Goal: Task Accomplishment & Management: Manage account settings

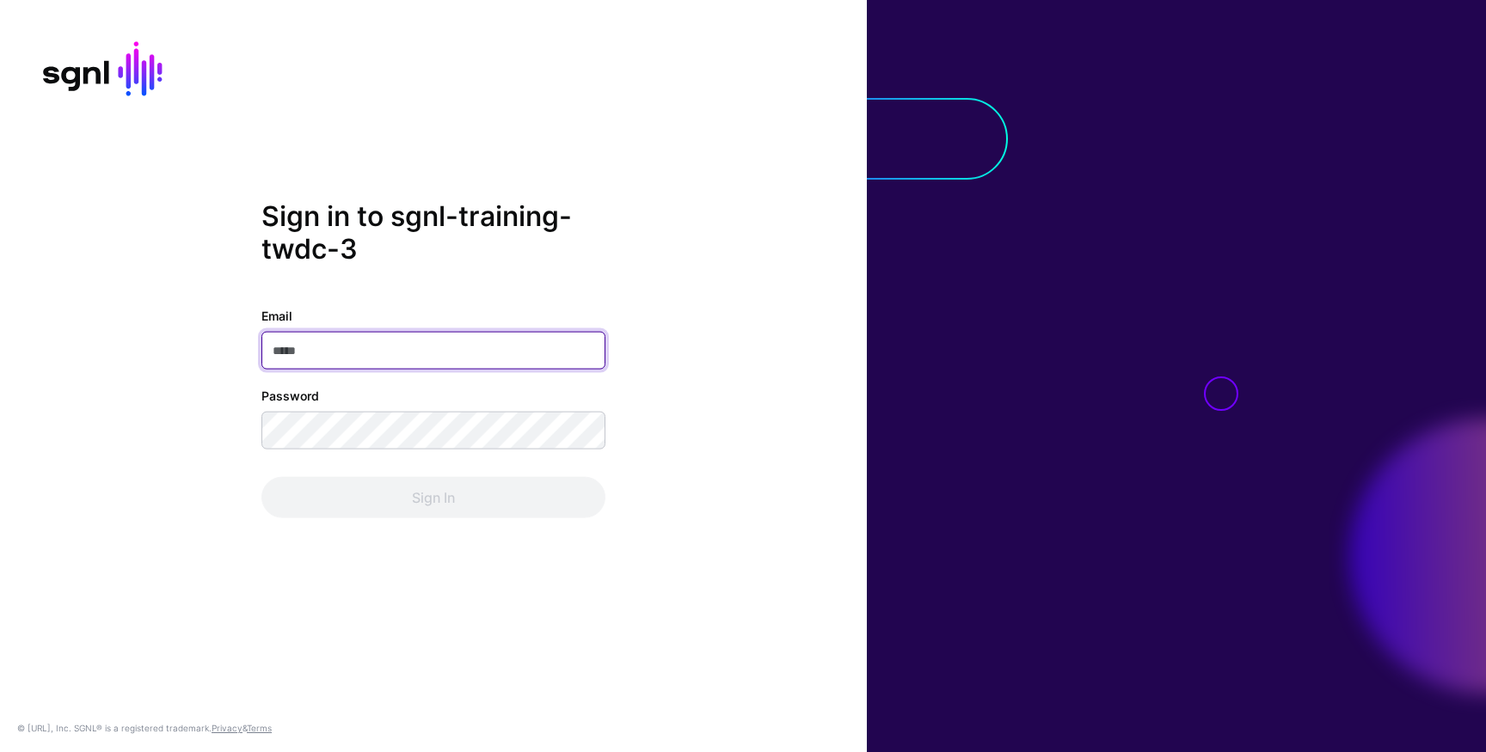
click at [466, 349] on input "Email" at bounding box center [433, 351] width 344 height 38
paste input "**********"
type input "**********"
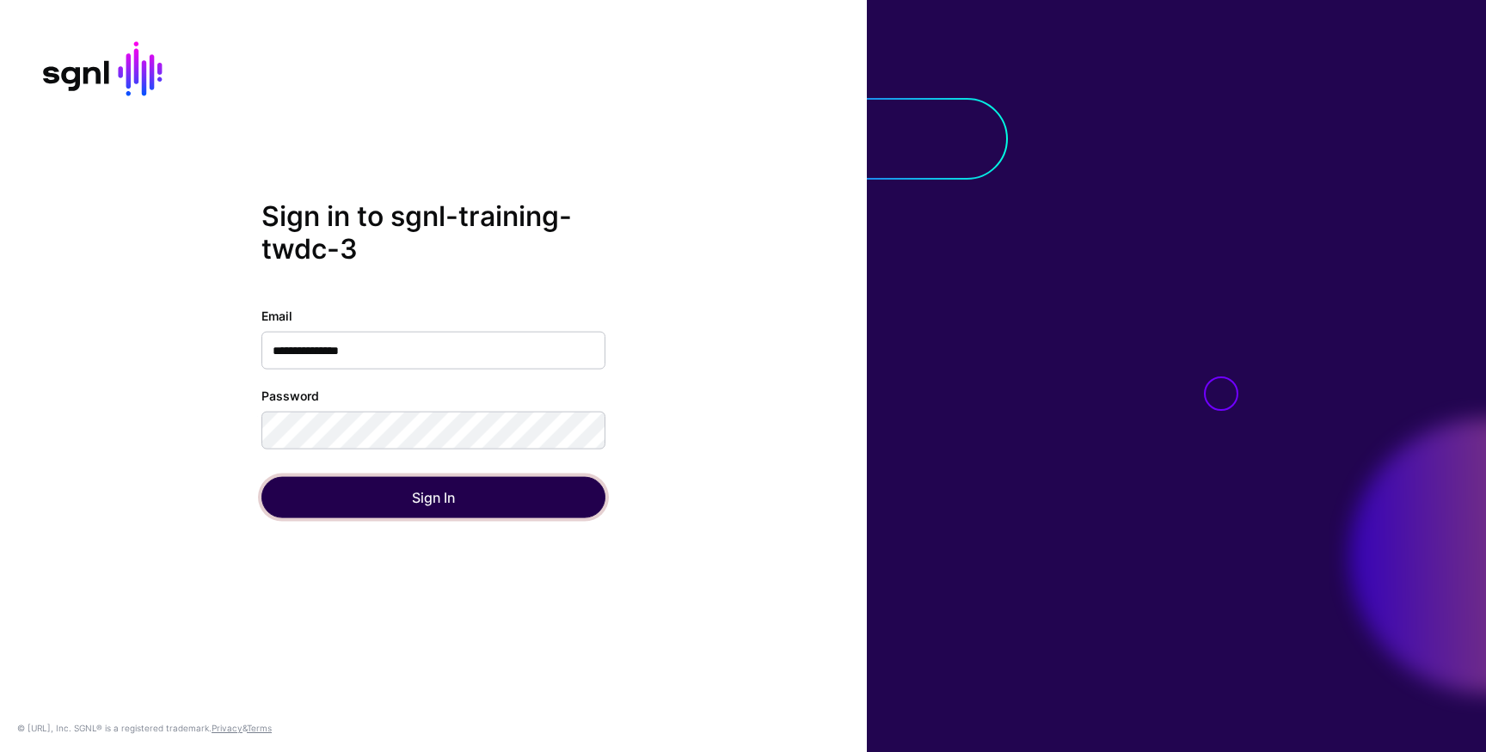
click at [307, 506] on button "Sign In" at bounding box center [433, 497] width 344 height 41
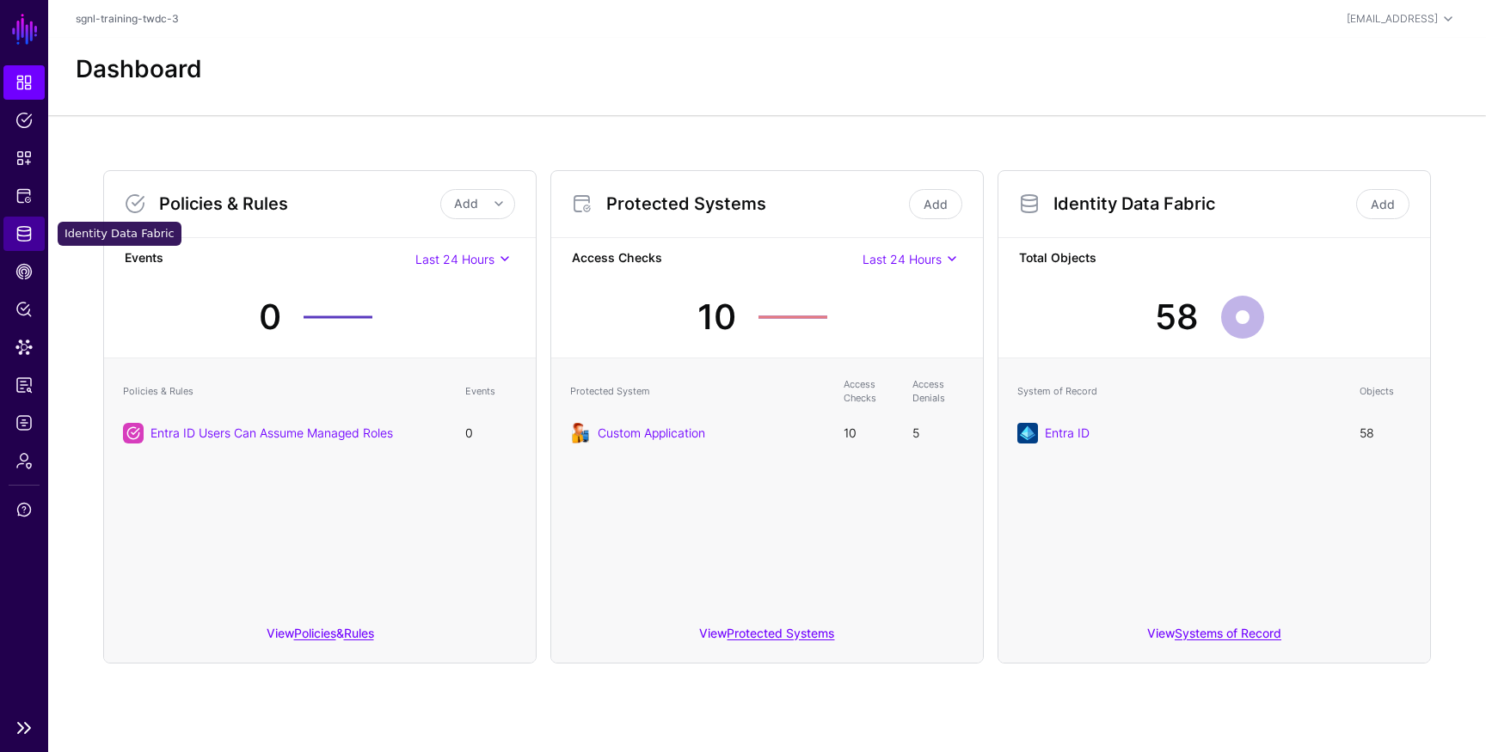
click at [23, 237] on span "Identity Data Fabric" at bounding box center [23, 233] width 17 height 17
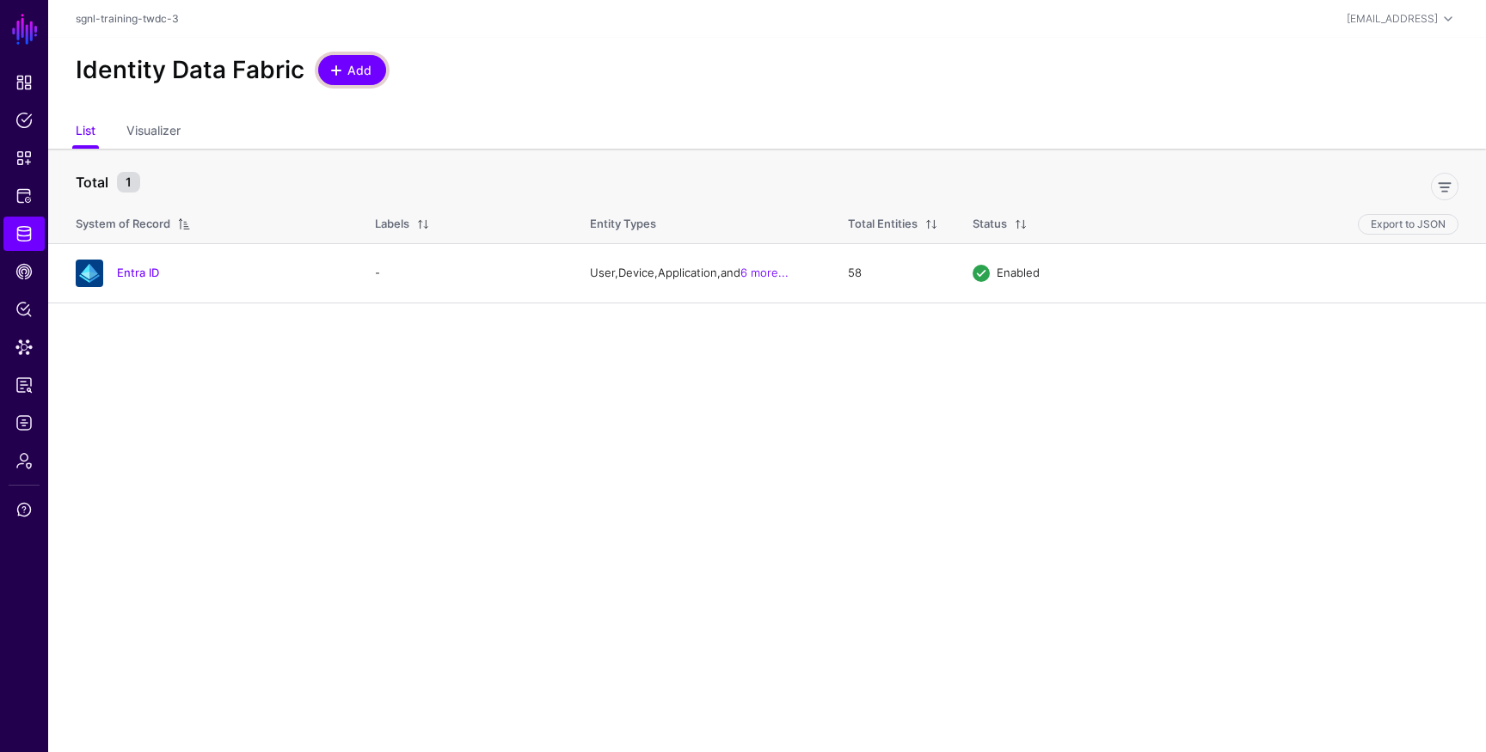
click at [346, 77] on span "Add" at bounding box center [360, 70] width 28 height 18
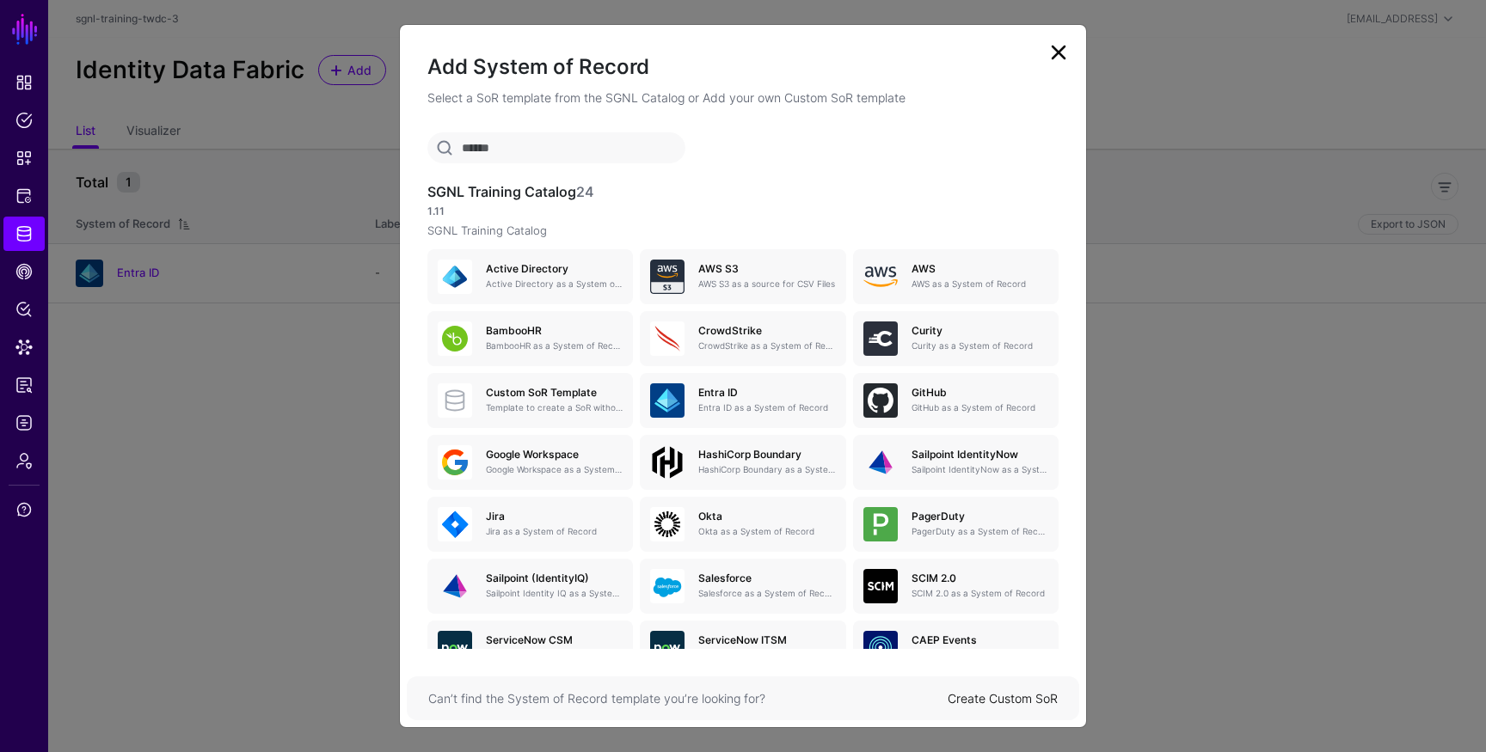
click at [999, 700] on link "Create Custom SoR" at bounding box center [1002, 698] width 110 height 15
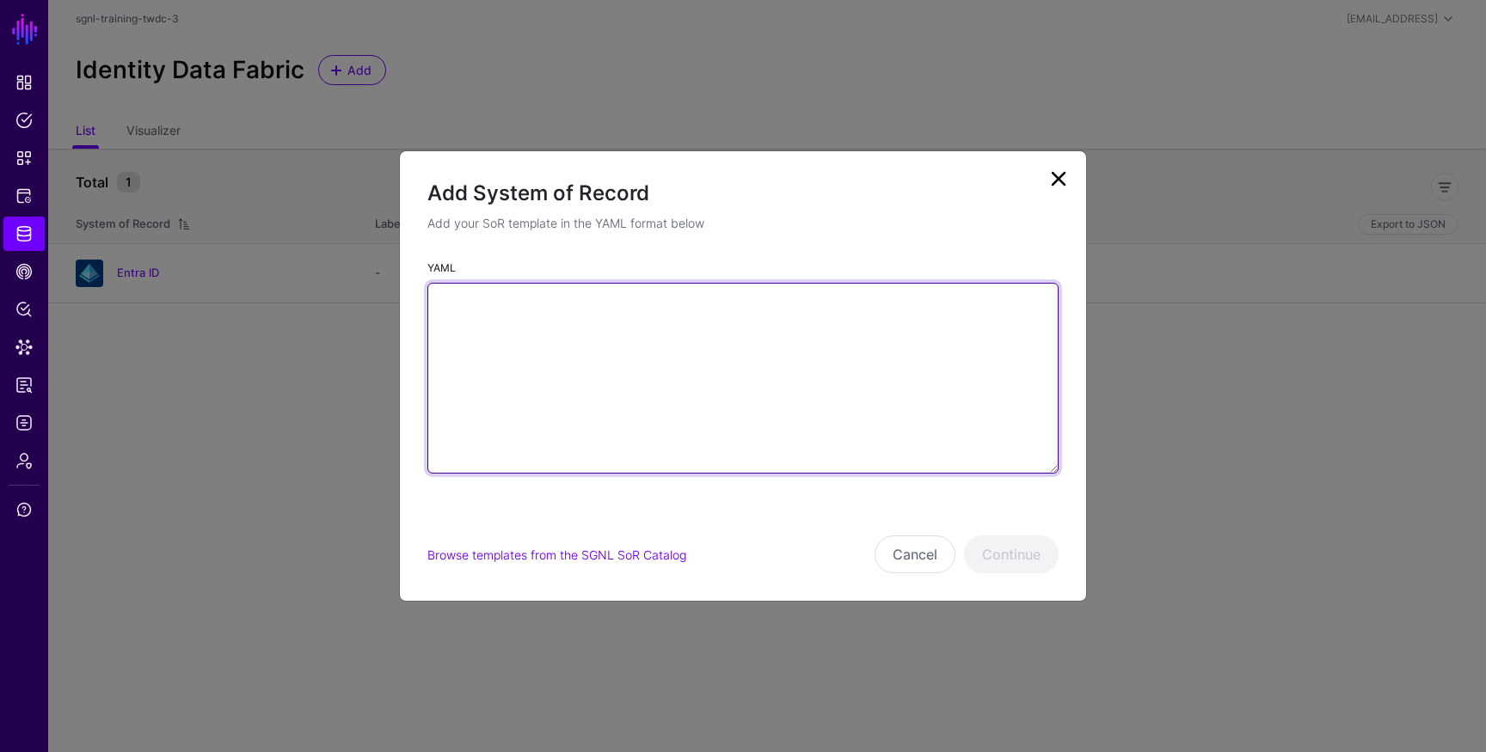
click at [624, 340] on textarea "YAML" at bounding box center [742, 378] width 631 height 191
paste textarea "**********"
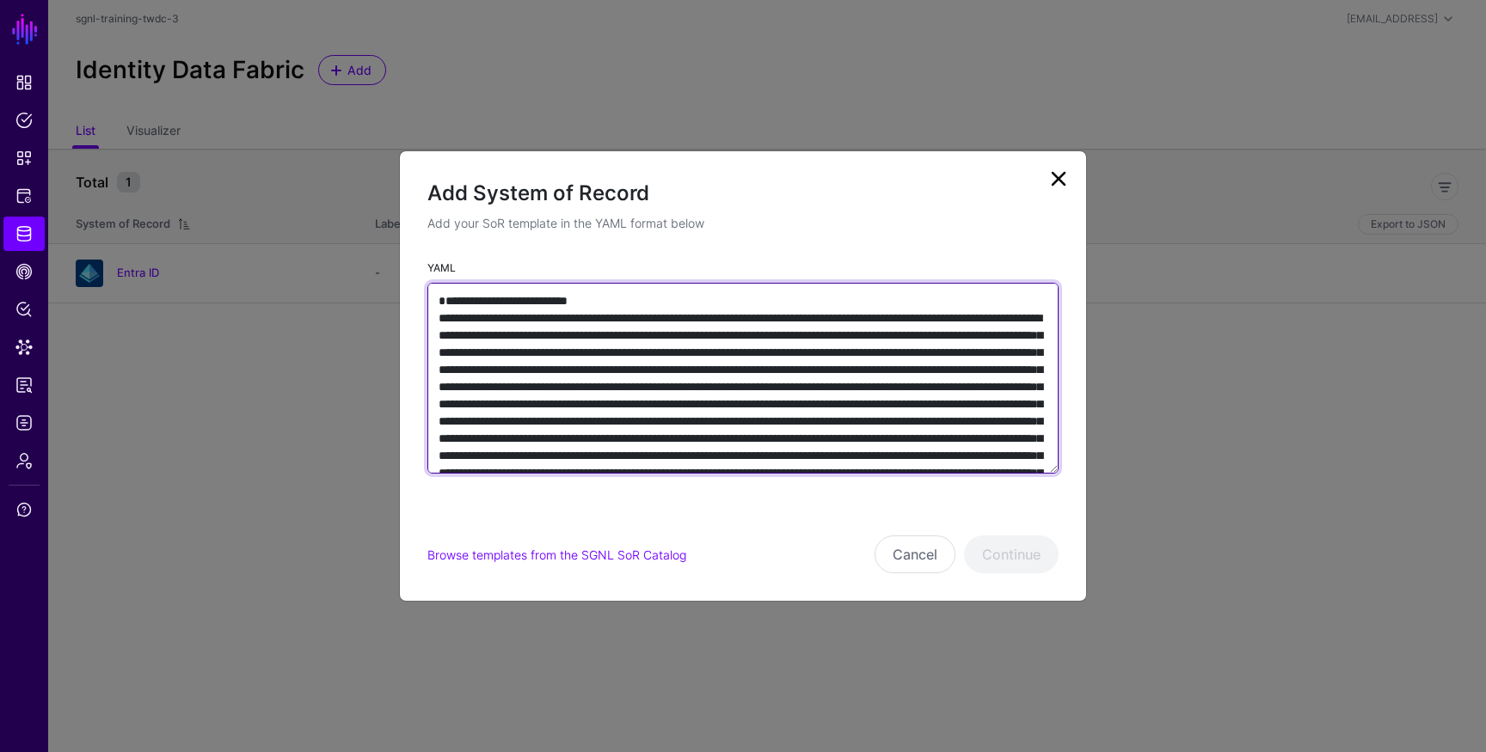
scroll to position [2208, 0]
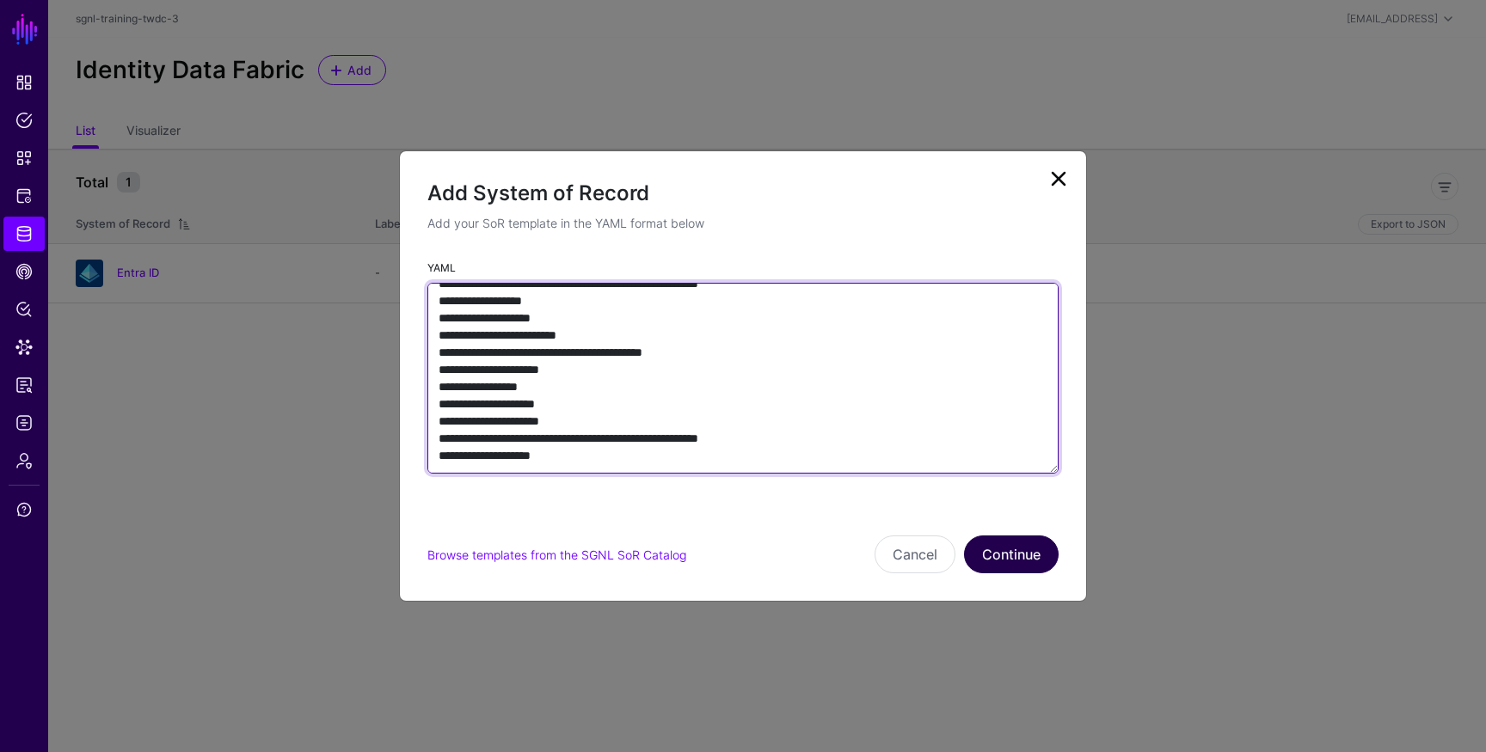
type textarea "**********"
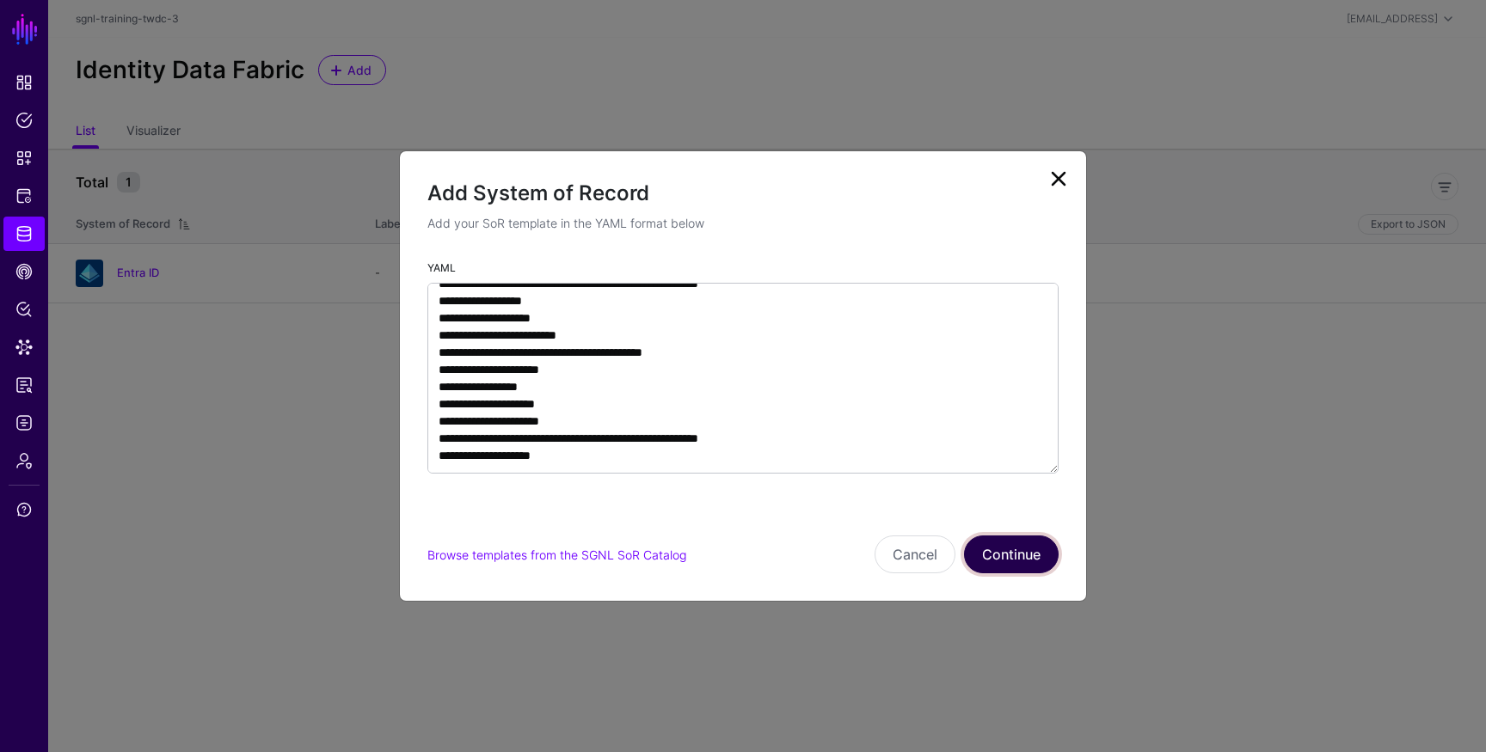
click at [997, 550] on button "Continue" at bounding box center [1011, 555] width 95 height 38
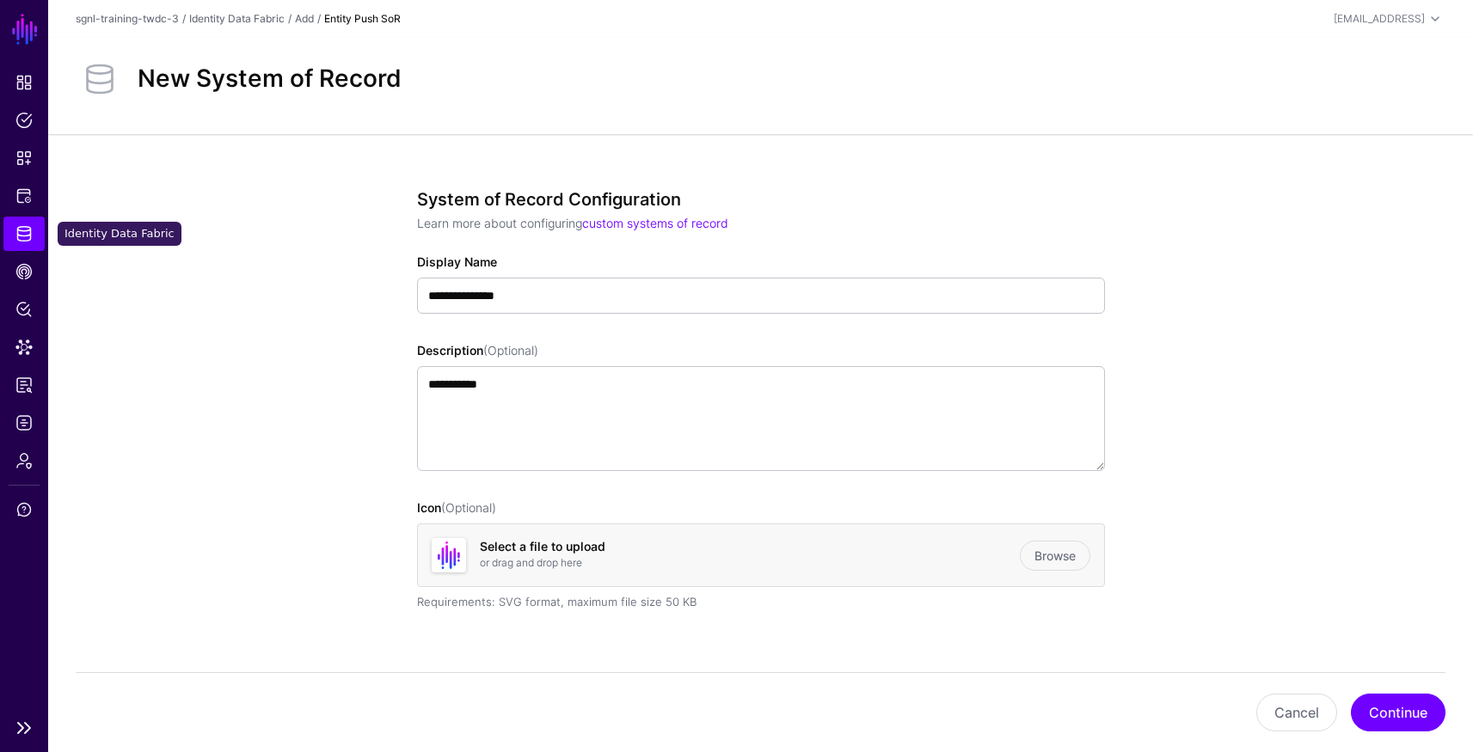
click at [22, 234] on span "Identity Data Fabric" at bounding box center [23, 233] width 17 height 17
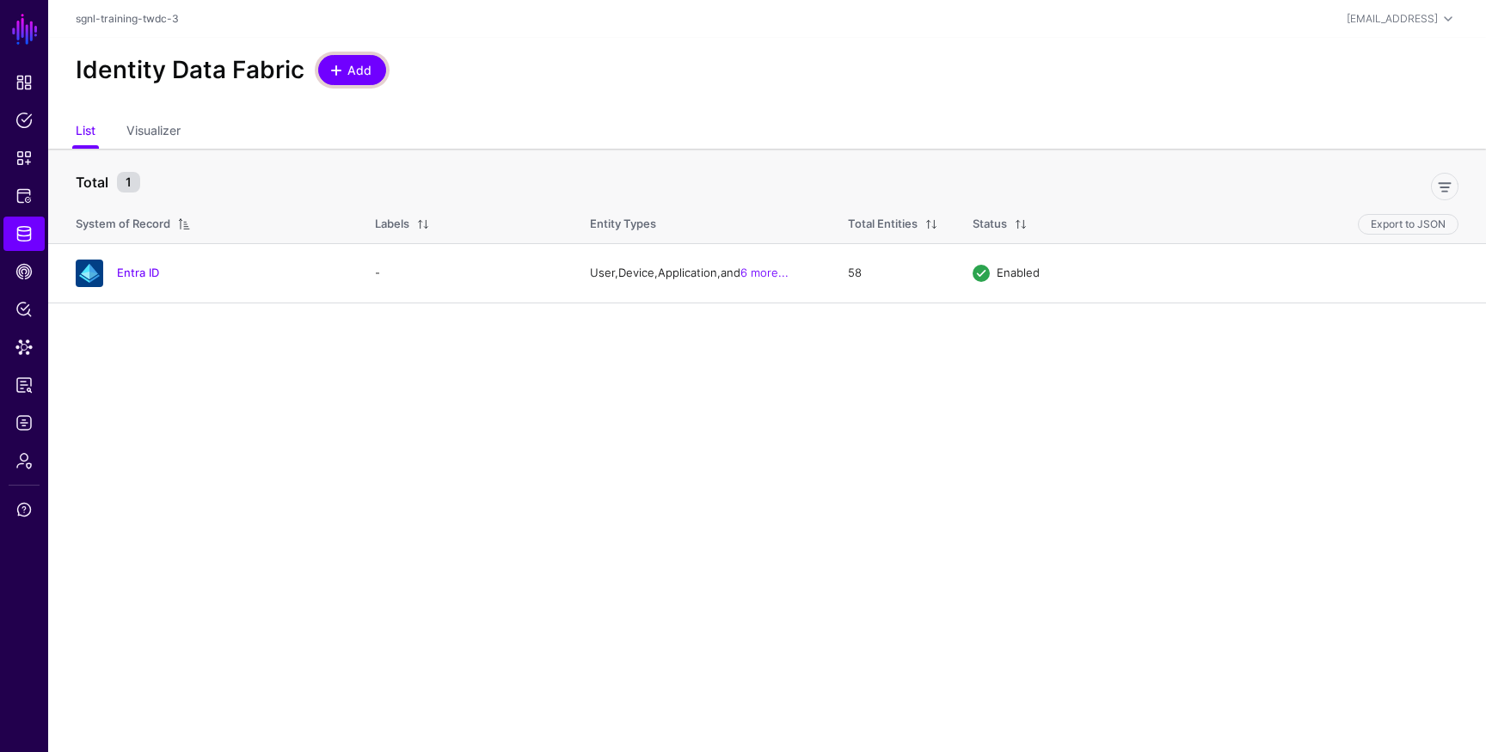
click at [341, 76] on span at bounding box center [338, 71] width 15 height 14
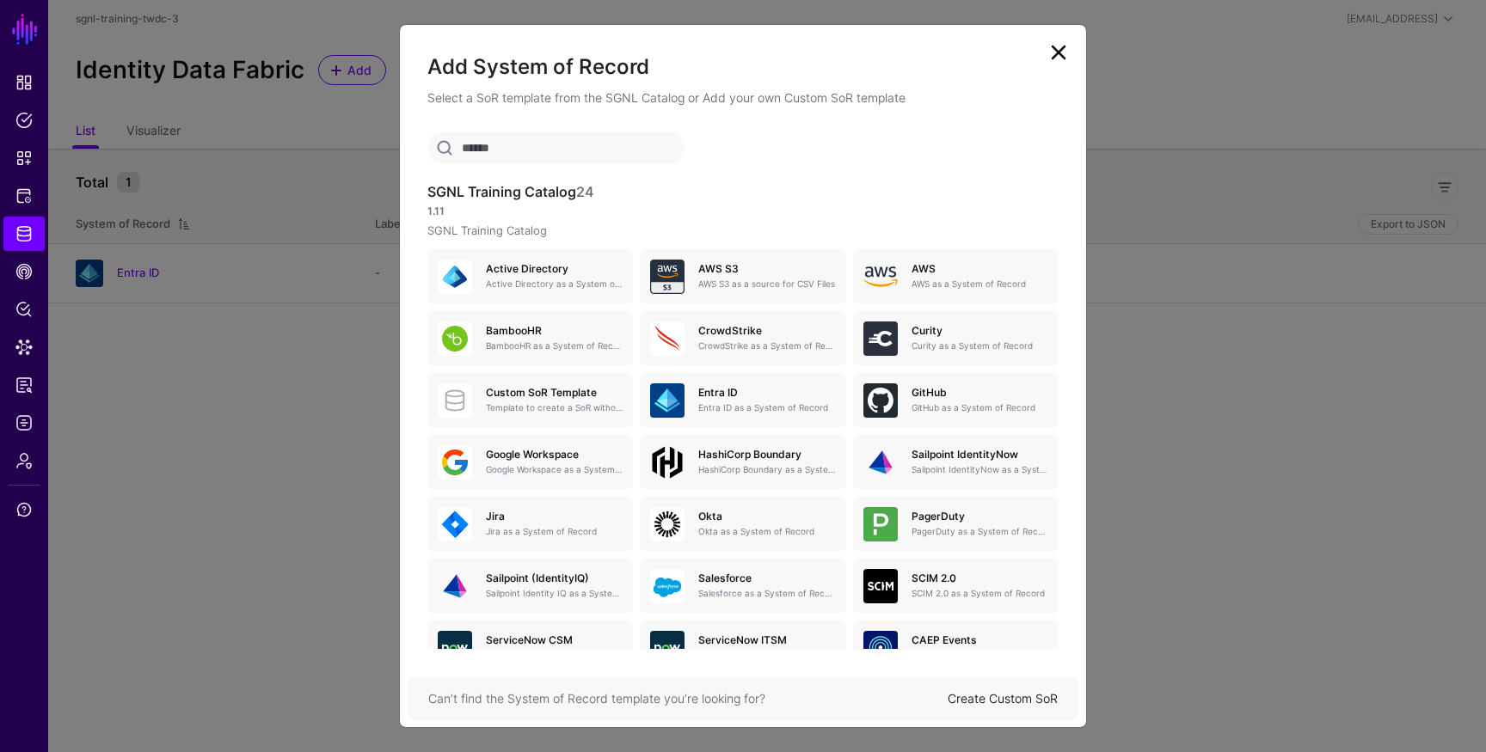
click at [989, 700] on link "Create Custom SoR" at bounding box center [1002, 698] width 110 height 15
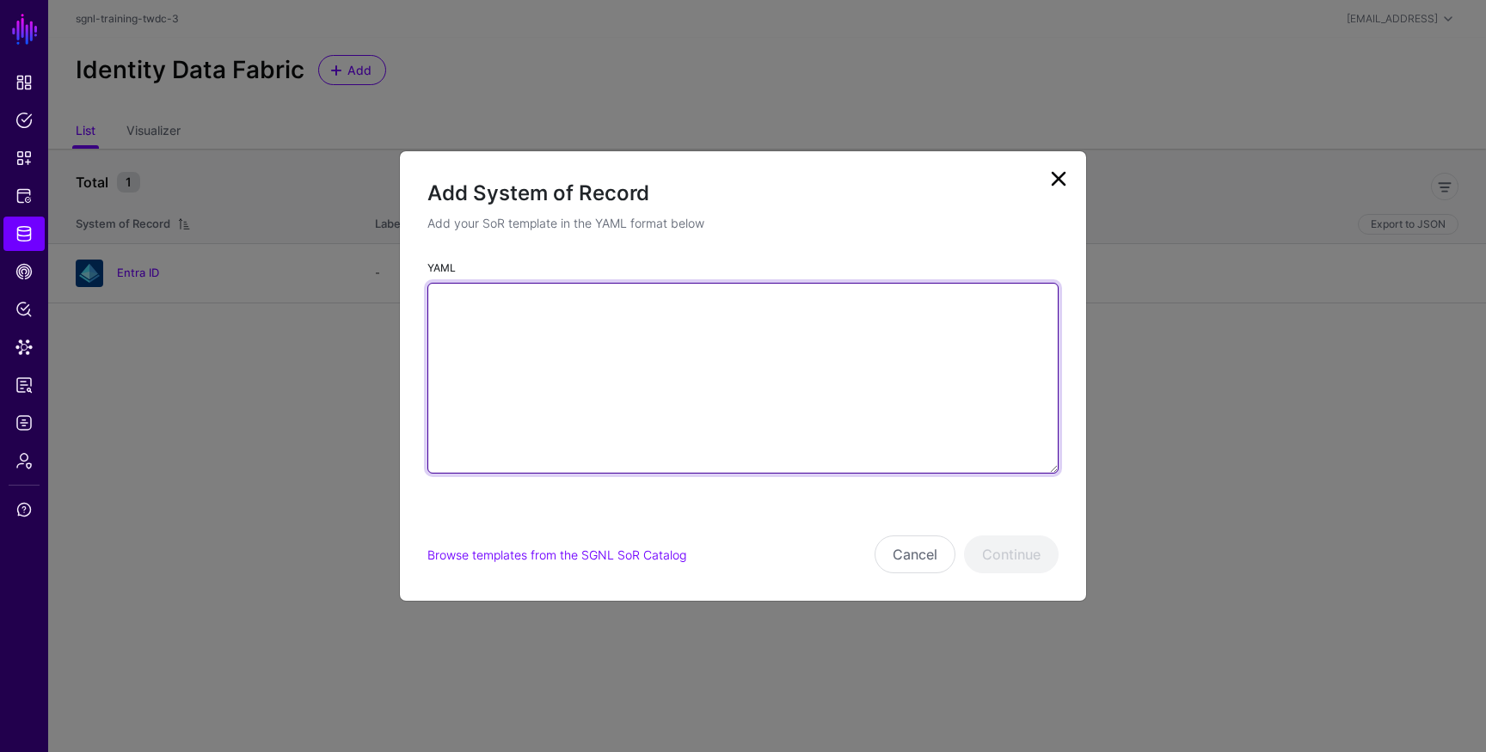
click at [613, 315] on textarea "YAML" at bounding box center [742, 378] width 631 height 191
paste textarea "**********"
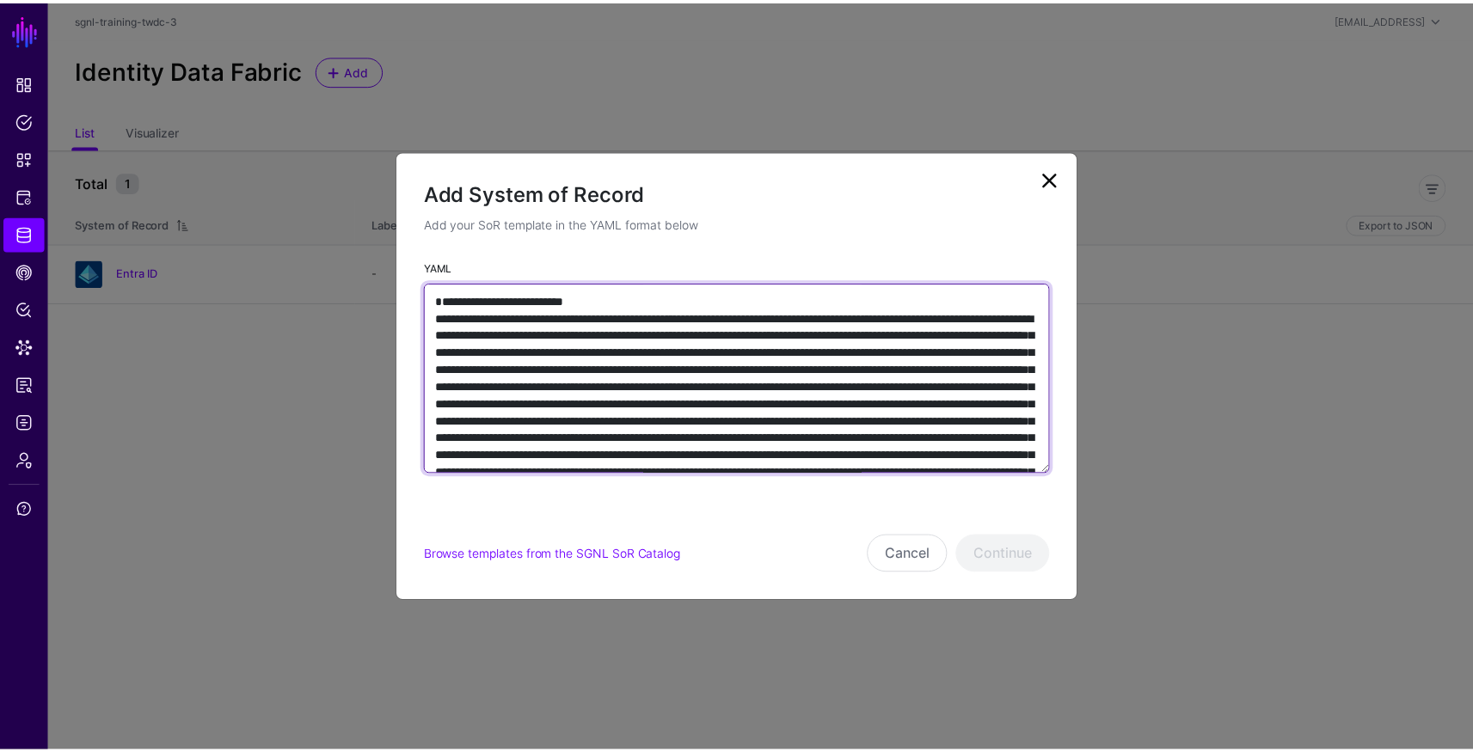
scroll to position [2208, 0]
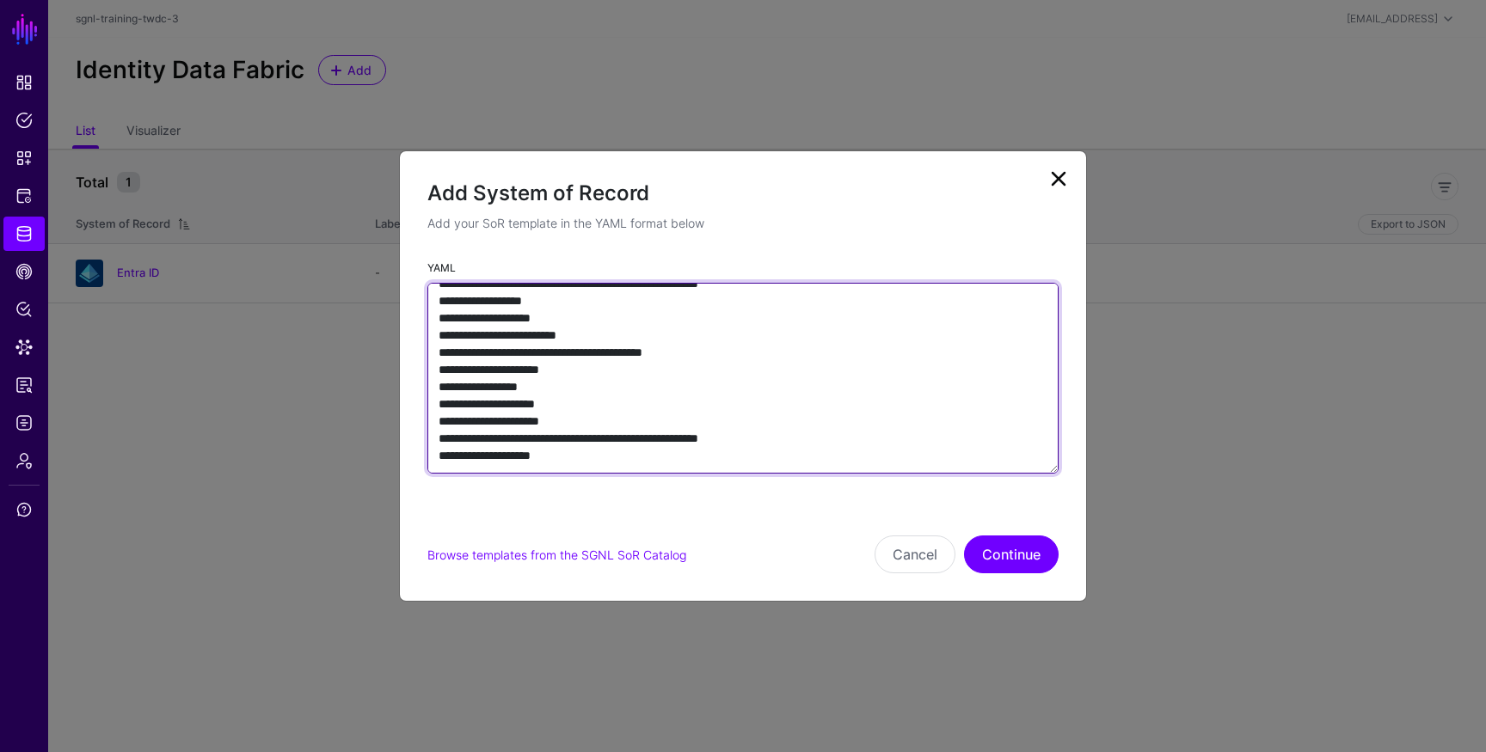
type textarea "**********"
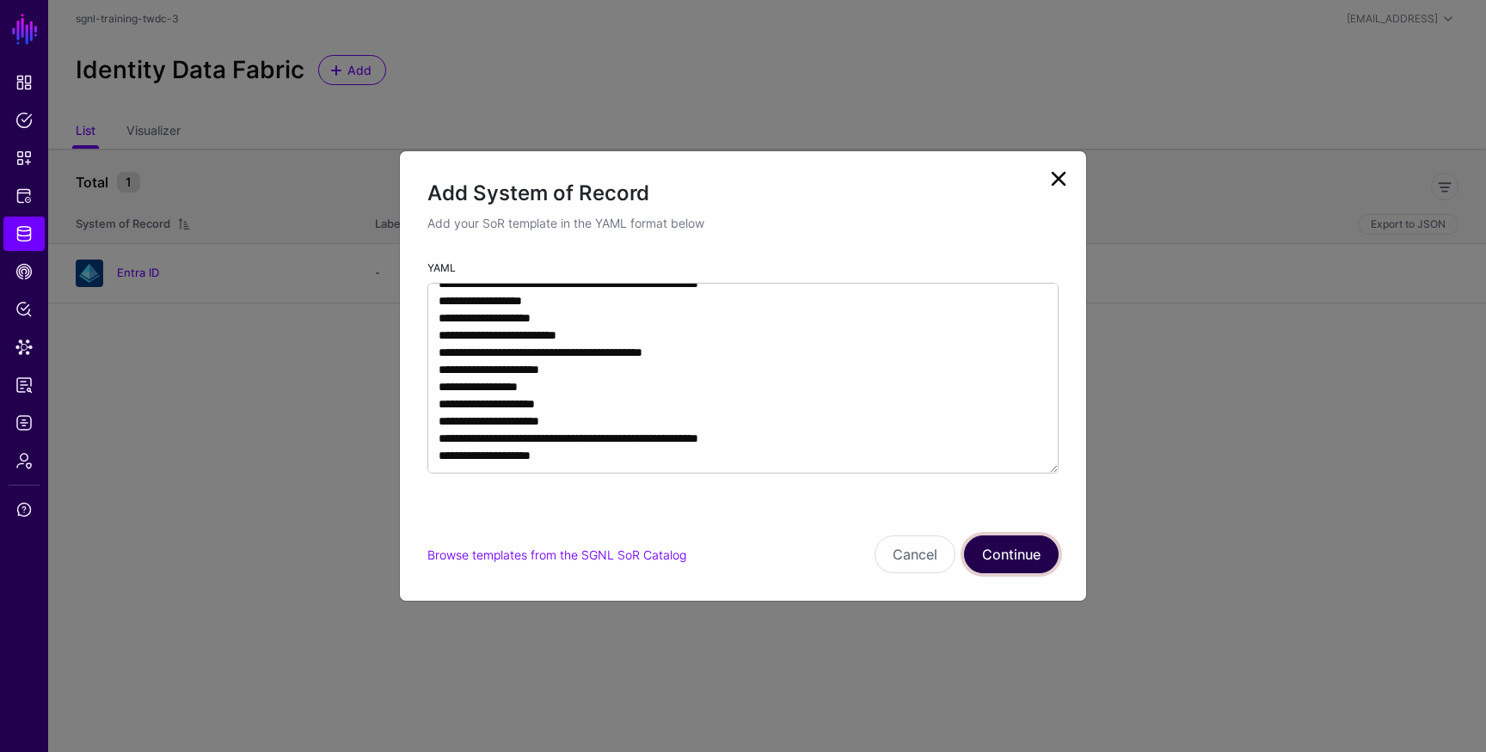
click at [977, 560] on button "Continue" at bounding box center [1011, 555] width 95 height 38
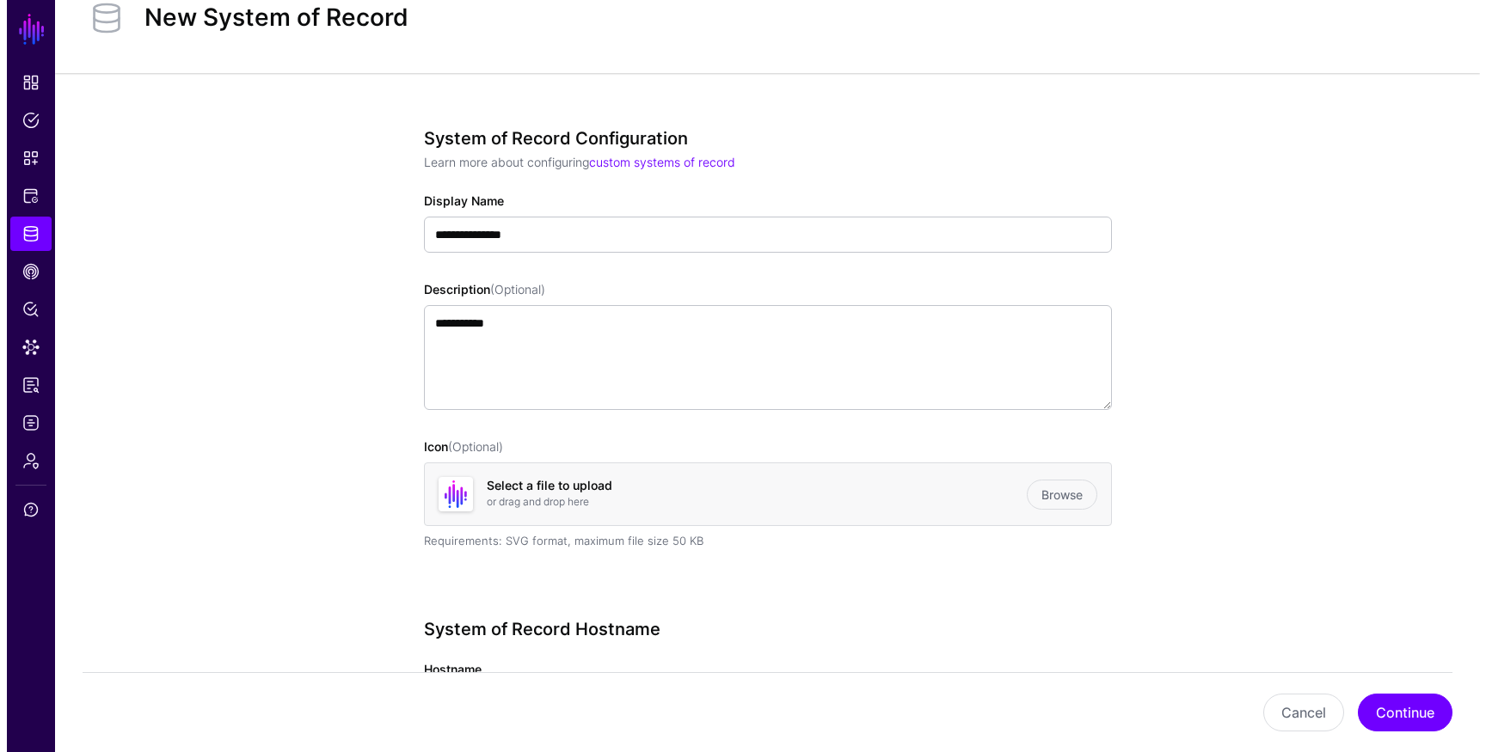
scroll to position [209, 0]
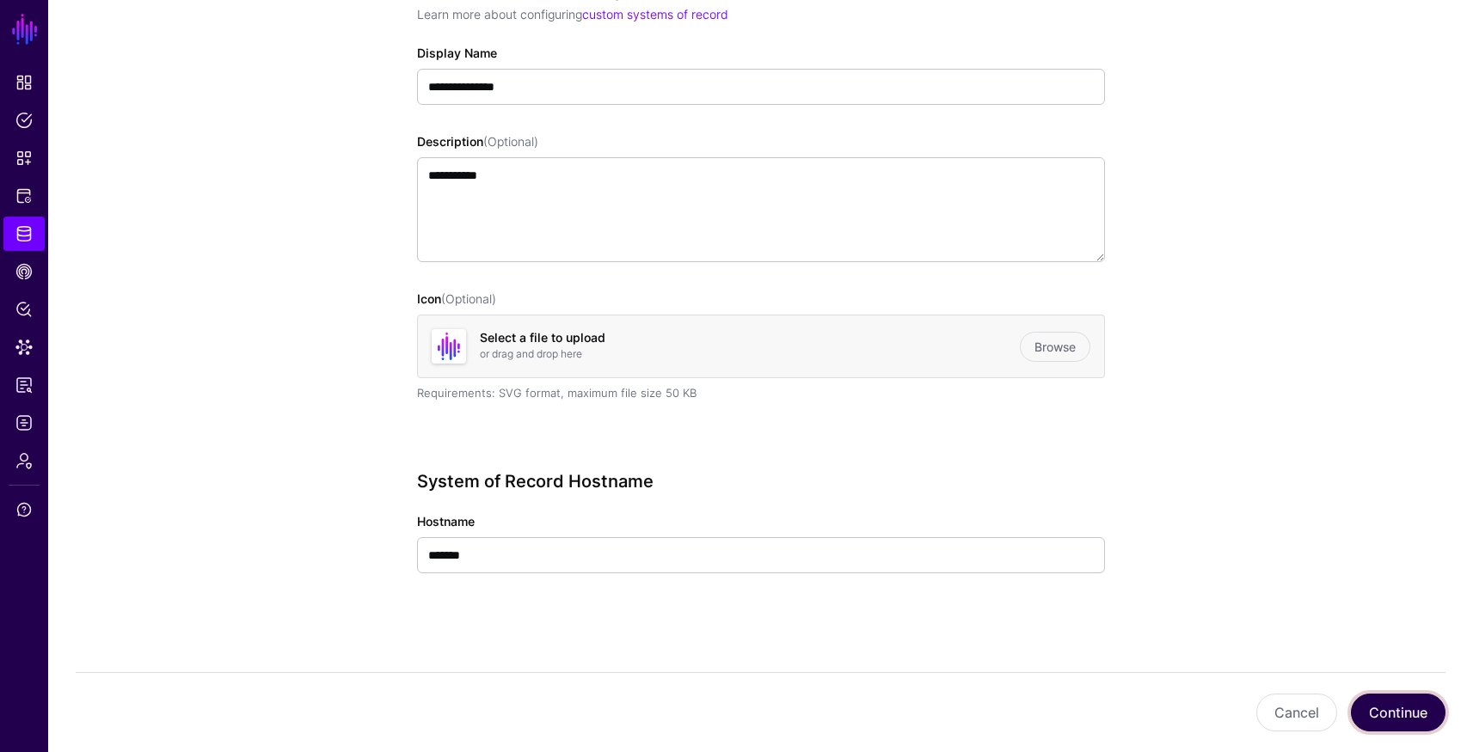
click at [1393, 705] on button "Continue" at bounding box center [1398, 713] width 95 height 38
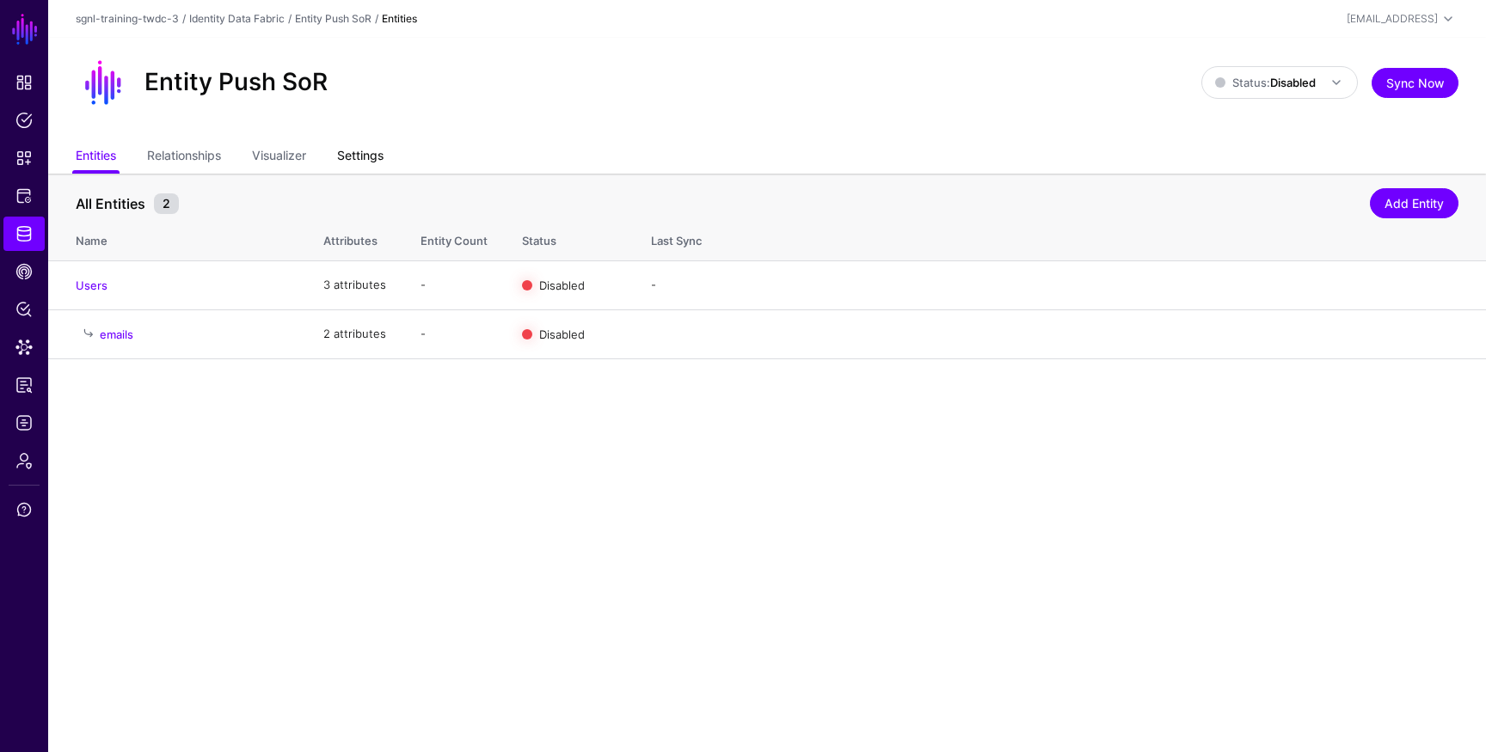
click at [369, 144] on link "Settings" at bounding box center [360, 157] width 46 height 33
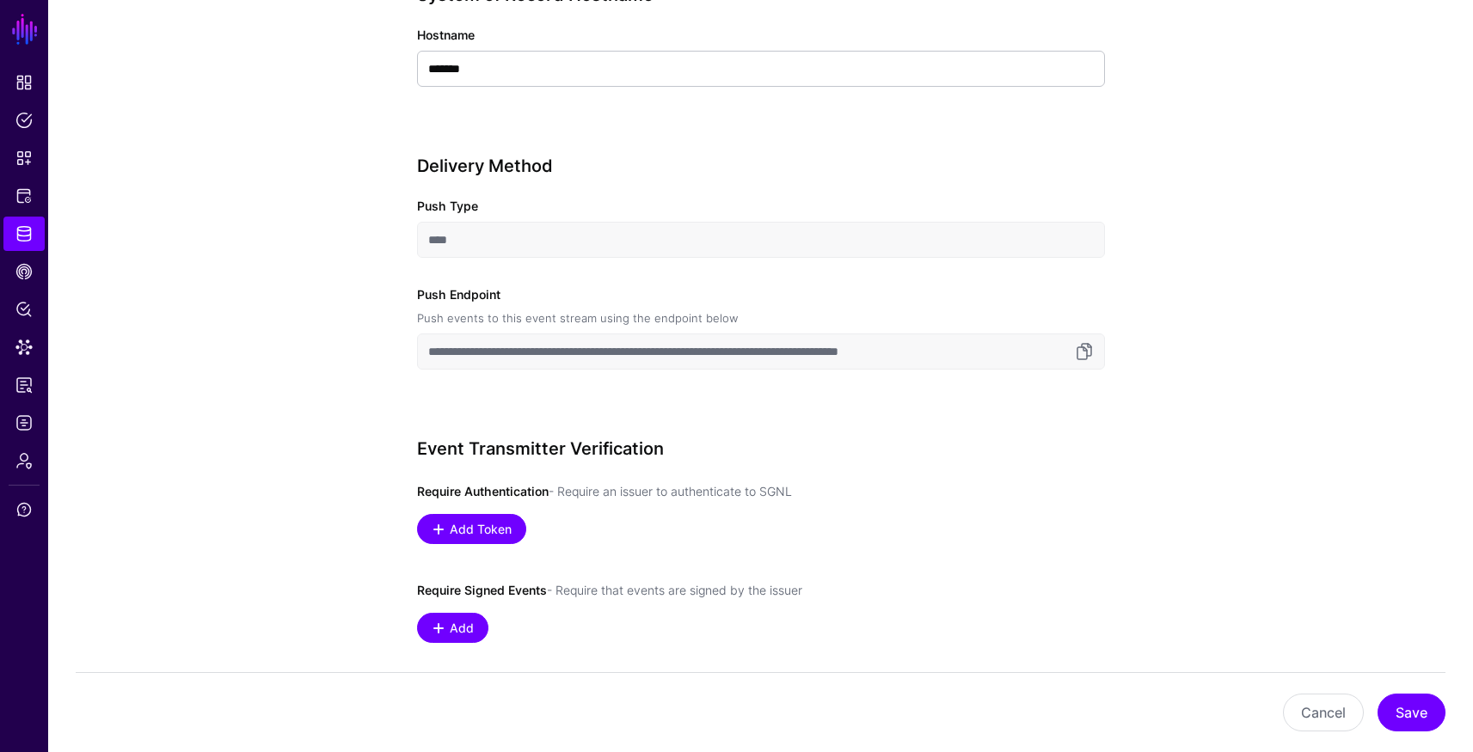
scroll to position [816, 0]
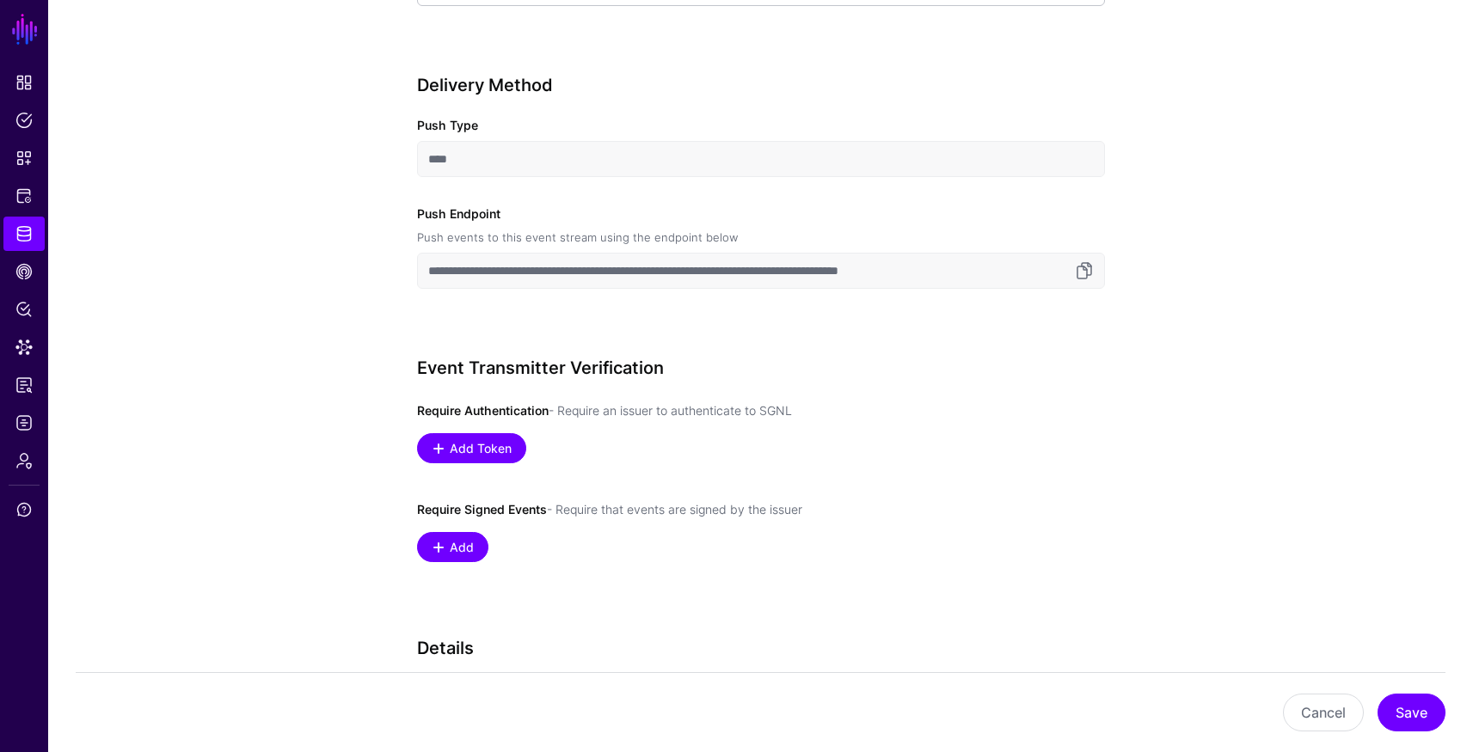
drag, startPoint x: 503, startPoint y: 213, endPoint x: 413, endPoint y: 213, distance: 90.3
click at [413, 213] on div "**********" at bounding box center [761, 234] width 798 height 1752
copy label "Push Endpoint"
click at [800, 546] on div "Add" at bounding box center [761, 547] width 688 height 30
click at [1084, 271] on link at bounding box center [1084, 270] width 21 height 21
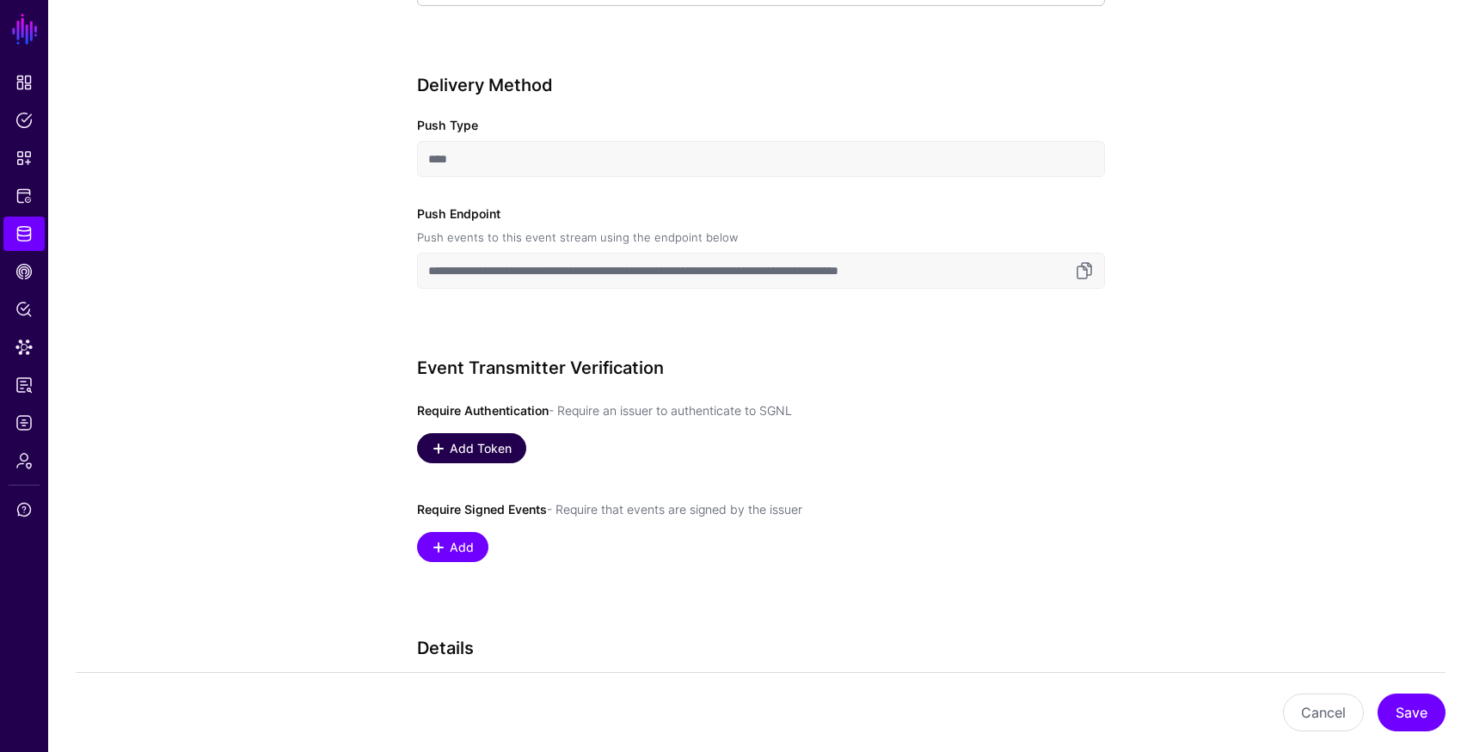
click at [475, 448] on span "Add Token" at bounding box center [480, 448] width 66 height 18
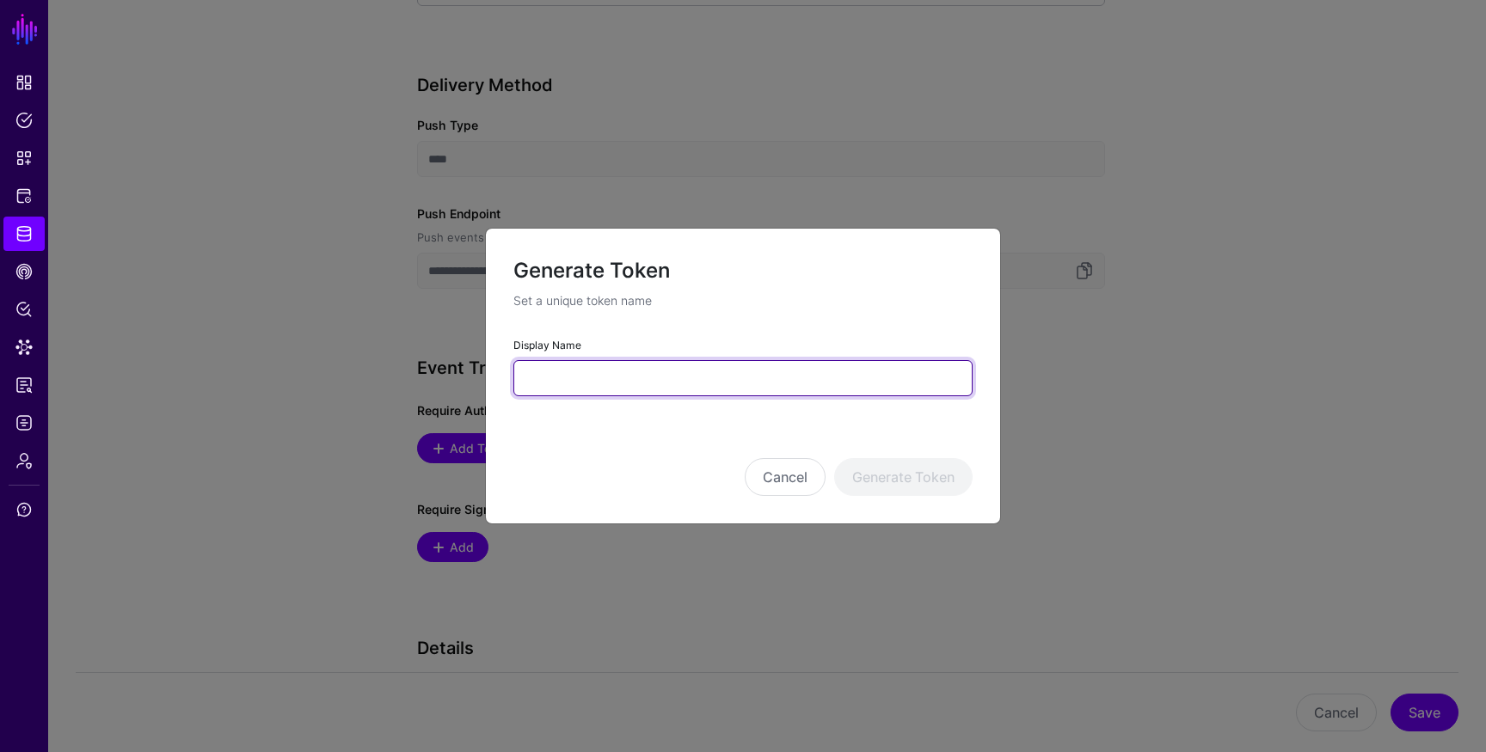
click at [606, 384] on input "Display Name" at bounding box center [742, 378] width 459 height 36
type input "**********"
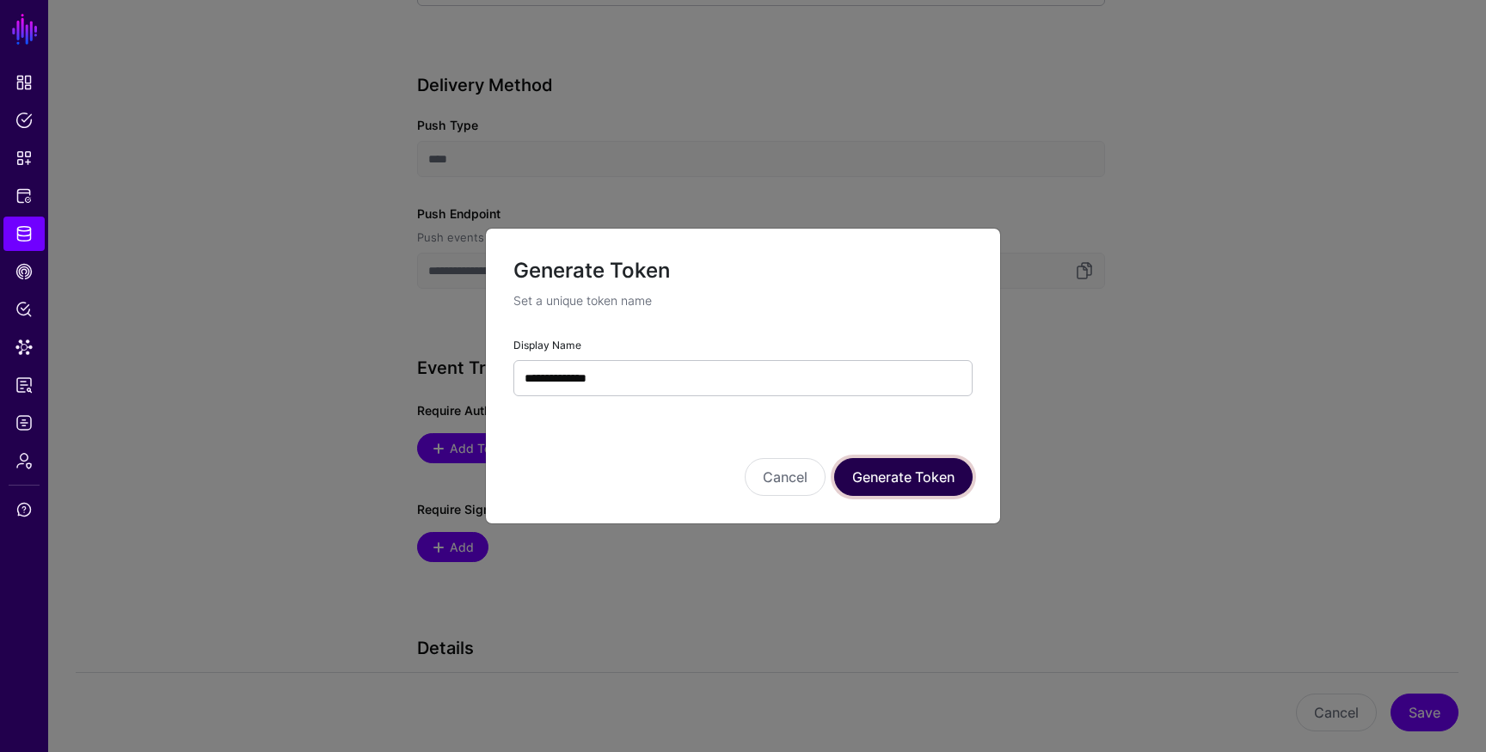
click at [901, 491] on button "Generate Token" at bounding box center [903, 477] width 138 height 38
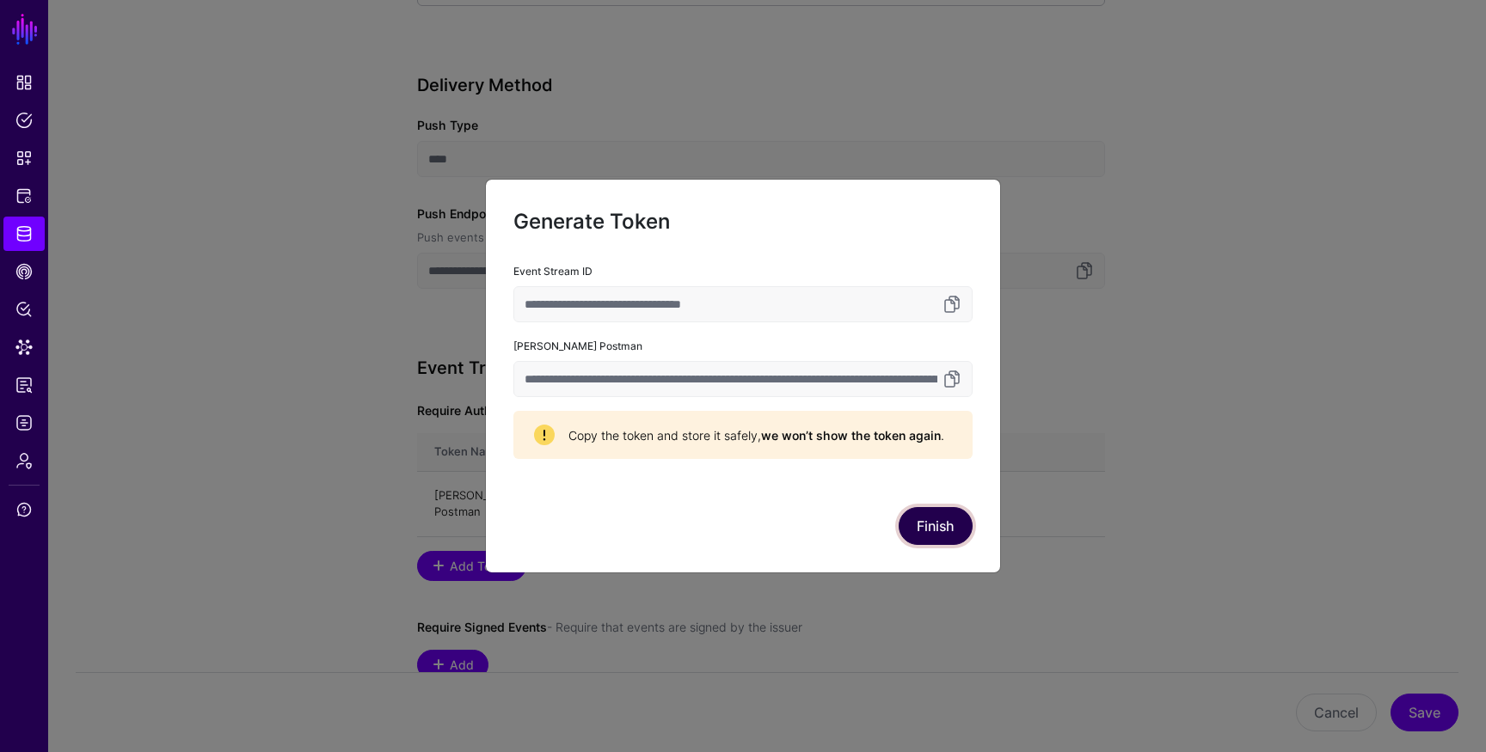
click at [927, 529] on button "Finish" at bounding box center [935, 526] width 74 height 38
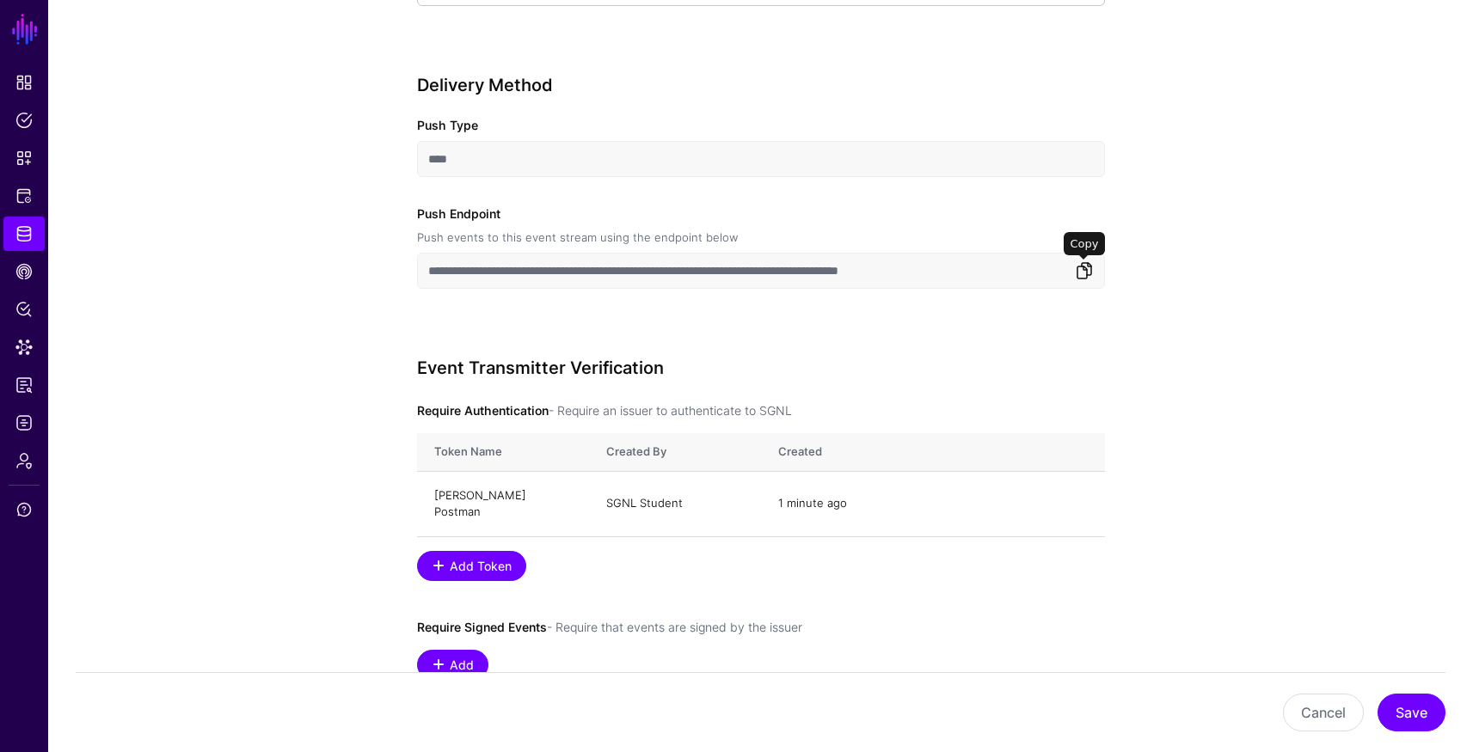
click at [1085, 269] on link at bounding box center [1084, 270] width 21 height 21
click at [887, 64] on div "**********" at bounding box center [761, 255] width 688 height 1684
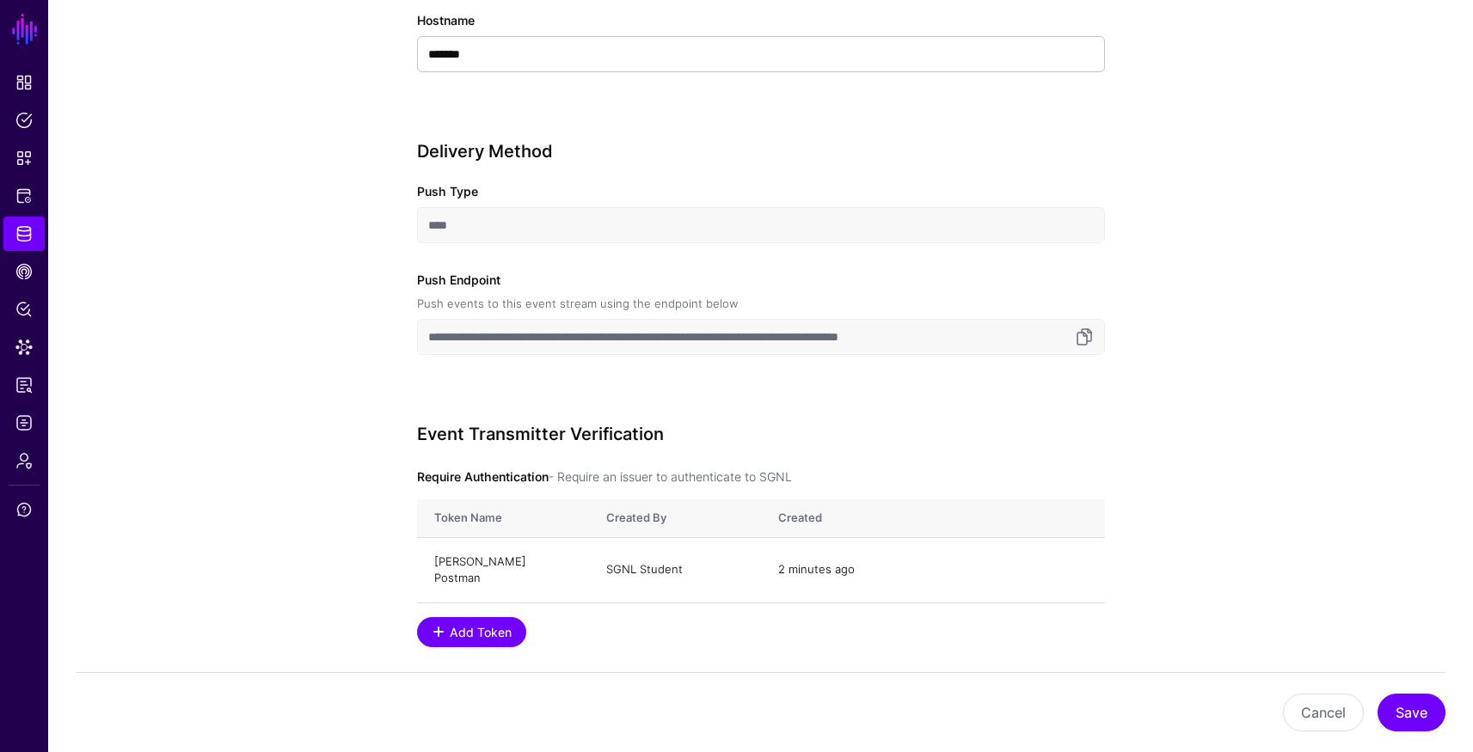
scroll to position [220, 0]
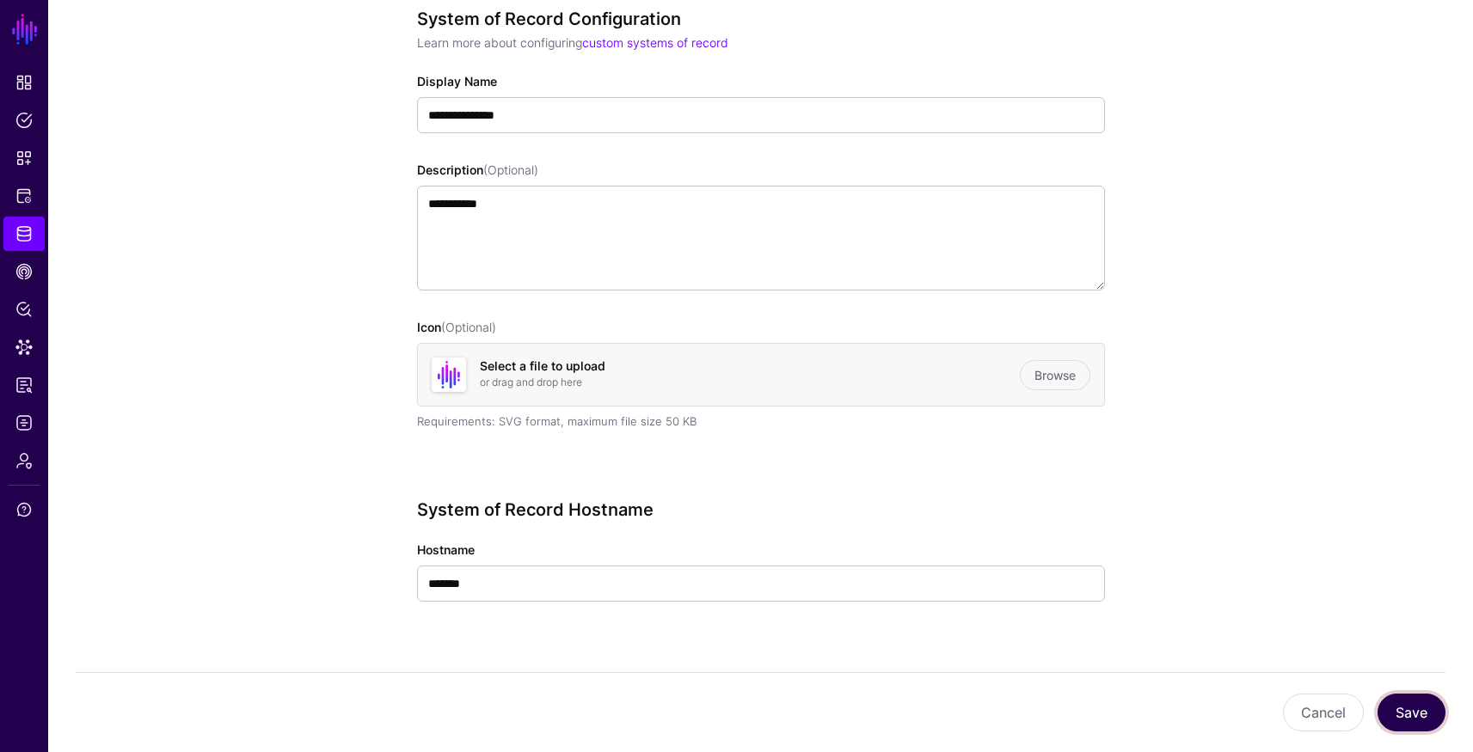
click at [1418, 717] on button "Save" at bounding box center [1411, 713] width 68 height 38
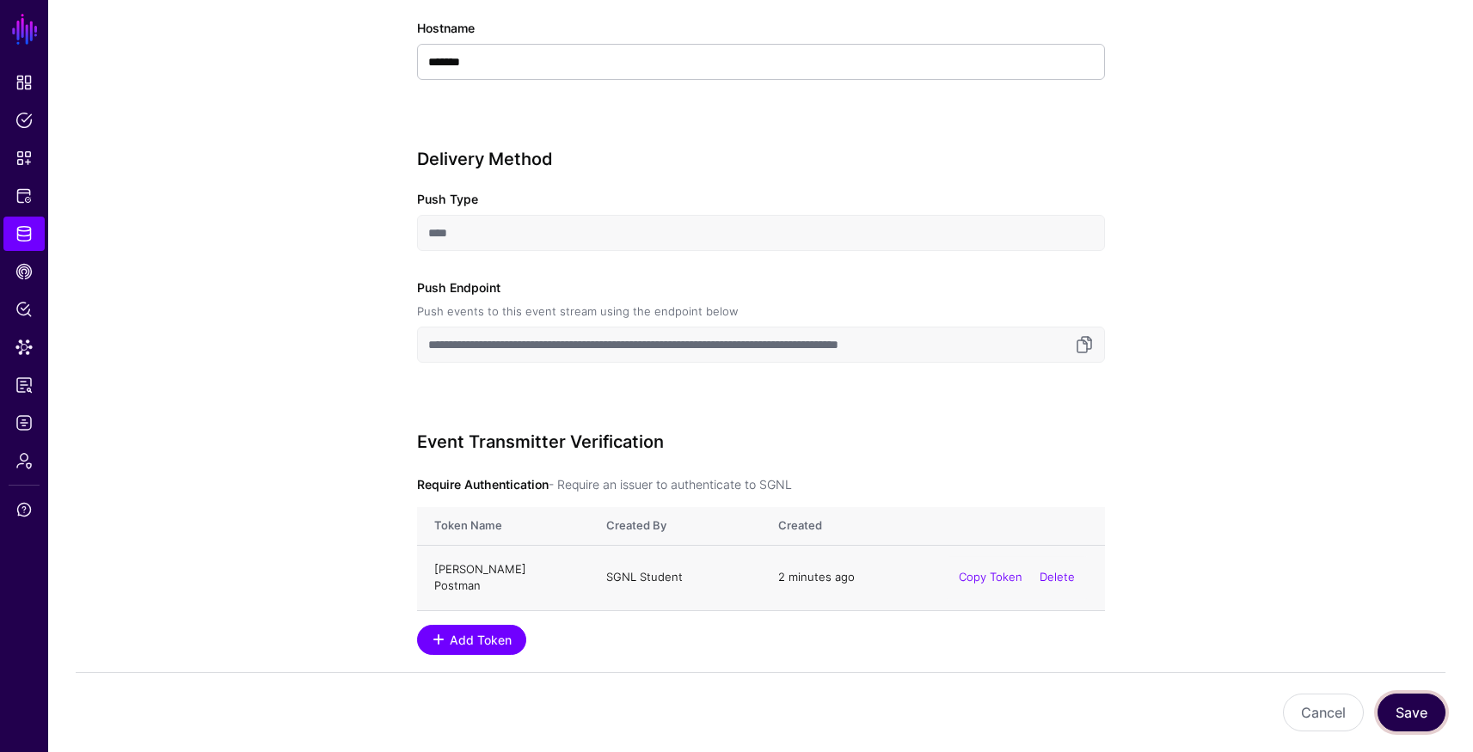
scroll to position [0, 0]
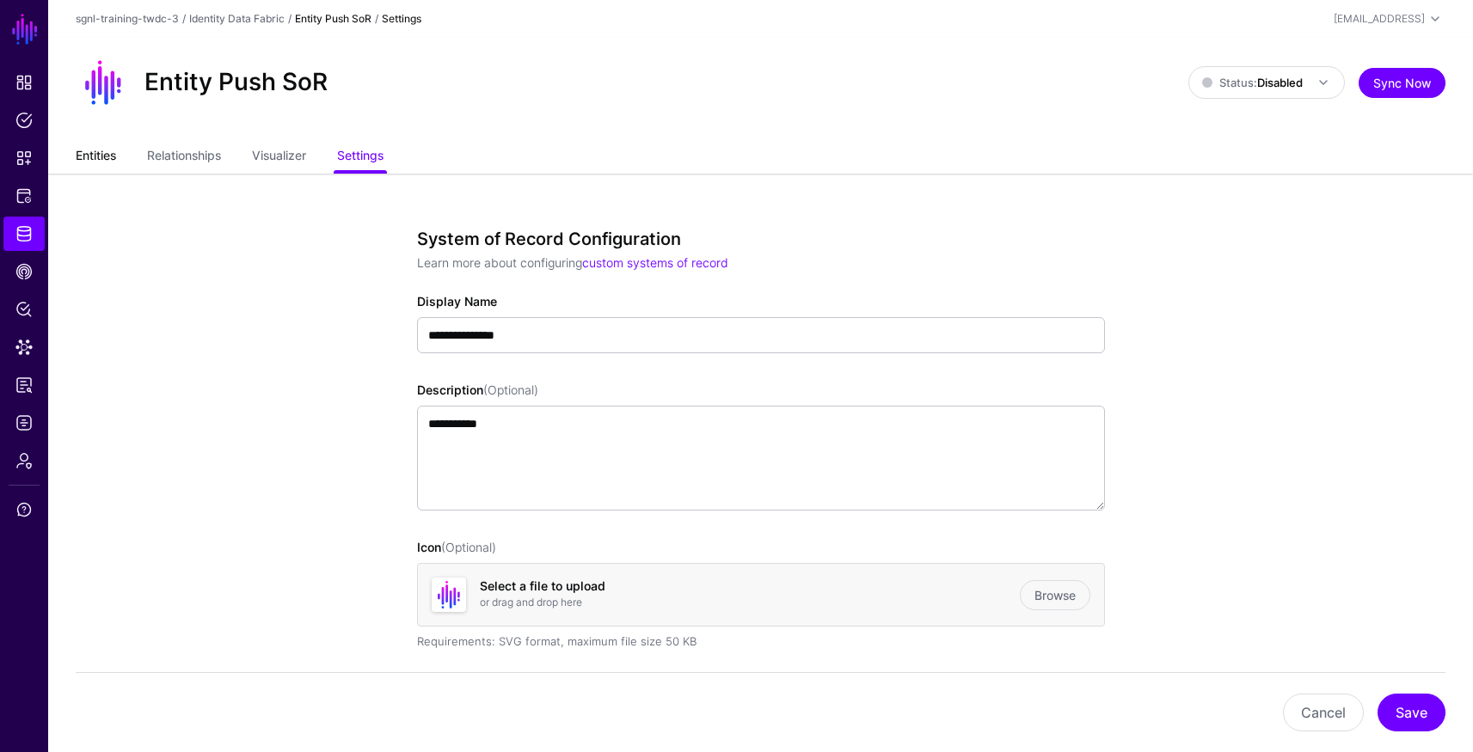
click at [104, 153] on link "Entities" at bounding box center [96, 157] width 40 height 33
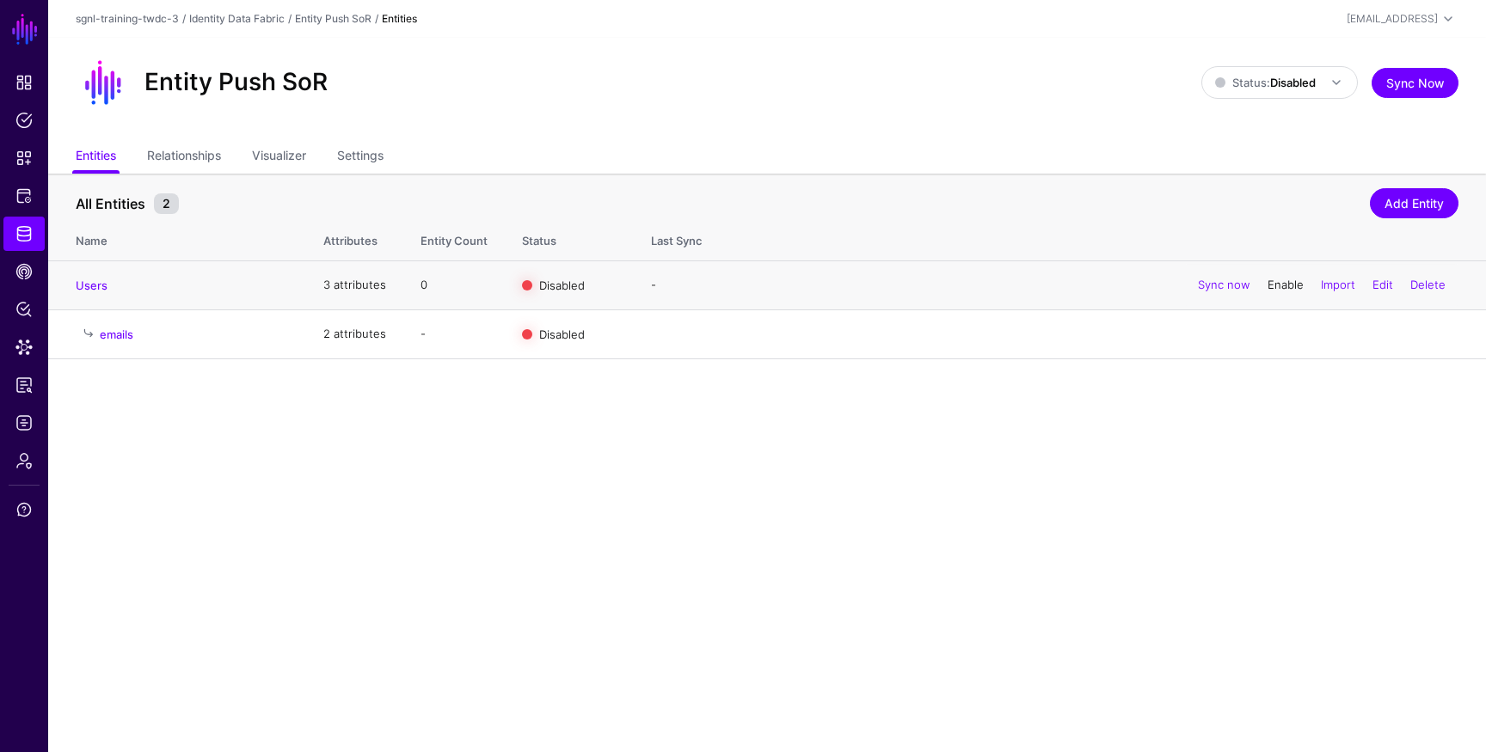
click at [1269, 287] on link "Enable" at bounding box center [1285, 285] width 36 height 14
click at [1262, 84] on span "Status: Disabled" at bounding box center [1265, 83] width 101 height 14
click at [1262, 85] on span "Status: Disabled" at bounding box center [1265, 83] width 101 height 14
click at [1252, 72] on span "Status: Disabled" at bounding box center [1281, 82] width 132 height 21
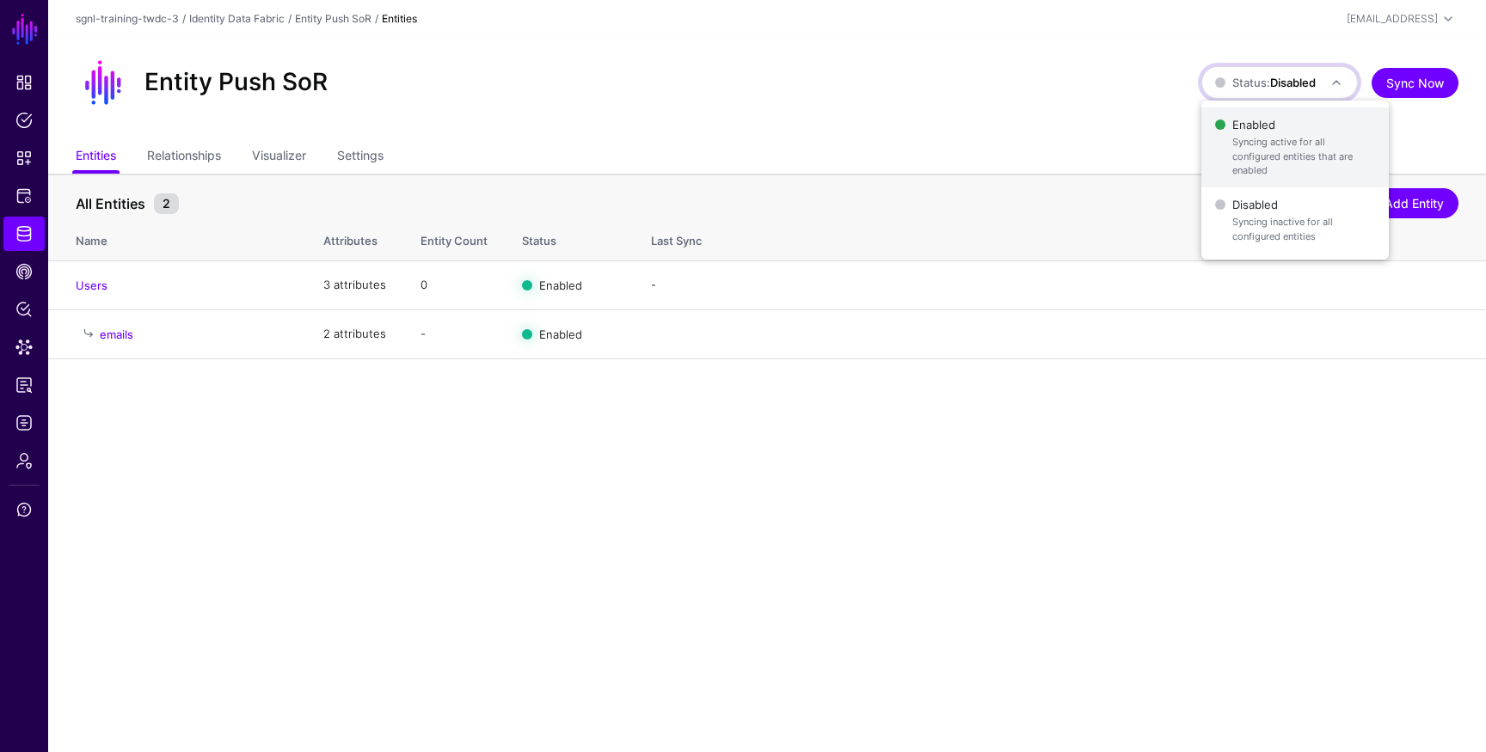
click at [1284, 144] on span "Syncing active for all configured entities that are enabled" at bounding box center [1303, 156] width 143 height 43
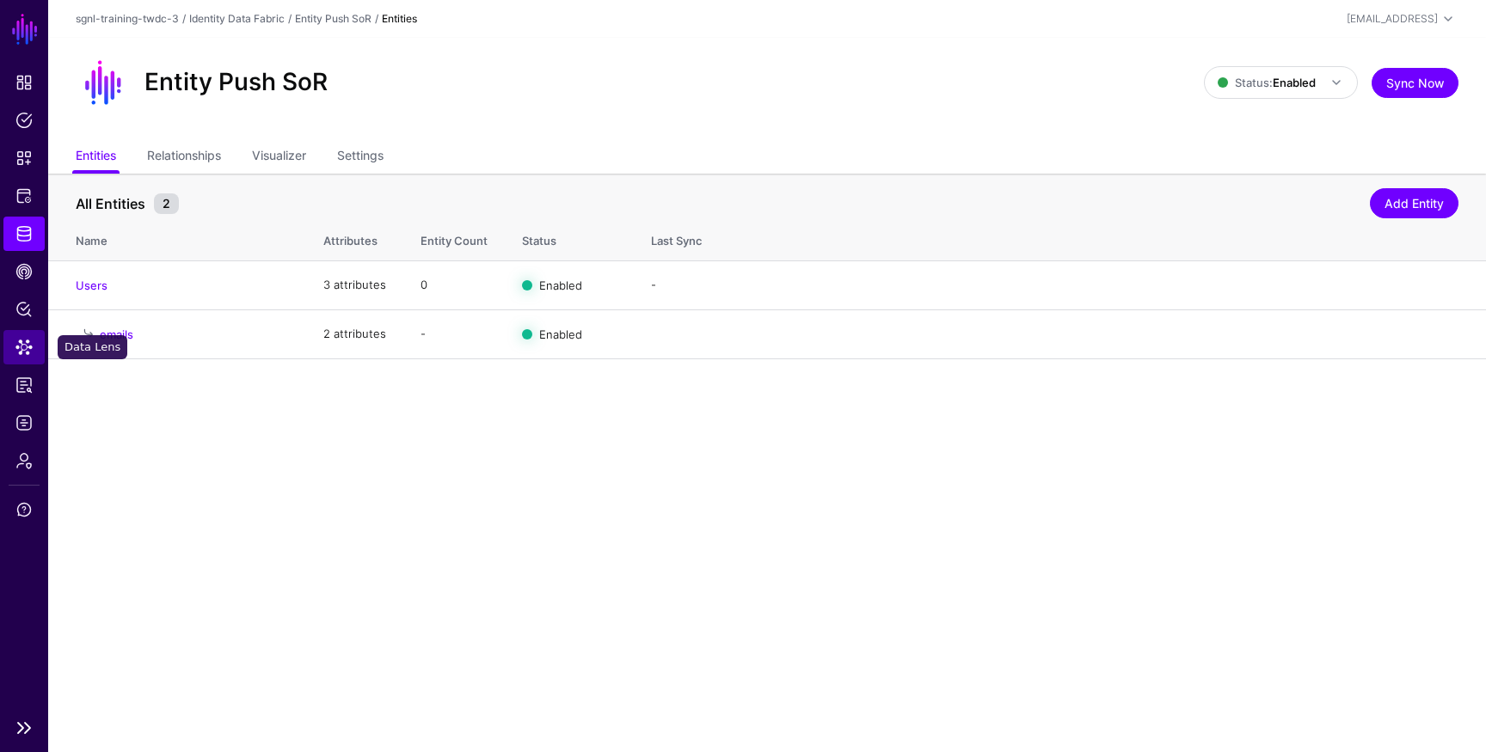
click at [27, 339] on span "Data Lens" at bounding box center [23, 347] width 17 height 17
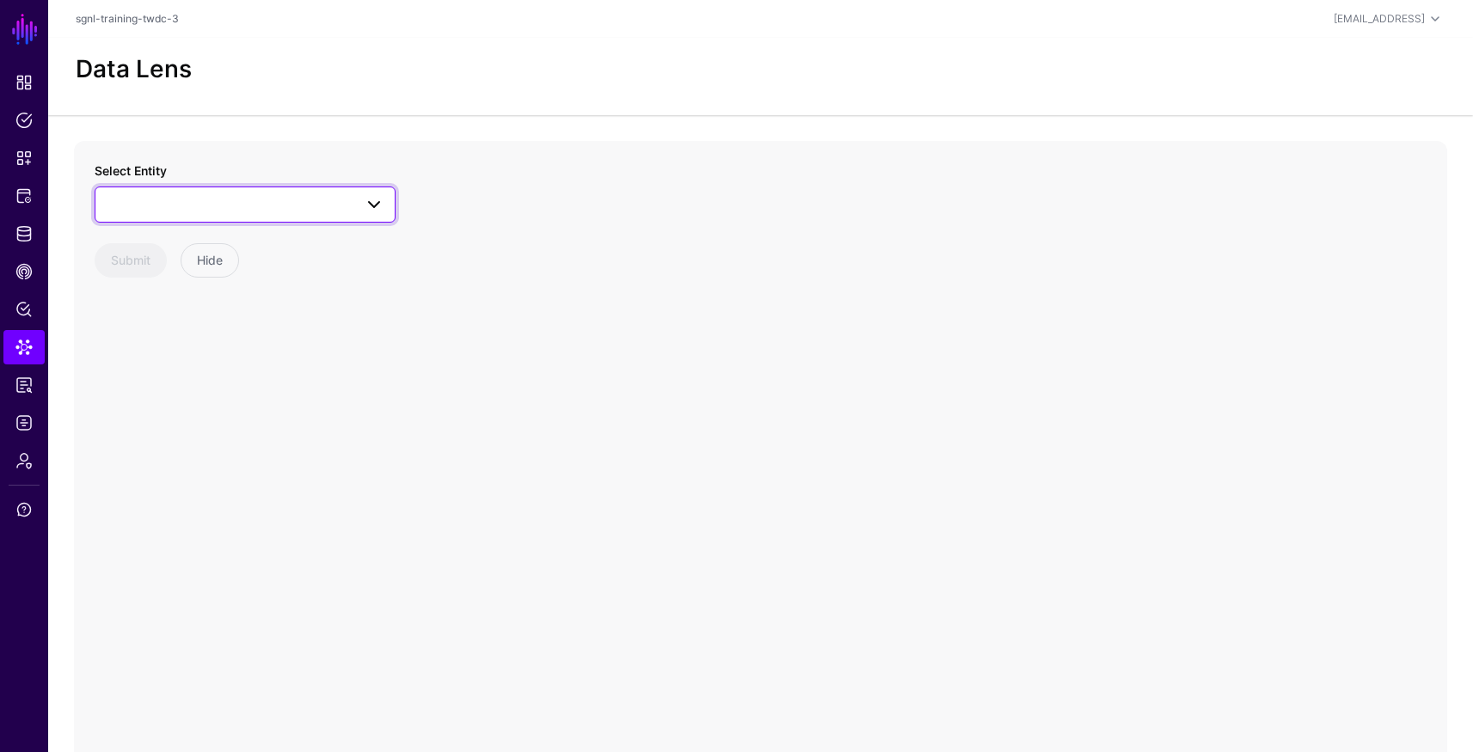
click at [233, 200] on span at bounding box center [245, 204] width 279 height 21
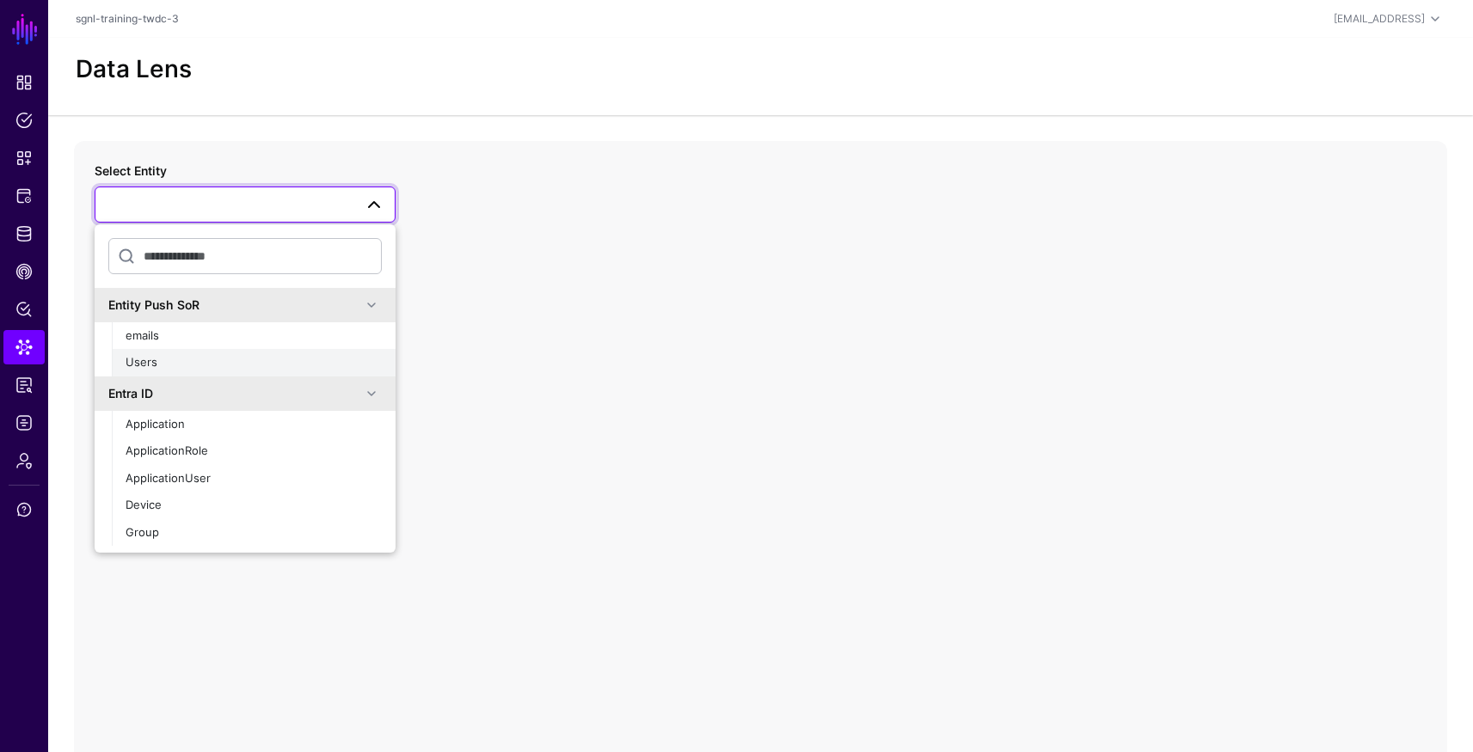
click at [144, 367] on span "Users" at bounding box center [142, 362] width 32 height 14
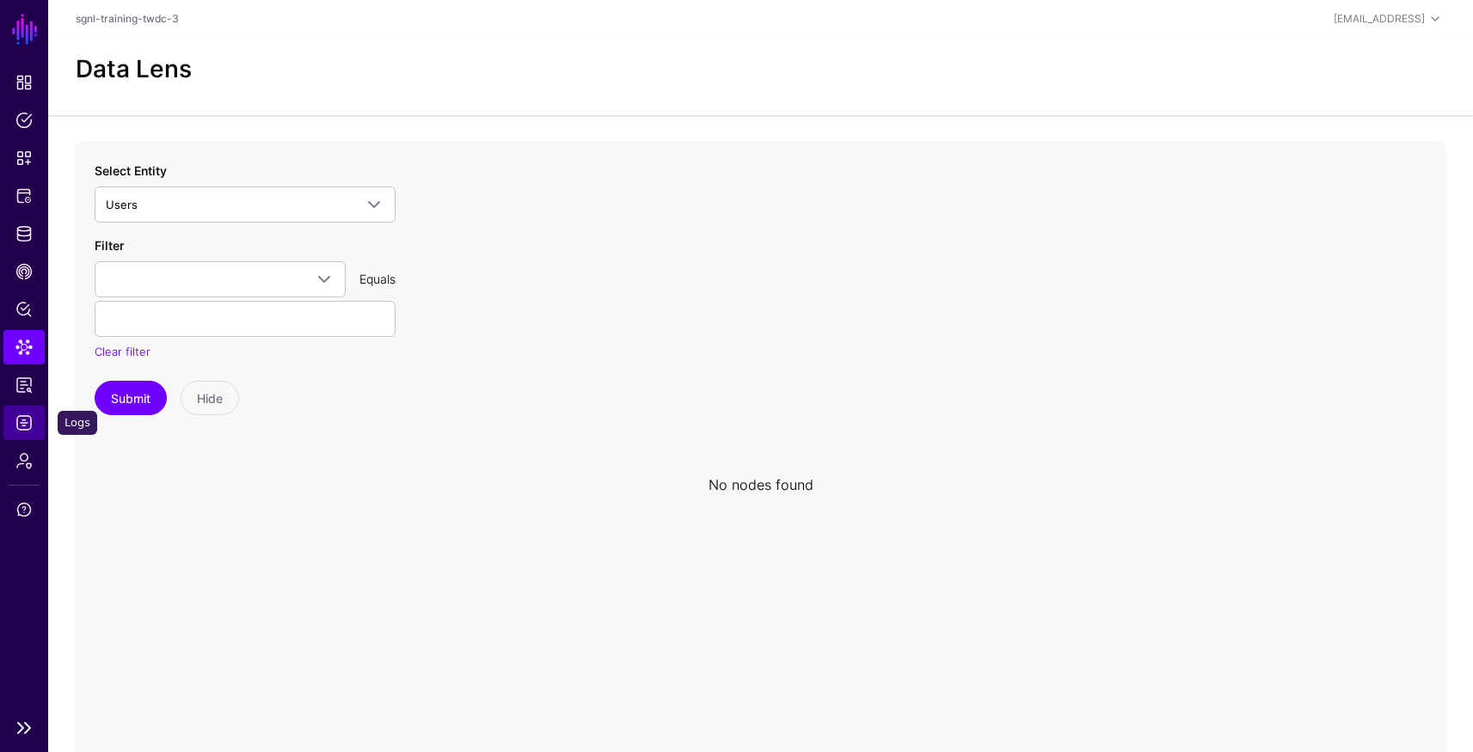
click at [24, 423] on span "Logs" at bounding box center [23, 422] width 17 height 17
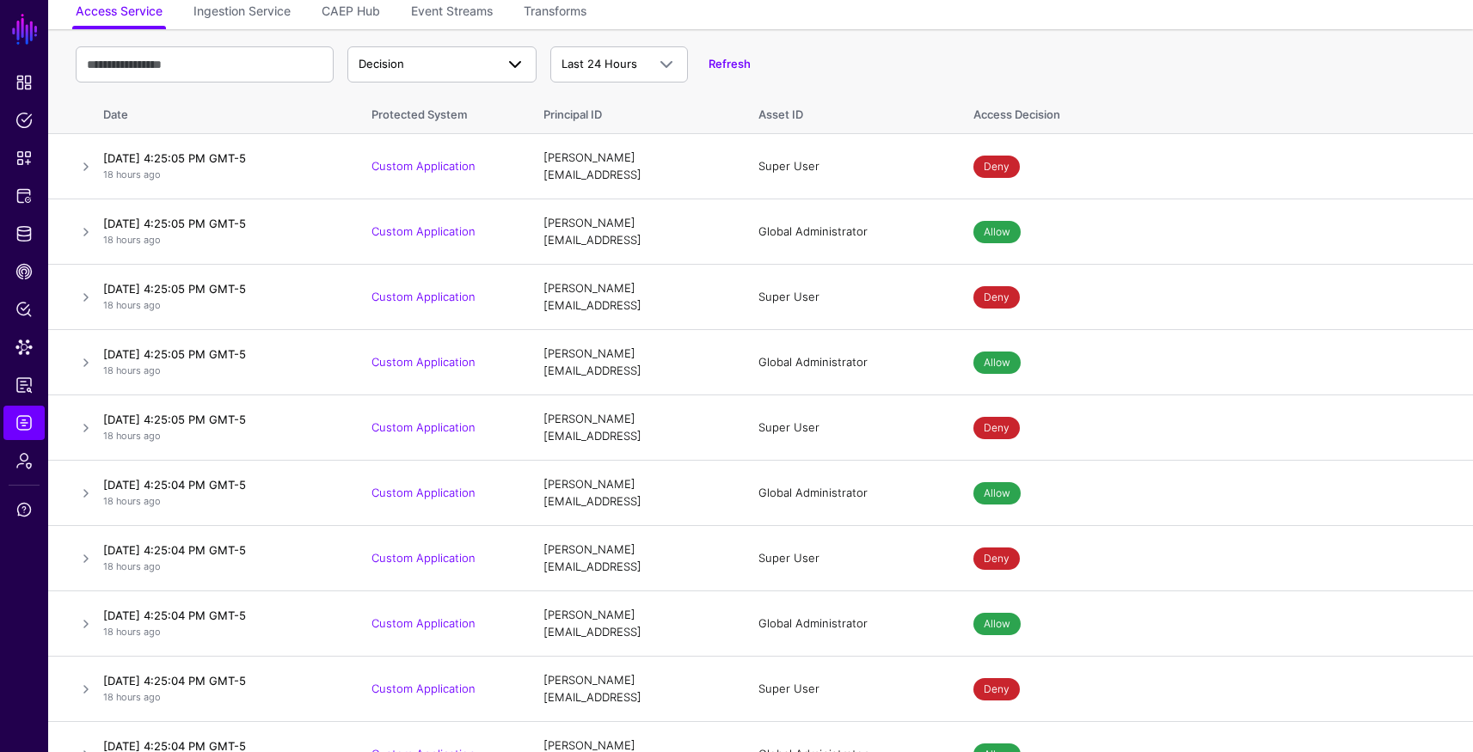
scroll to position [94, 0]
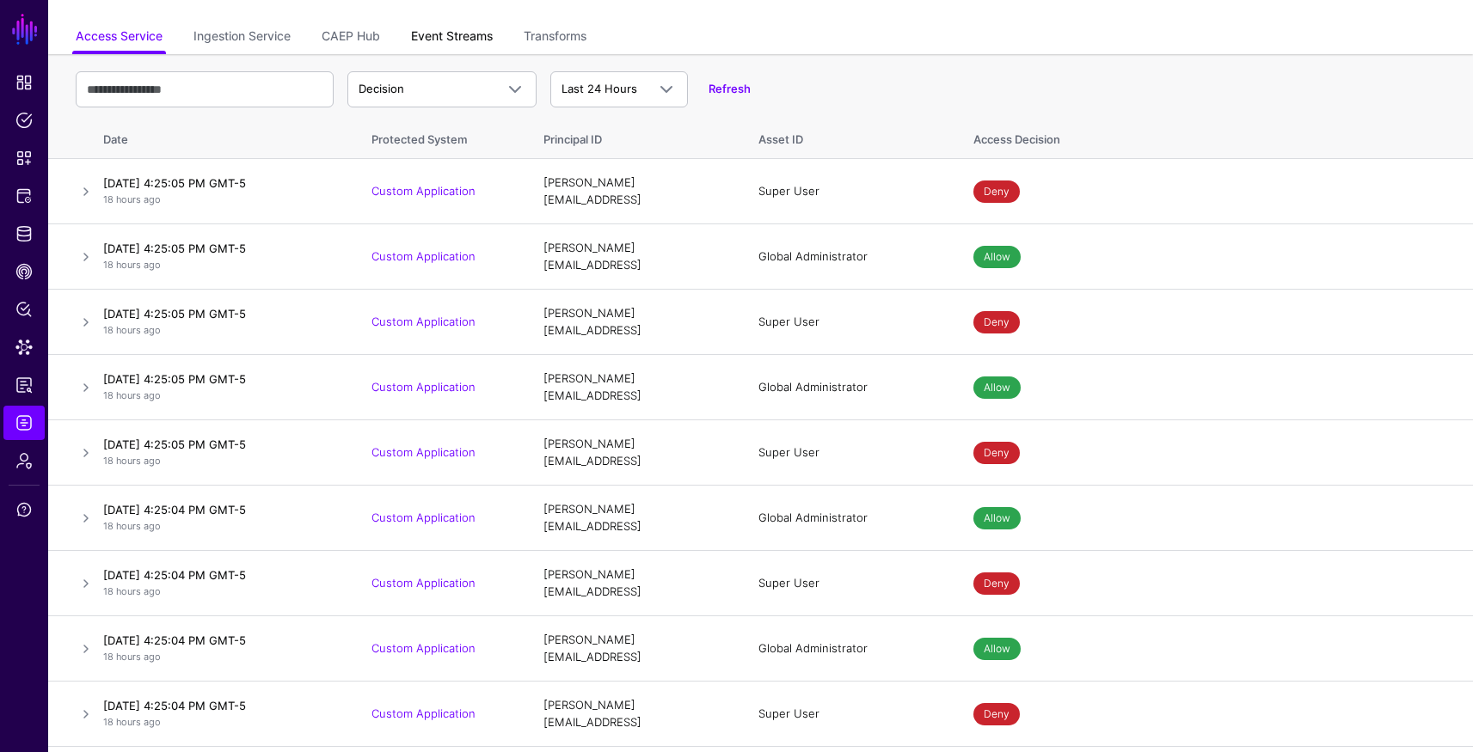
click at [441, 41] on link "Event Streams" at bounding box center [452, 37] width 82 height 33
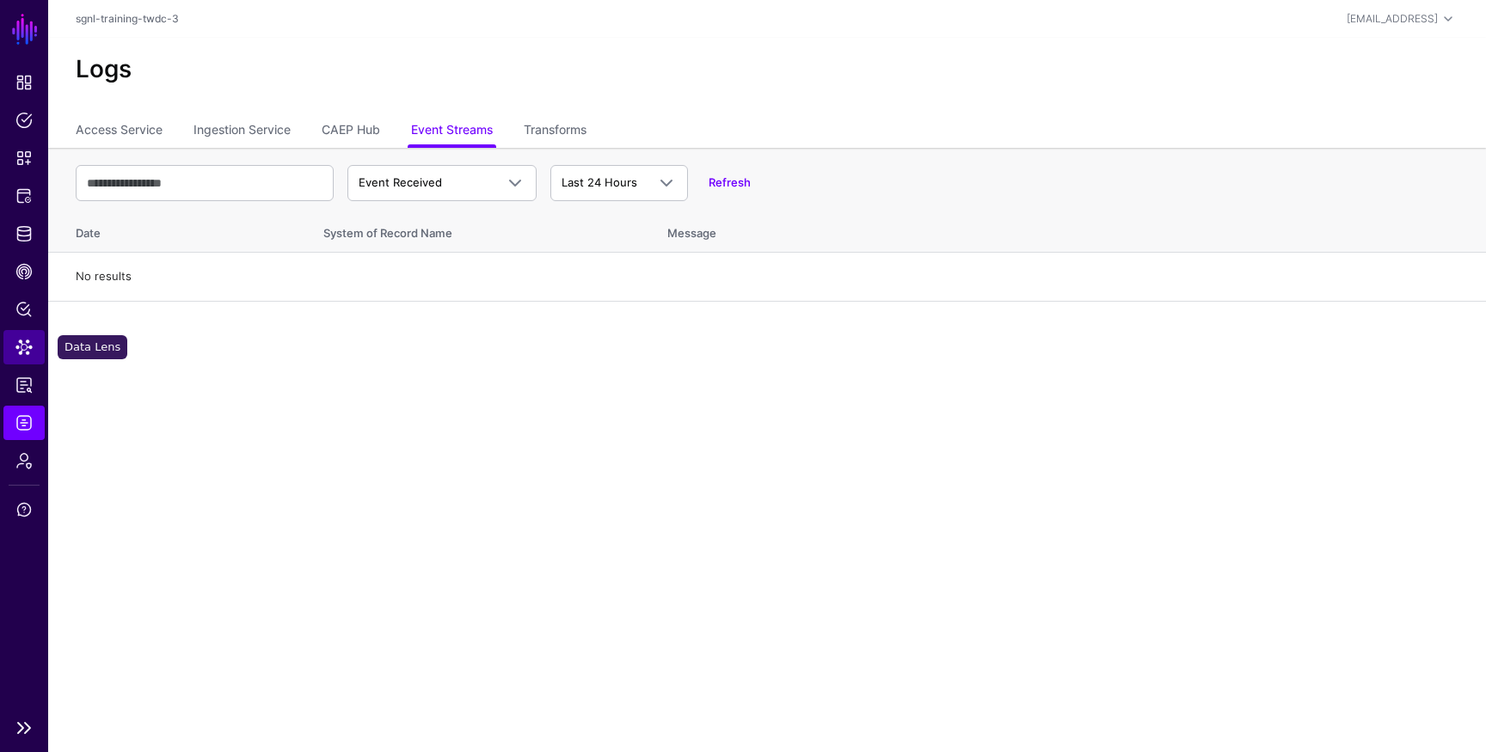
click at [27, 352] on span "Data Lens" at bounding box center [23, 347] width 17 height 17
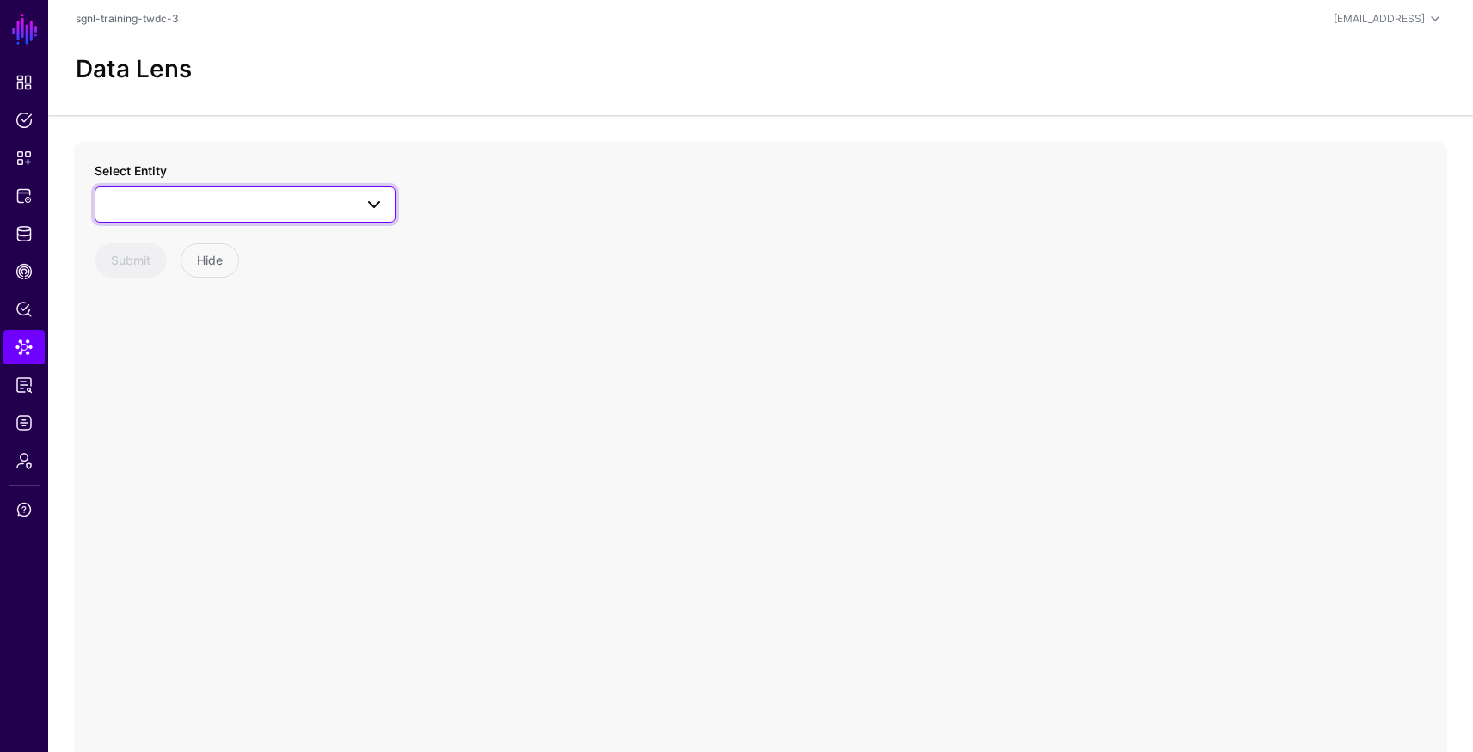
click at [181, 209] on span at bounding box center [245, 204] width 279 height 21
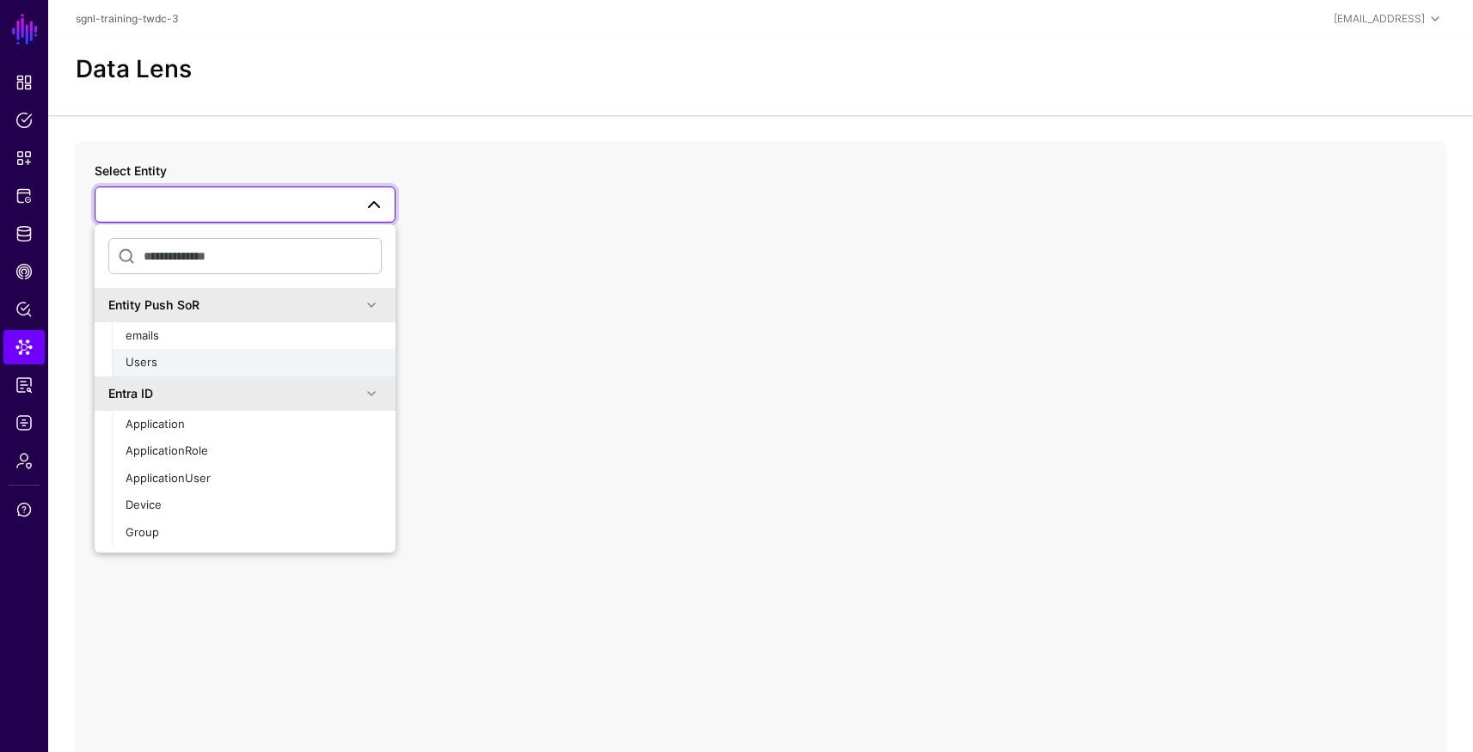
click at [162, 358] on div "Users" at bounding box center [254, 362] width 256 height 17
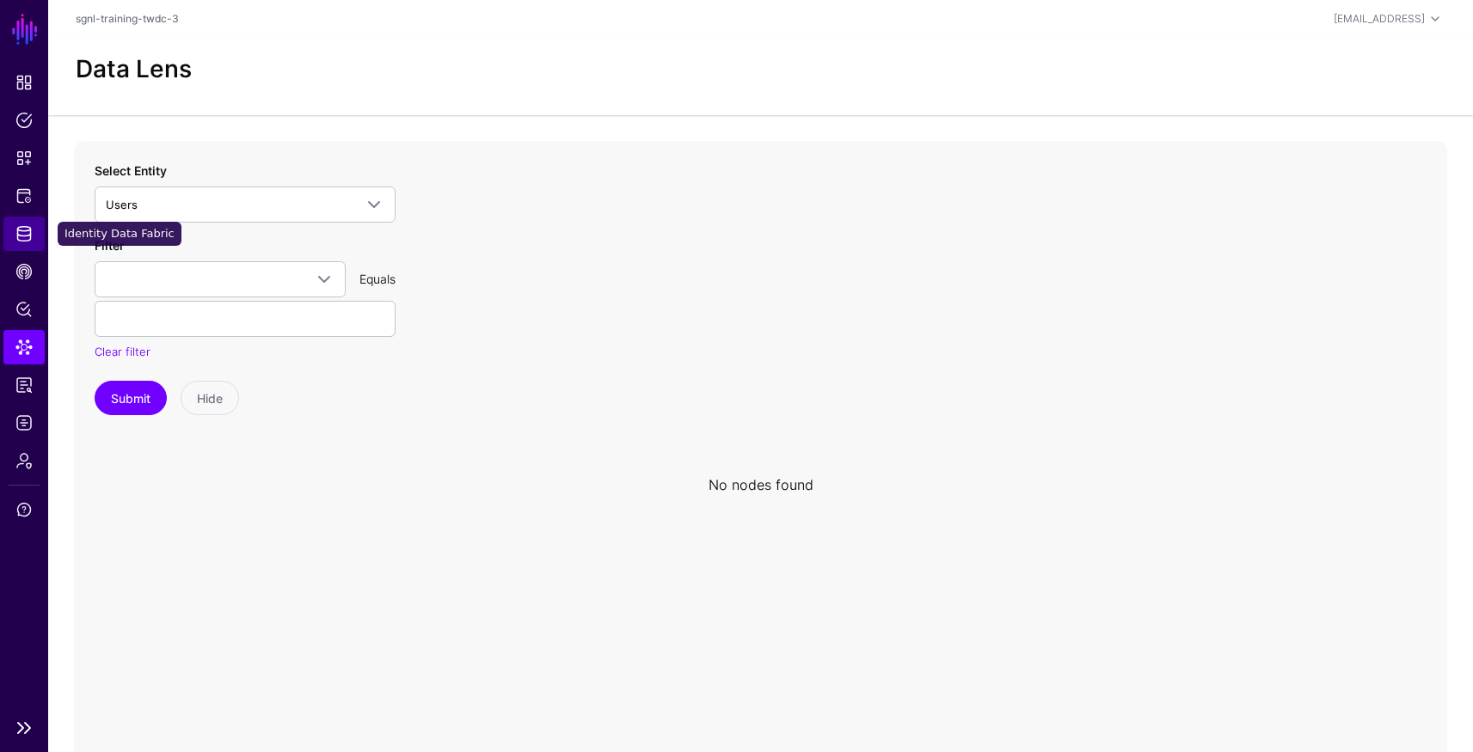
click at [22, 249] on link "Identity Data Fabric" at bounding box center [23, 234] width 41 height 34
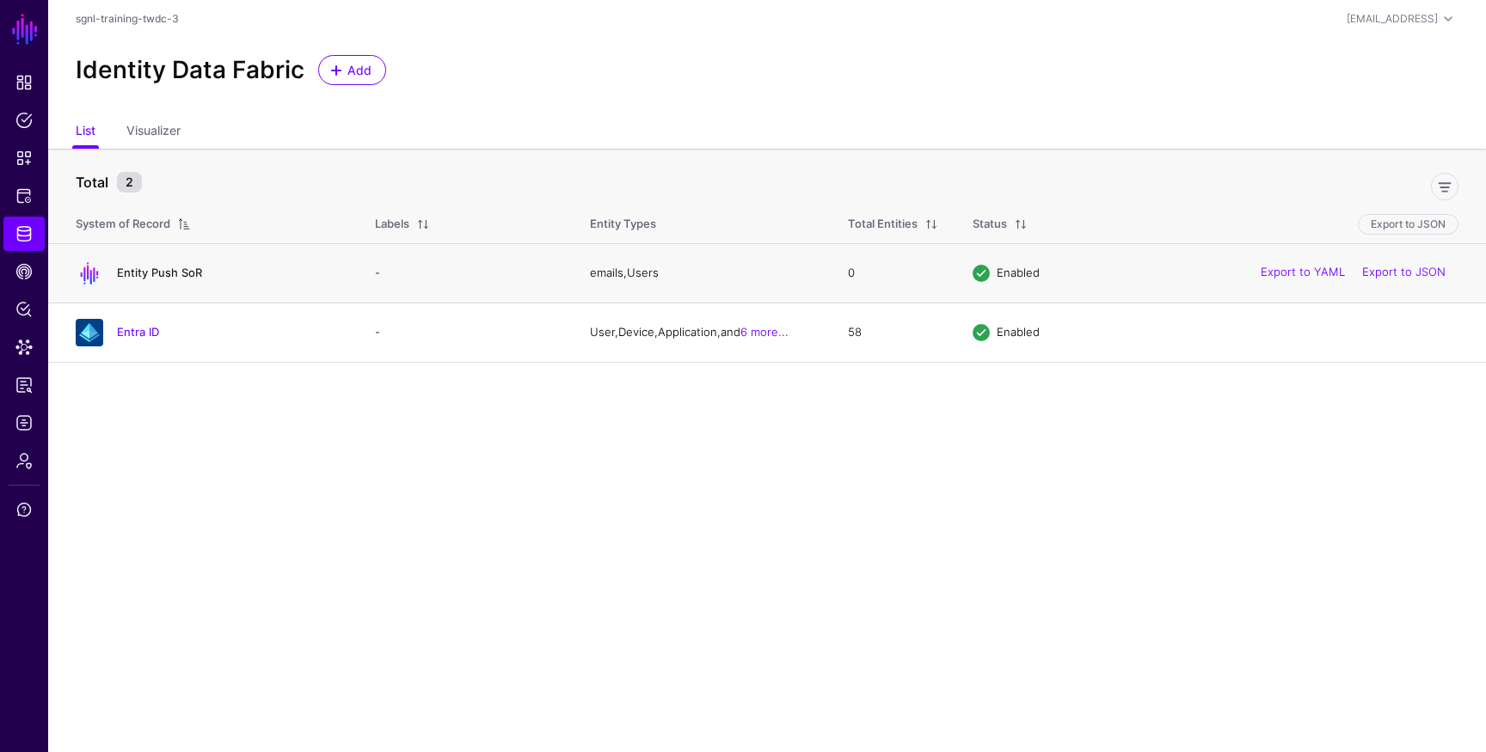
click at [181, 272] on link "Entity Push SoR" at bounding box center [159, 273] width 85 height 14
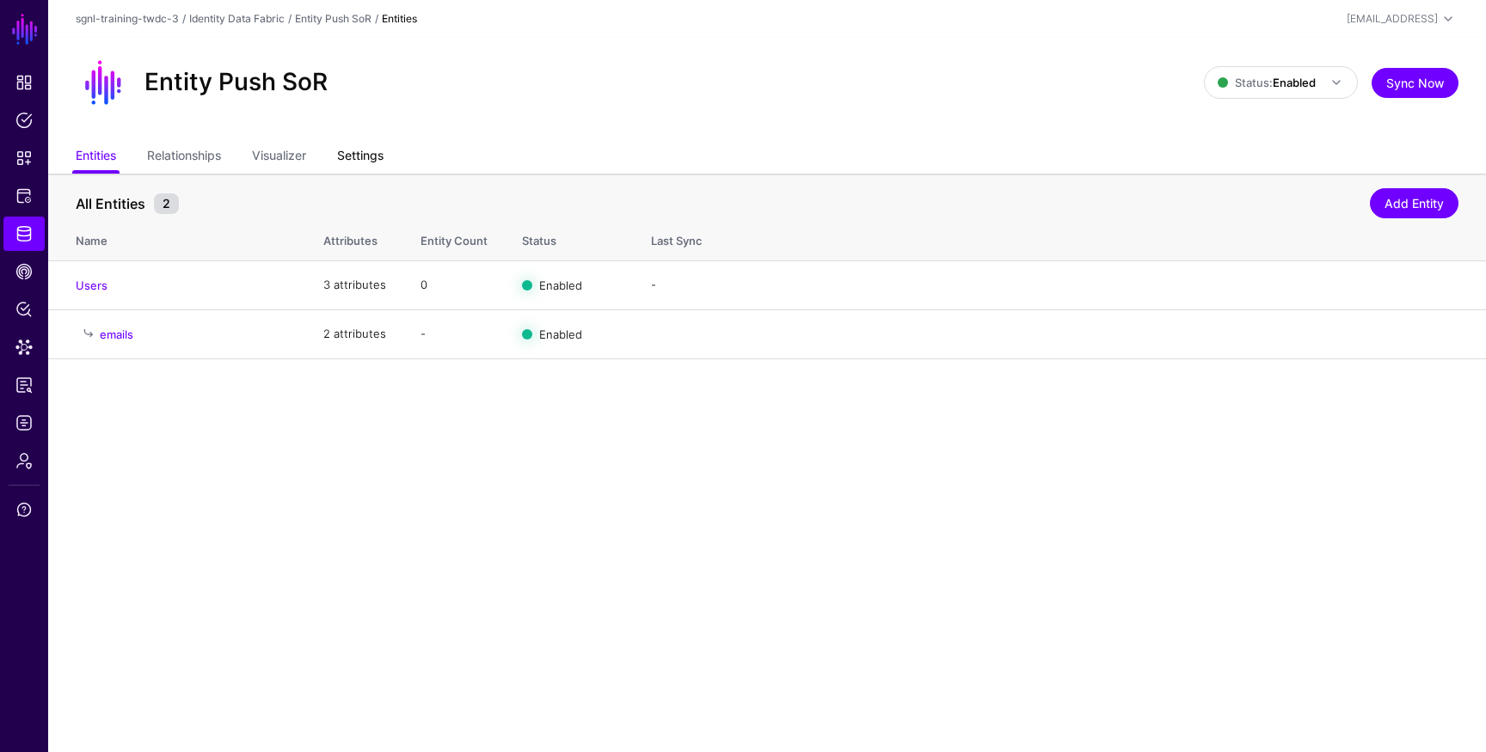
click at [367, 162] on link "Settings" at bounding box center [360, 157] width 46 height 33
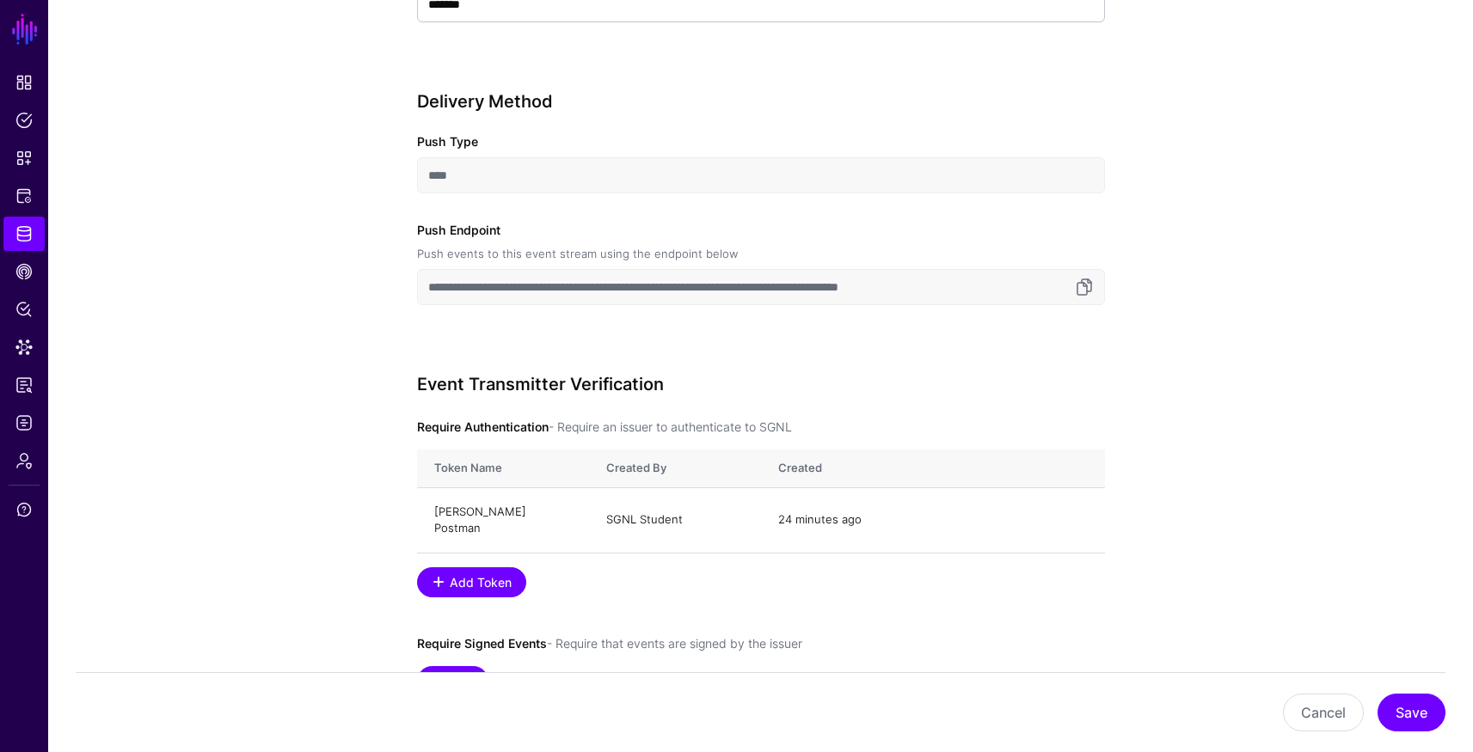
scroll to position [812, 0]
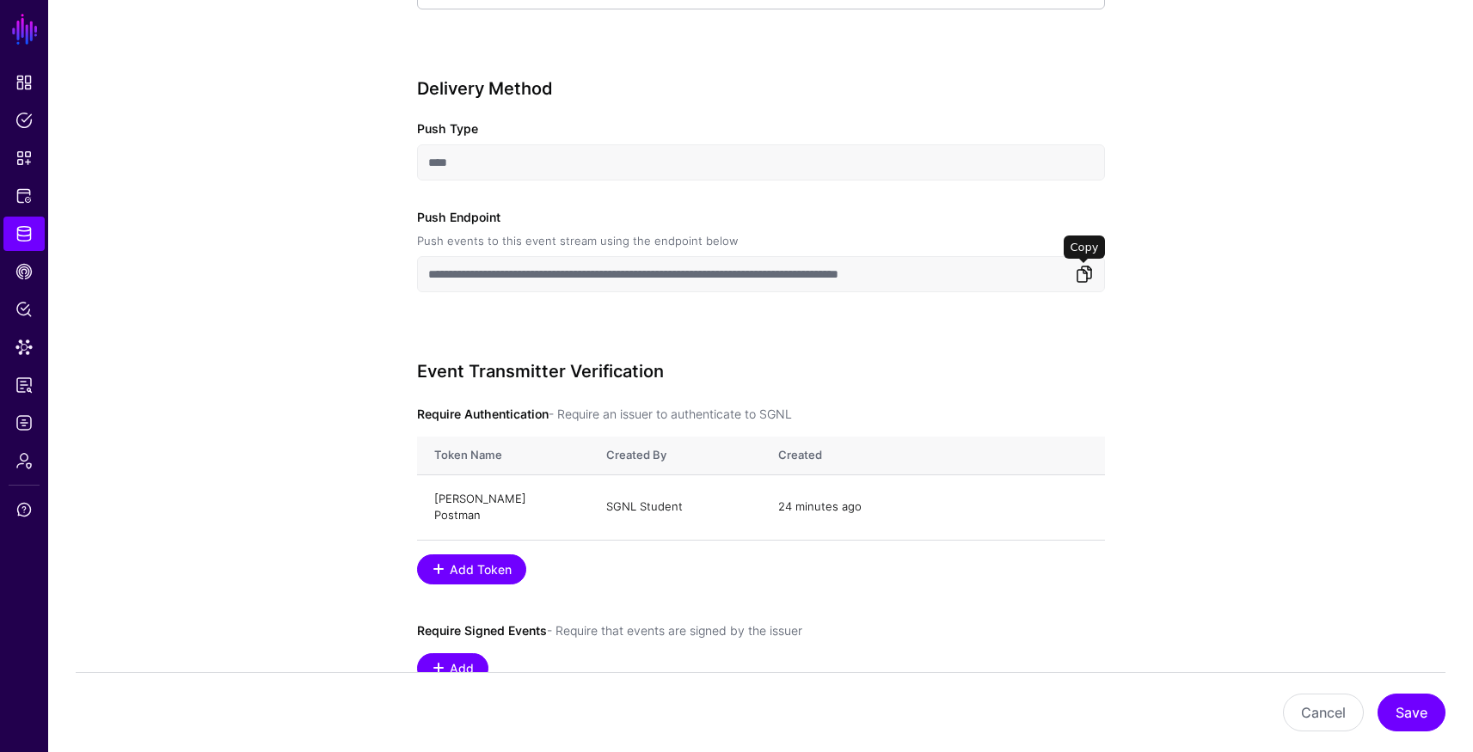
click at [1084, 269] on link at bounding box center [1084, 274] width 21 height 21
click at [1053, 501] on link "Delete" at bounding box center [1056, 506] width 35 height 14
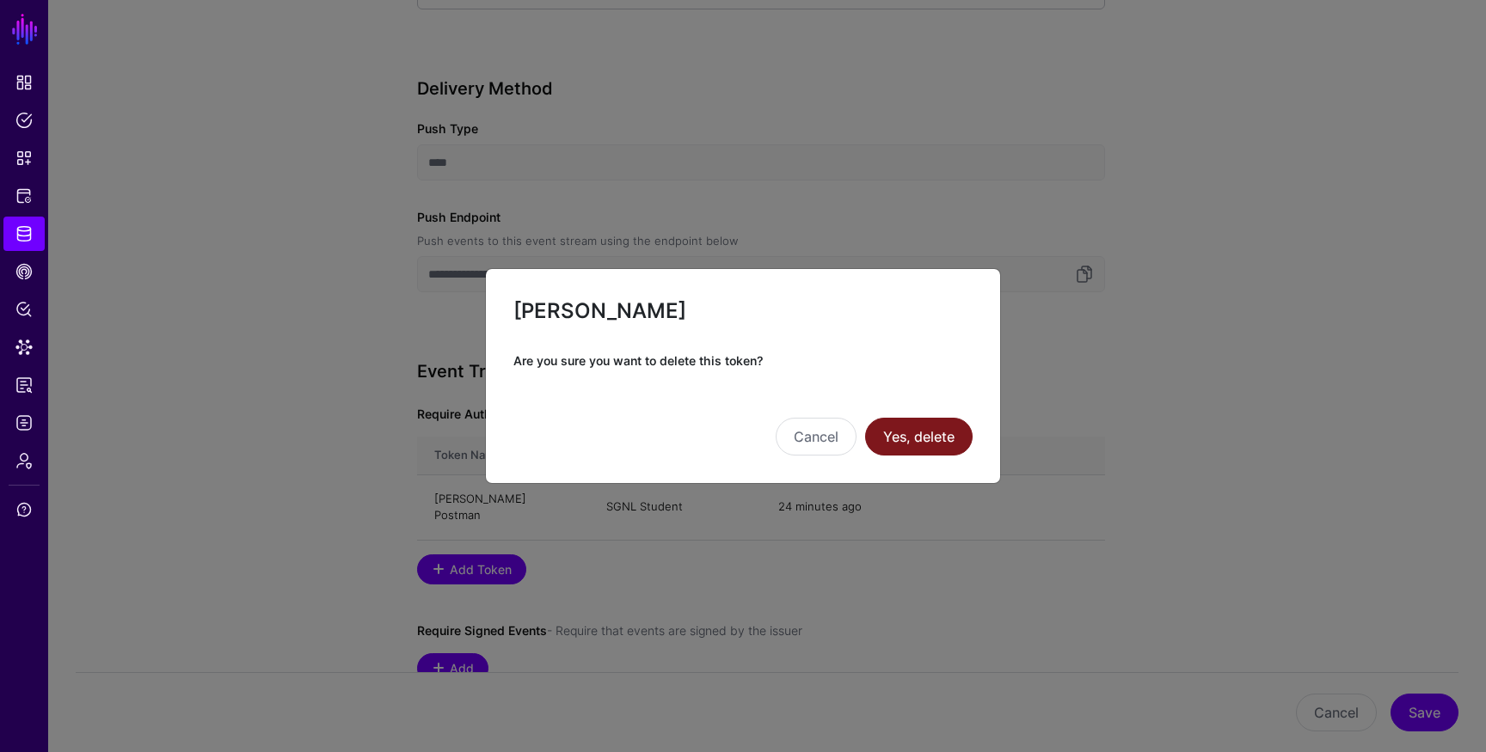
click at [897, 442] on button "Yes, delete" at bounding box center [918, 437] width 107 height 38
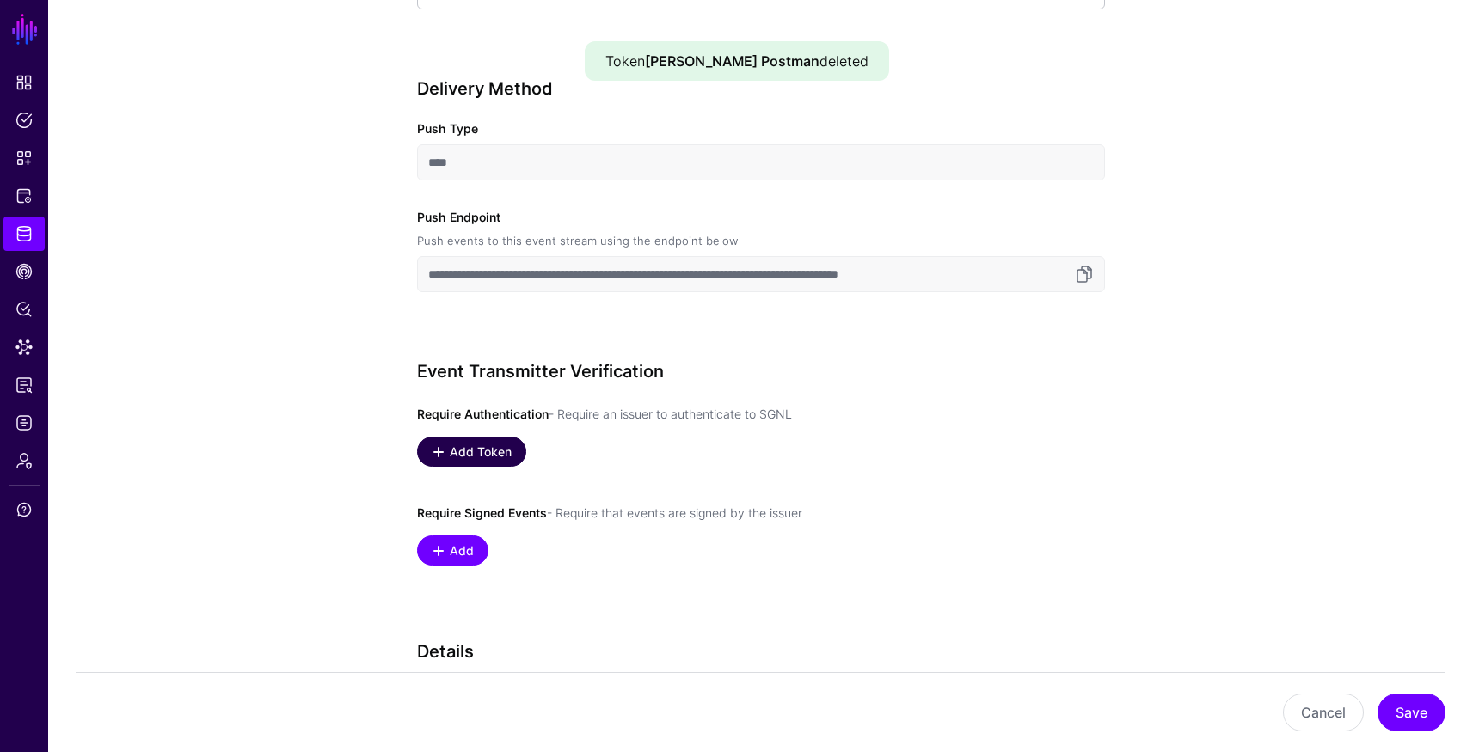
click at [476, 450] on span "Add Token" at bounding box center [480, 452] width 66 height 18
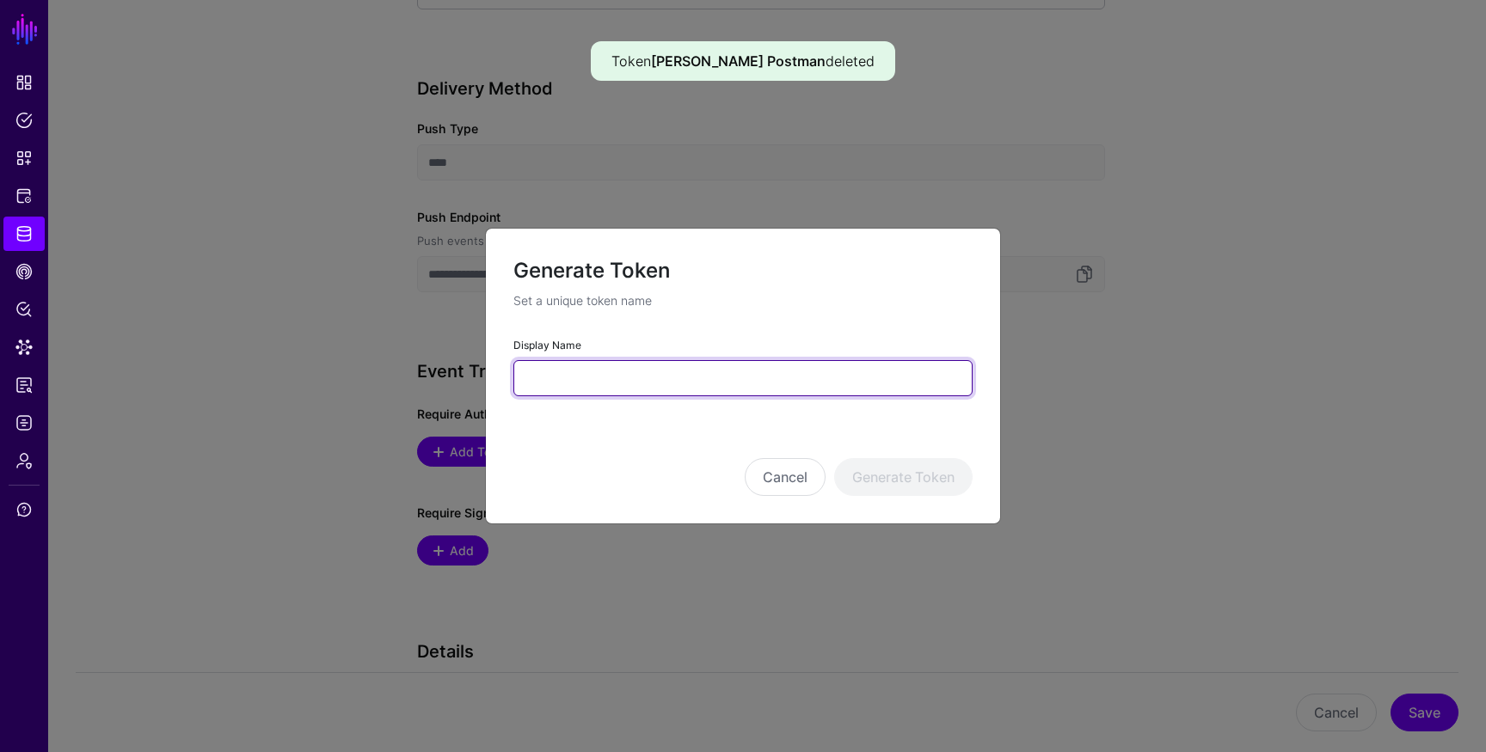
click at [583, 374] on input "Display Name" at bounding box center [742, 378] width 459 height 36
type input "**********"
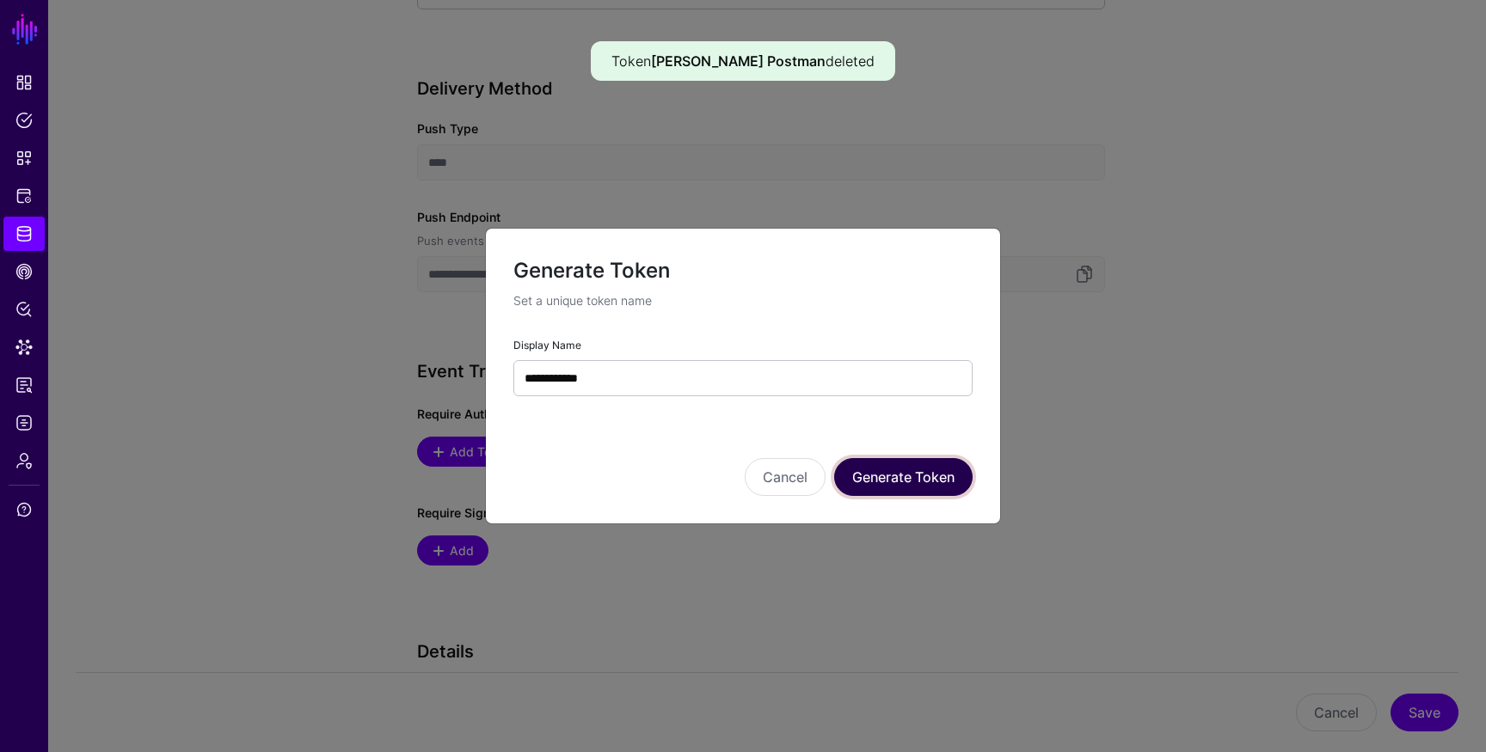
click at [888, 477] on button "Generate Token" at bounding box center [903, 477] width 138 height 38
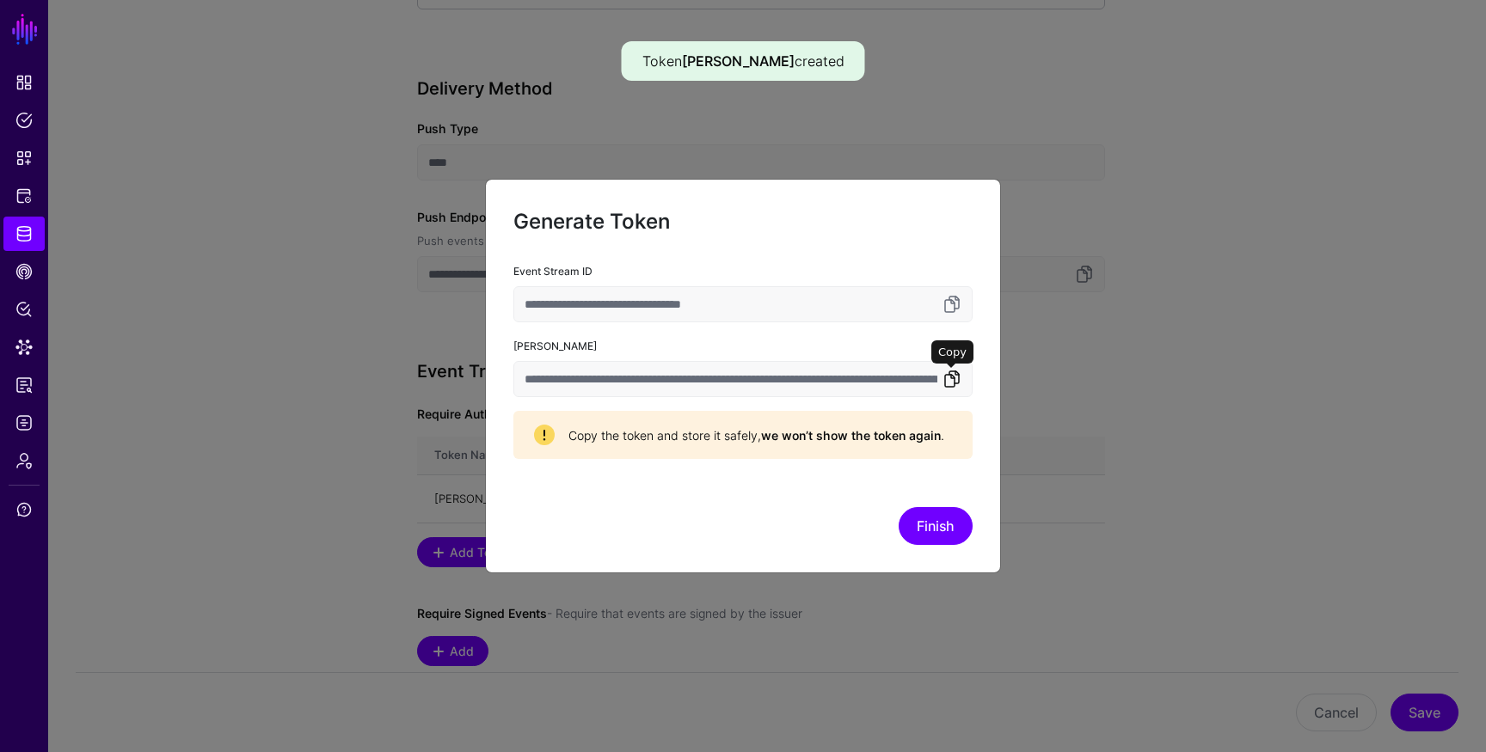
click at [944, 373] on link at bounding box center [951, 379] width 21 height 21
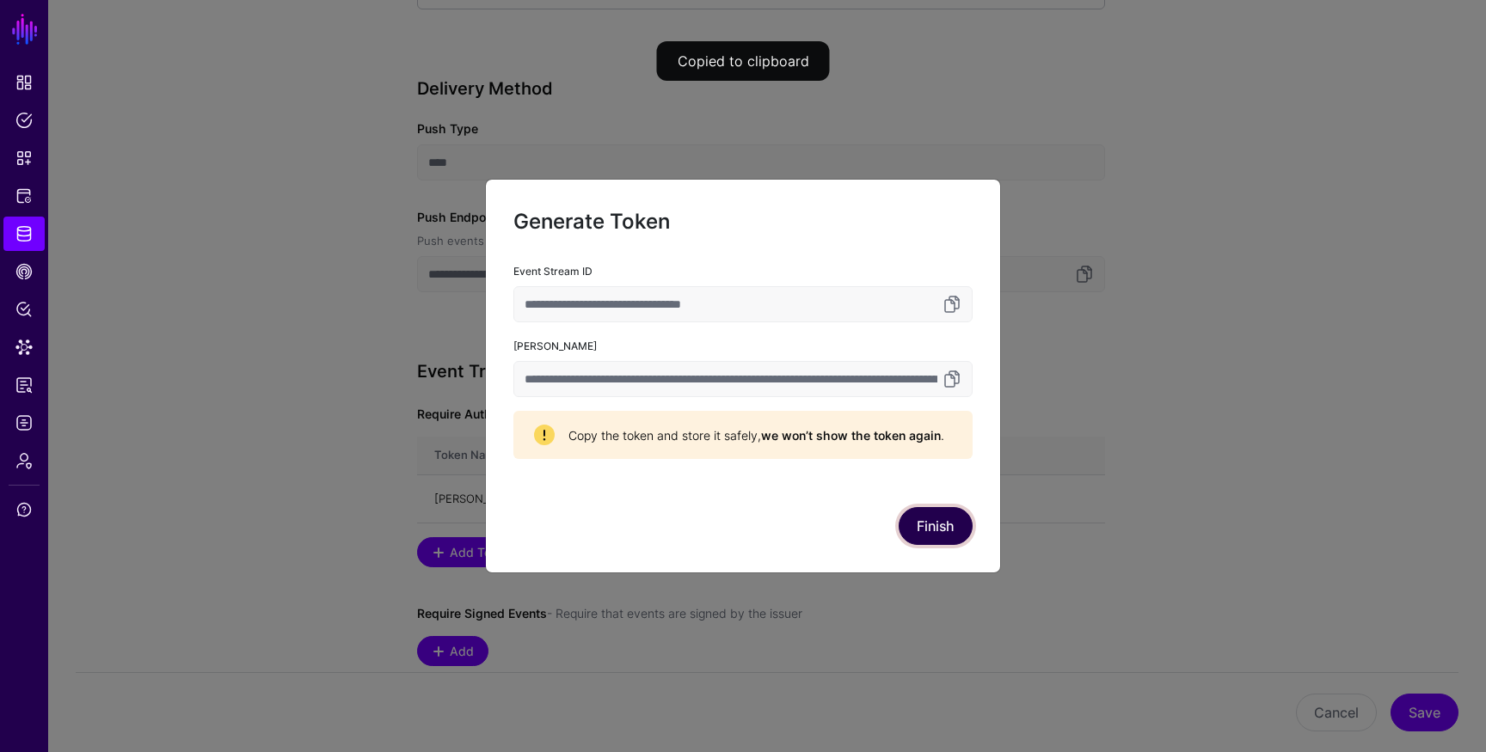
click at [942, 508] on button "Finish" at bounding box center [935, 526] width 74 height 38
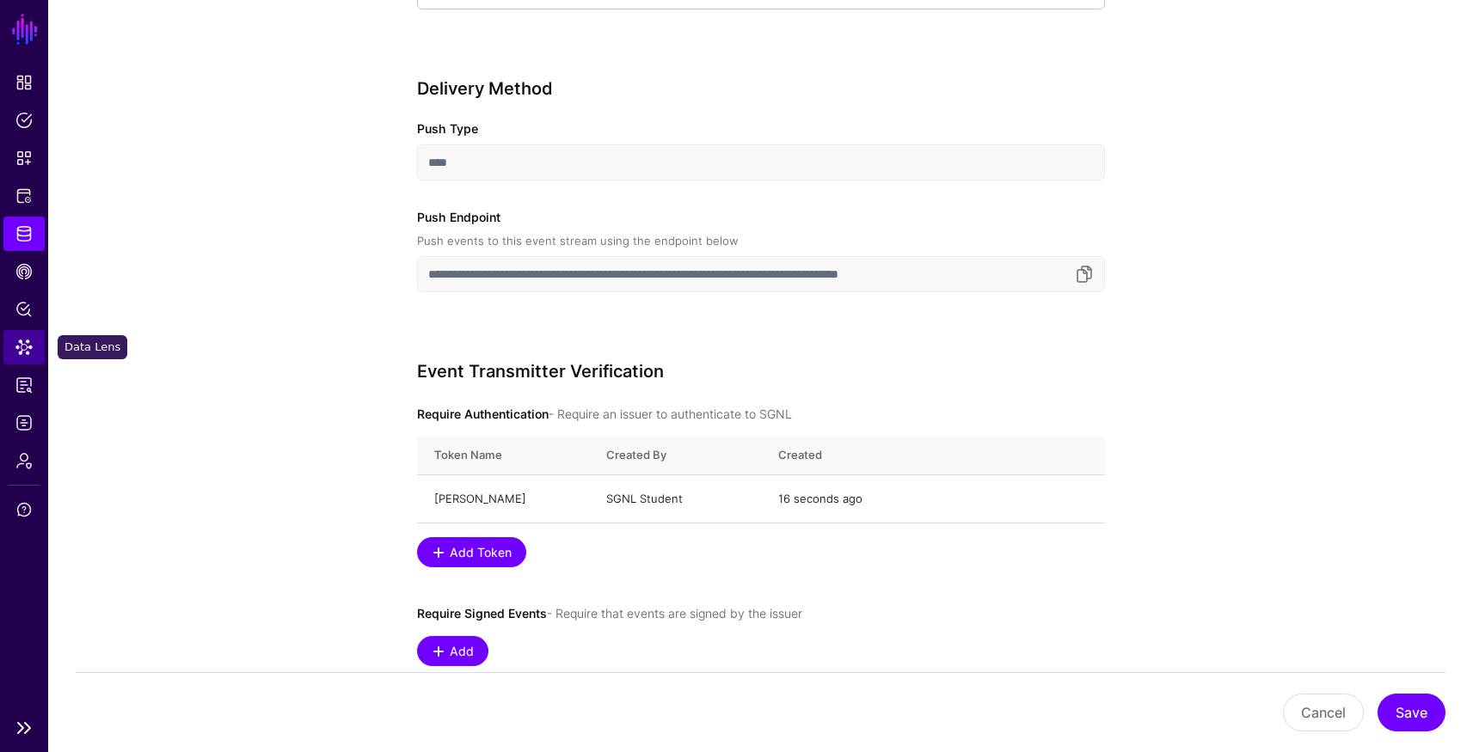
click at [29, 343] on span "Data Lens" at bounding box center [23, 347] width 17 height 17
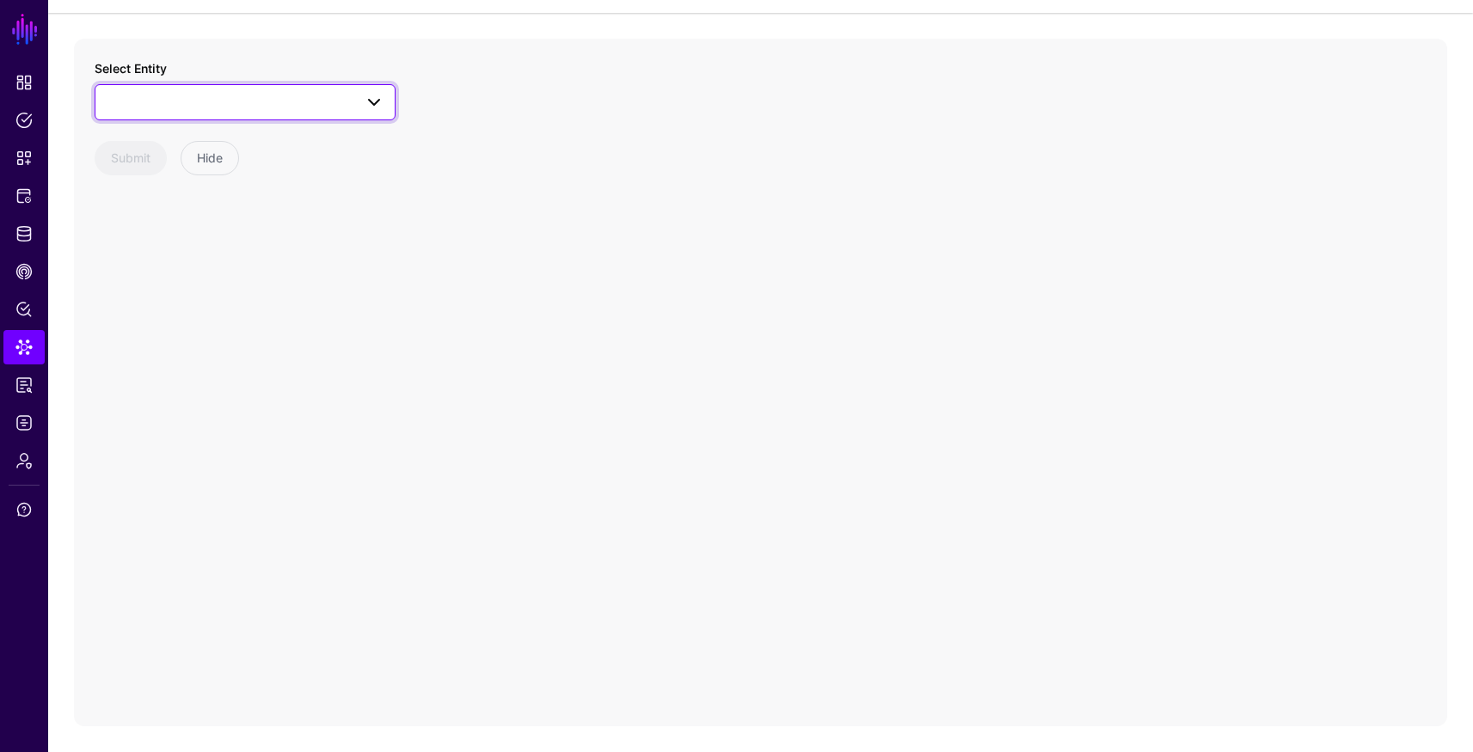
click at [260, 96] on span at bounding box center [245, 102] width 279 height 21
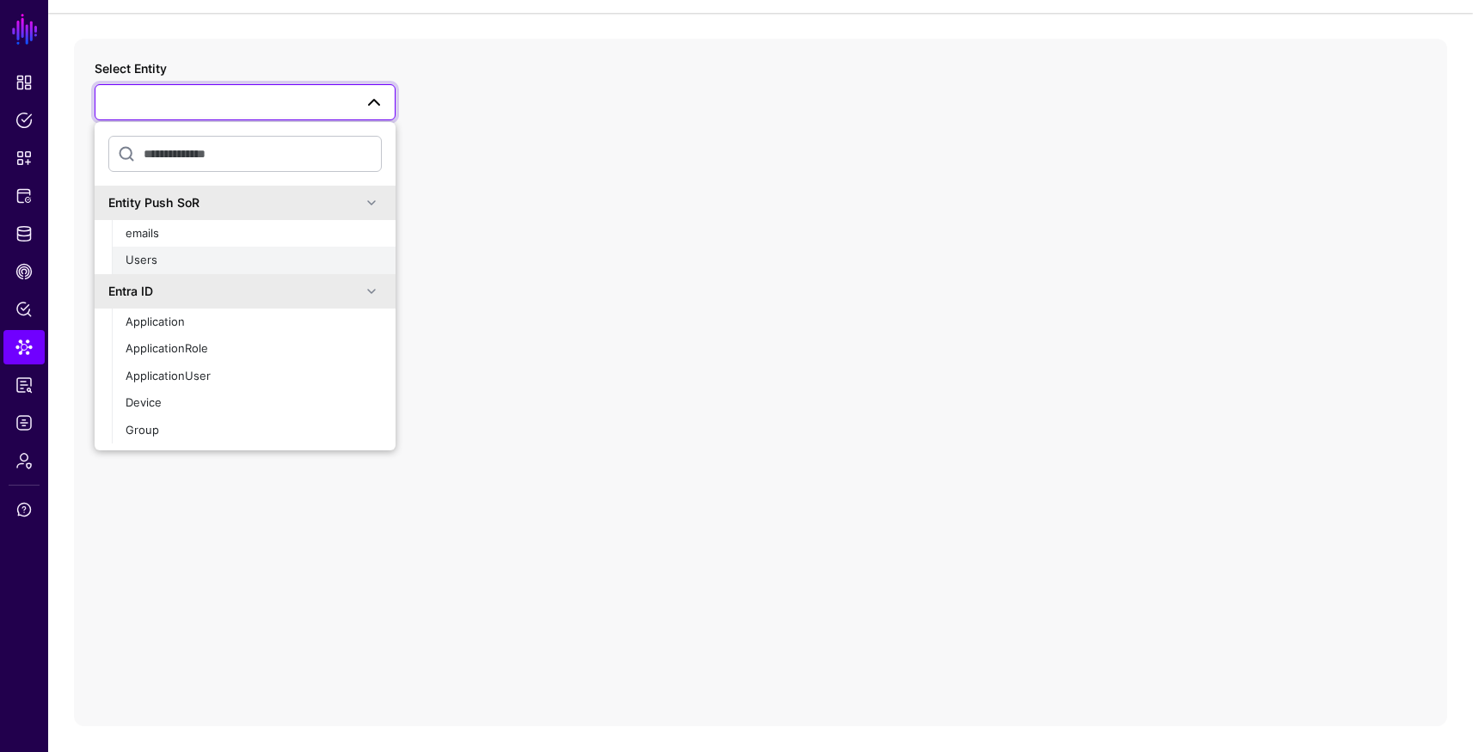
click at [163, 260] on div "Users" at bounding box center [254, 260] width 256 height 17
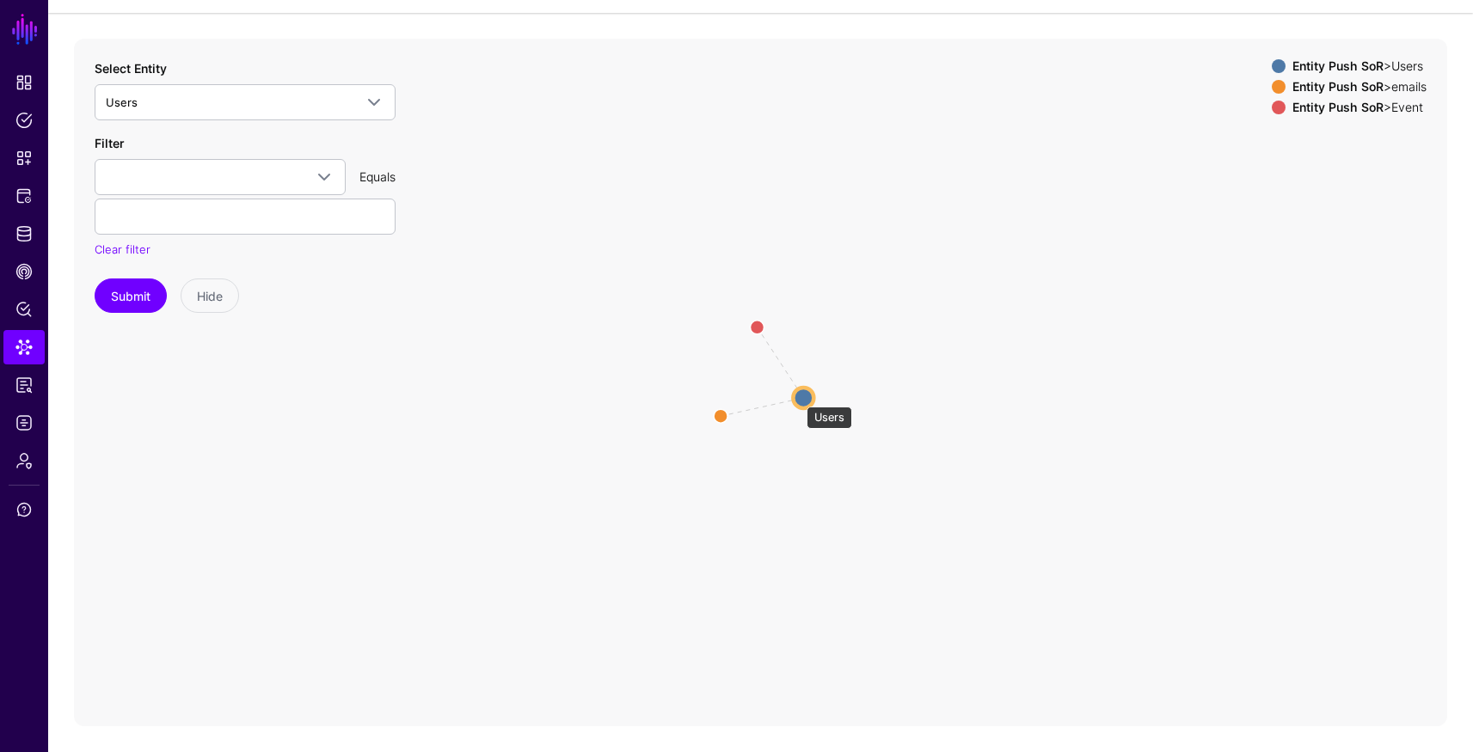
click at [798, 398] on circle at bounding box center [803, 398] width 21 height 21
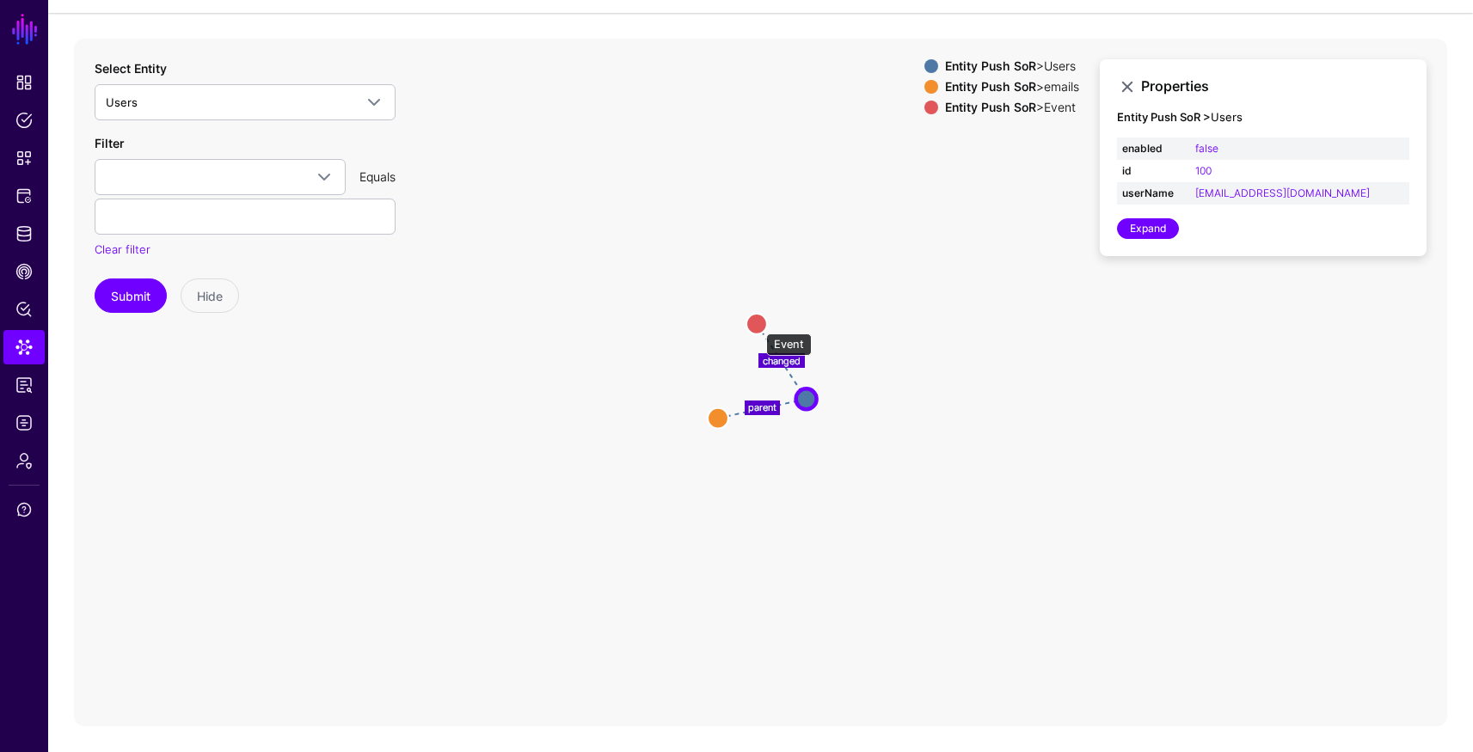
click at [757, 325] on circle at bounding box center [756, 324] width 21 height 21
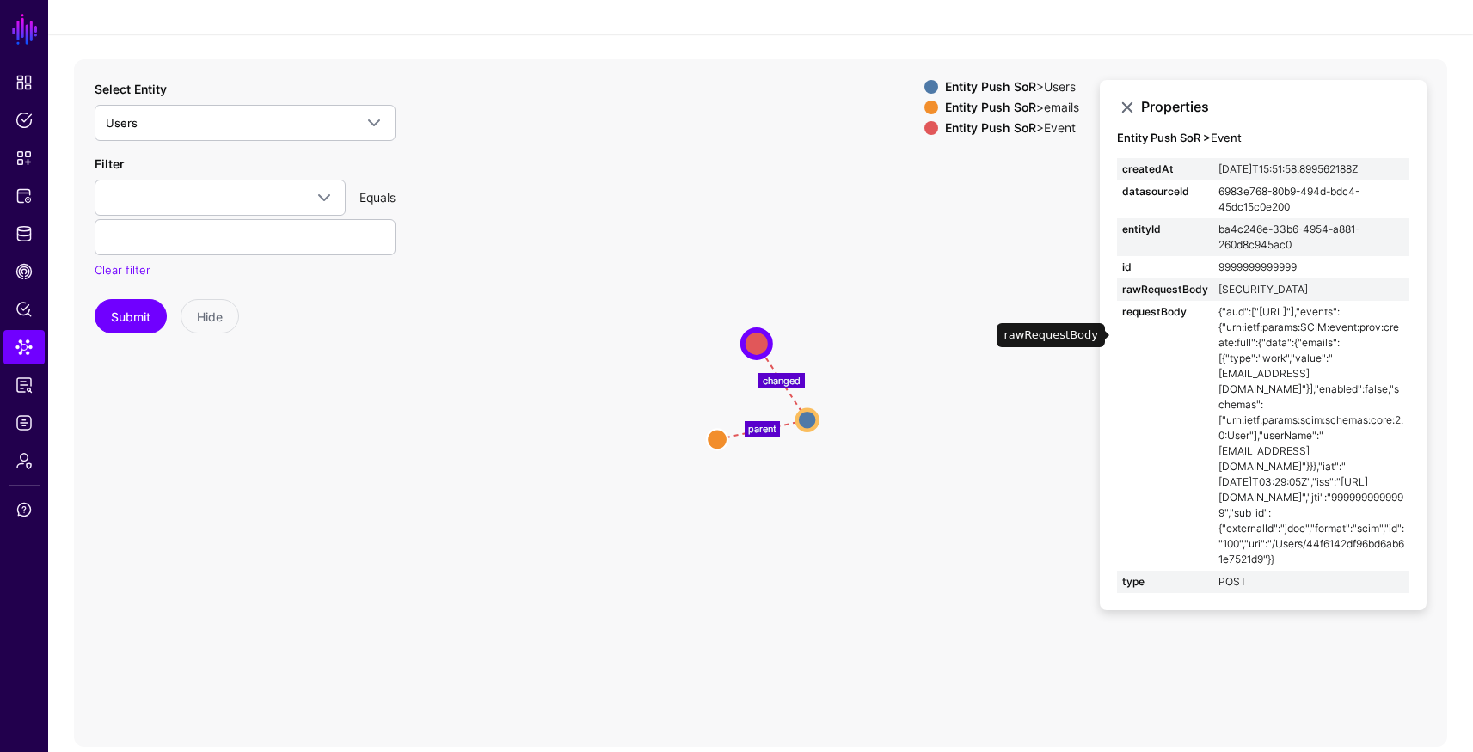
scroll to position [127, 0]
click at [1247, 615] on icon "changed parent Users Users emails emails Event Event" at bounding box center [760, 403] width 1373 height 688
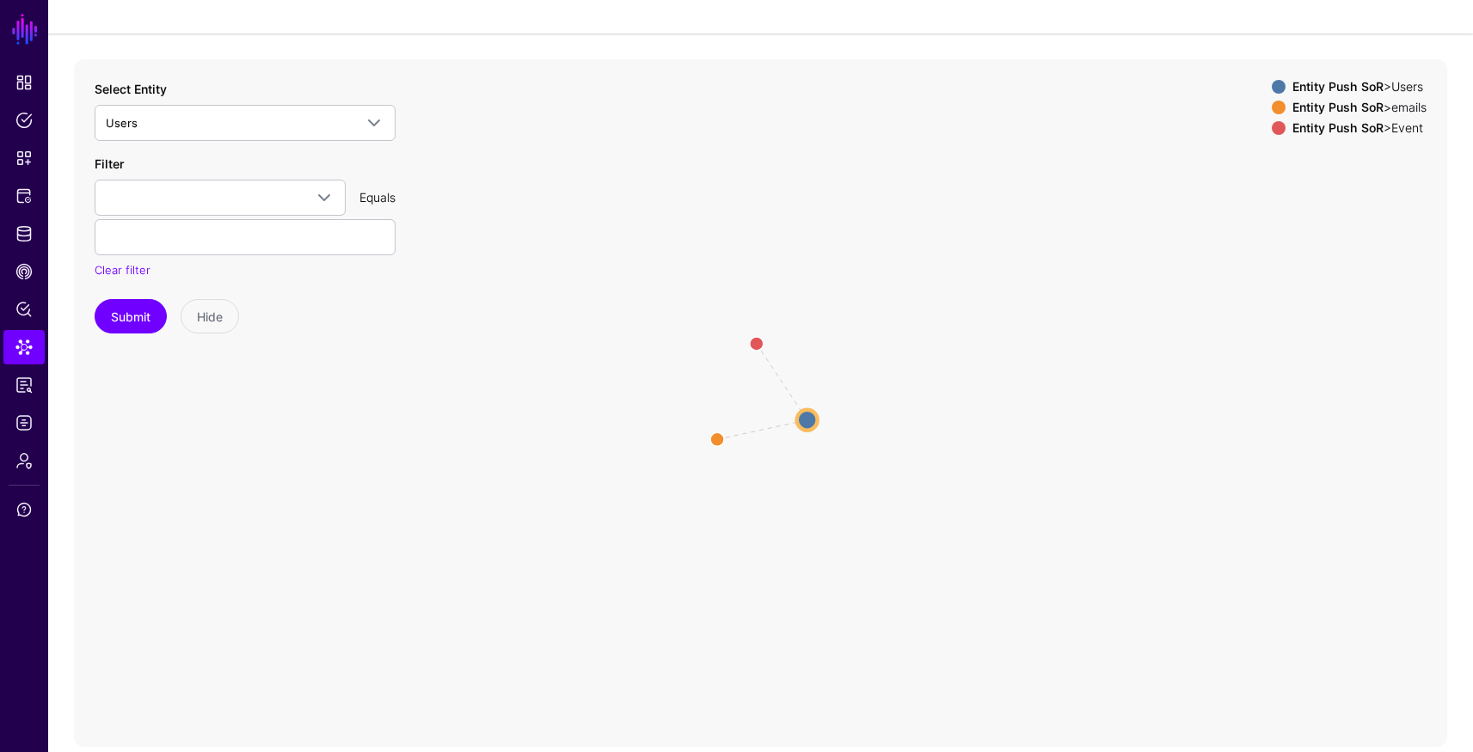
click at [1118, 747] on html "SGNL Dashboard Policies Snippets Protected Systems Identity Data Fabric CAEP Hu…" at bounding box center [736, 345] width 1473 height 855
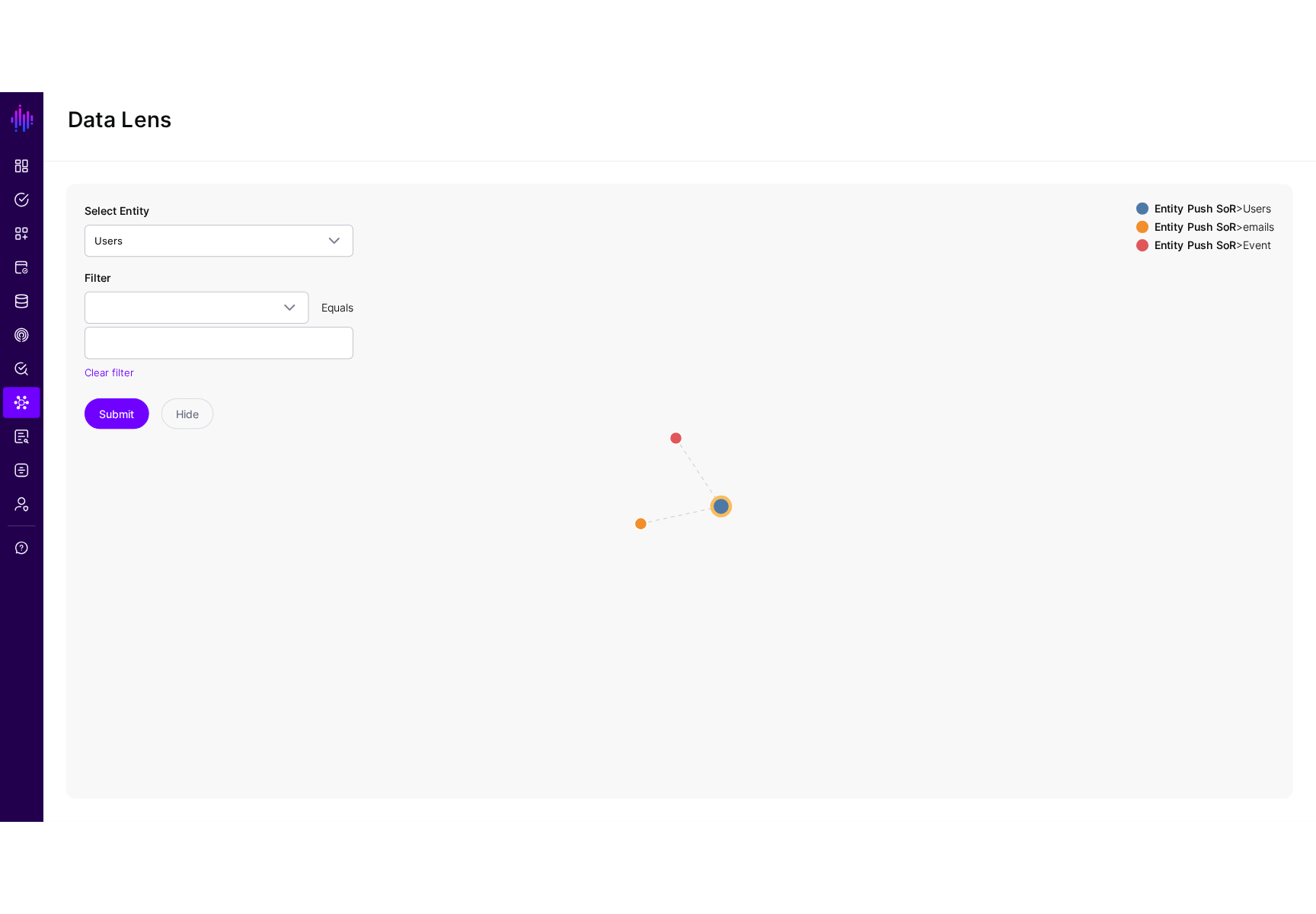
scroll to position [0, 0]
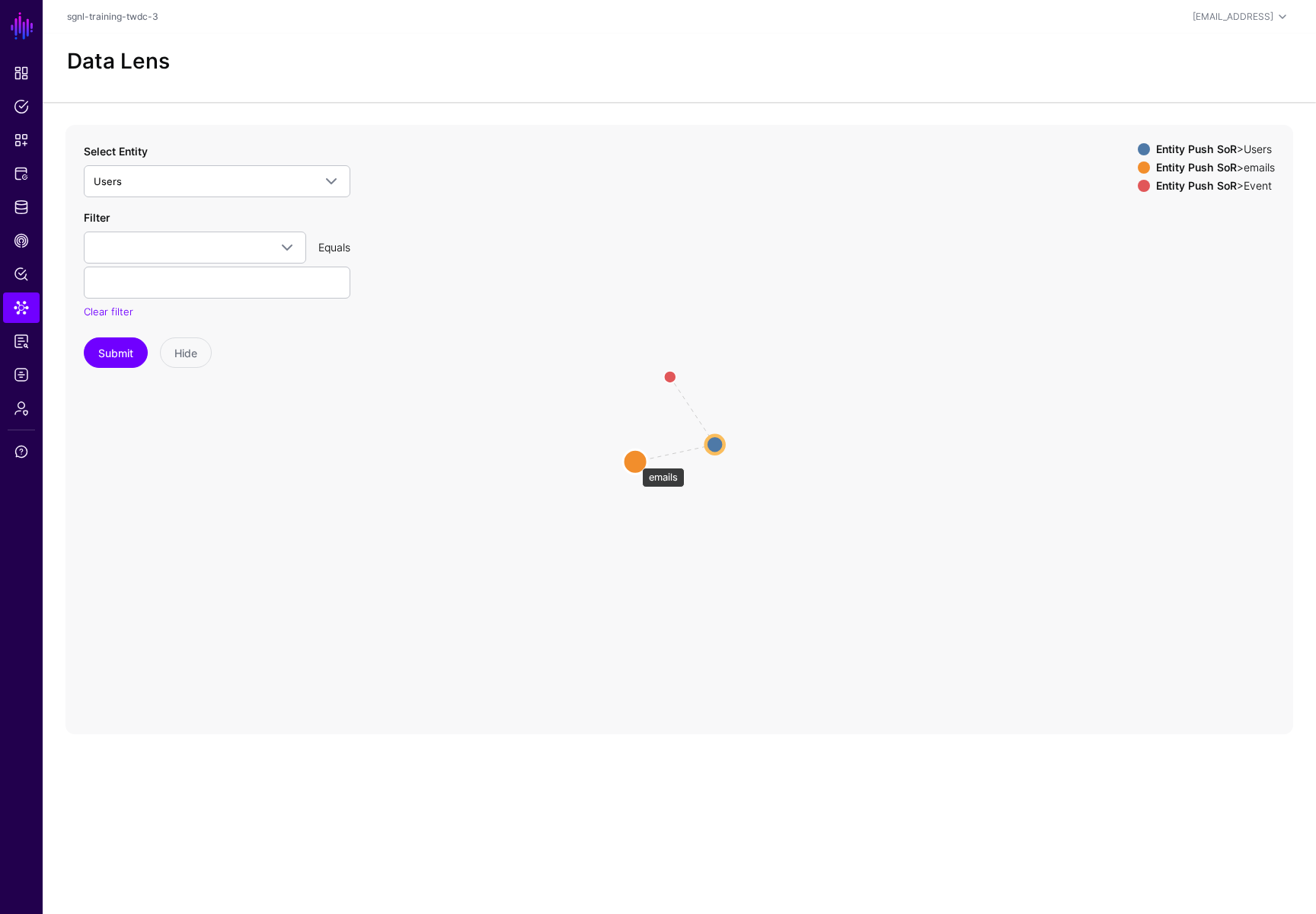
click at [634, 460] on circle at bounding box center [635, 461] width 25 height 25
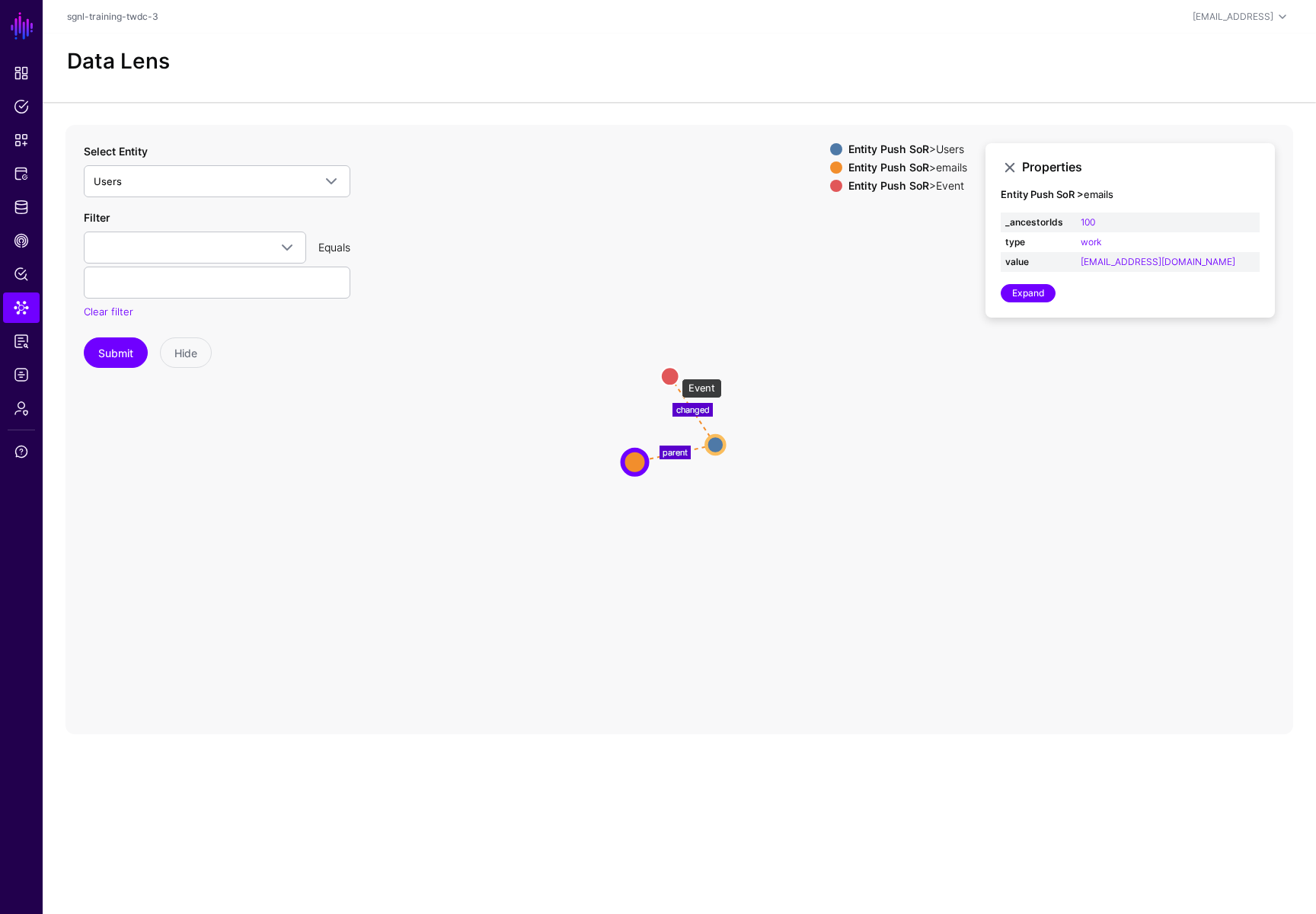
click at [674, 371] on circle at bounding box center [670, 376] width 19 height 19
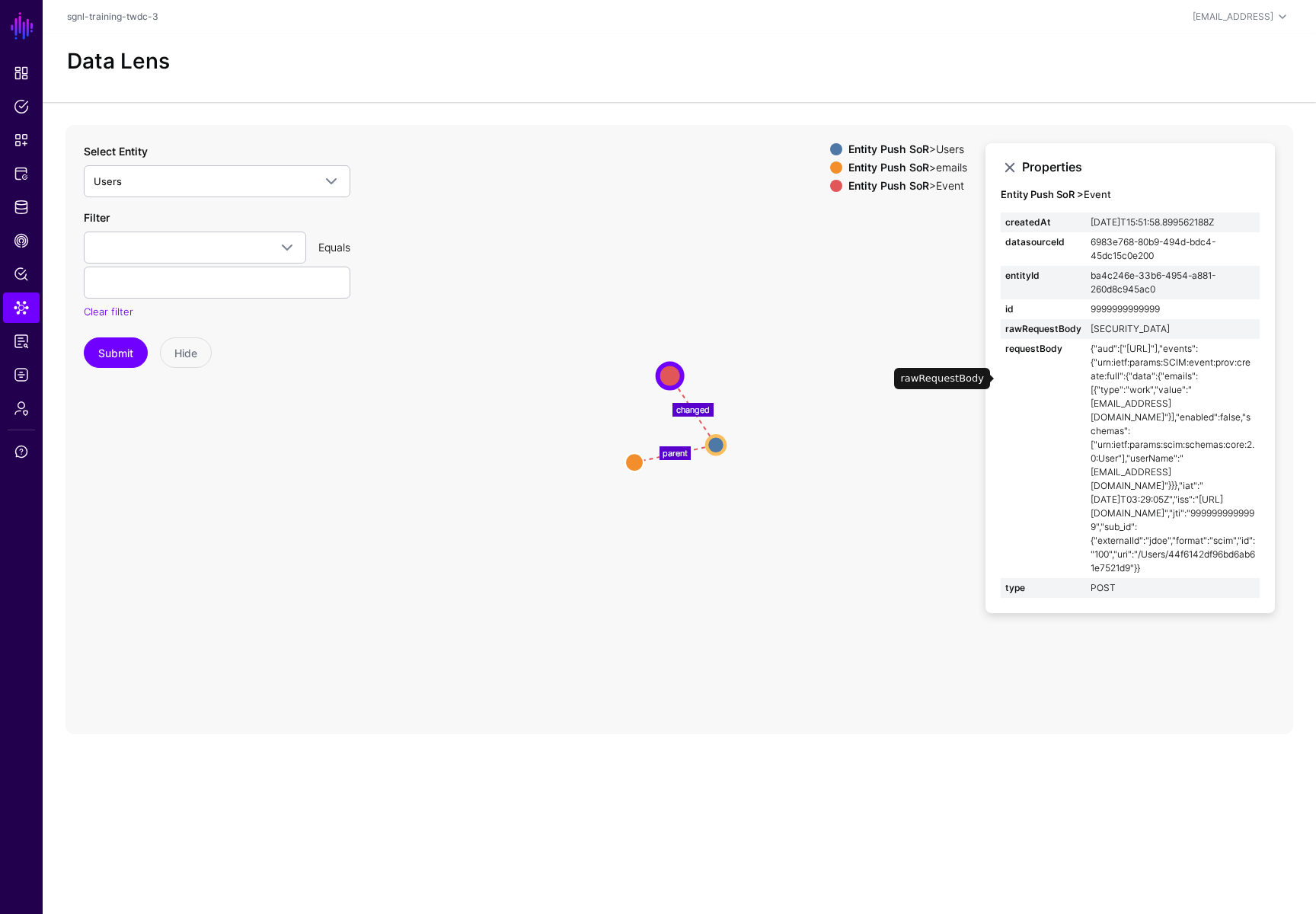
scroll to position [105, 0]
click at [25, 373] on span "Logs" at bounding box center [20, 374] width 15 height 15
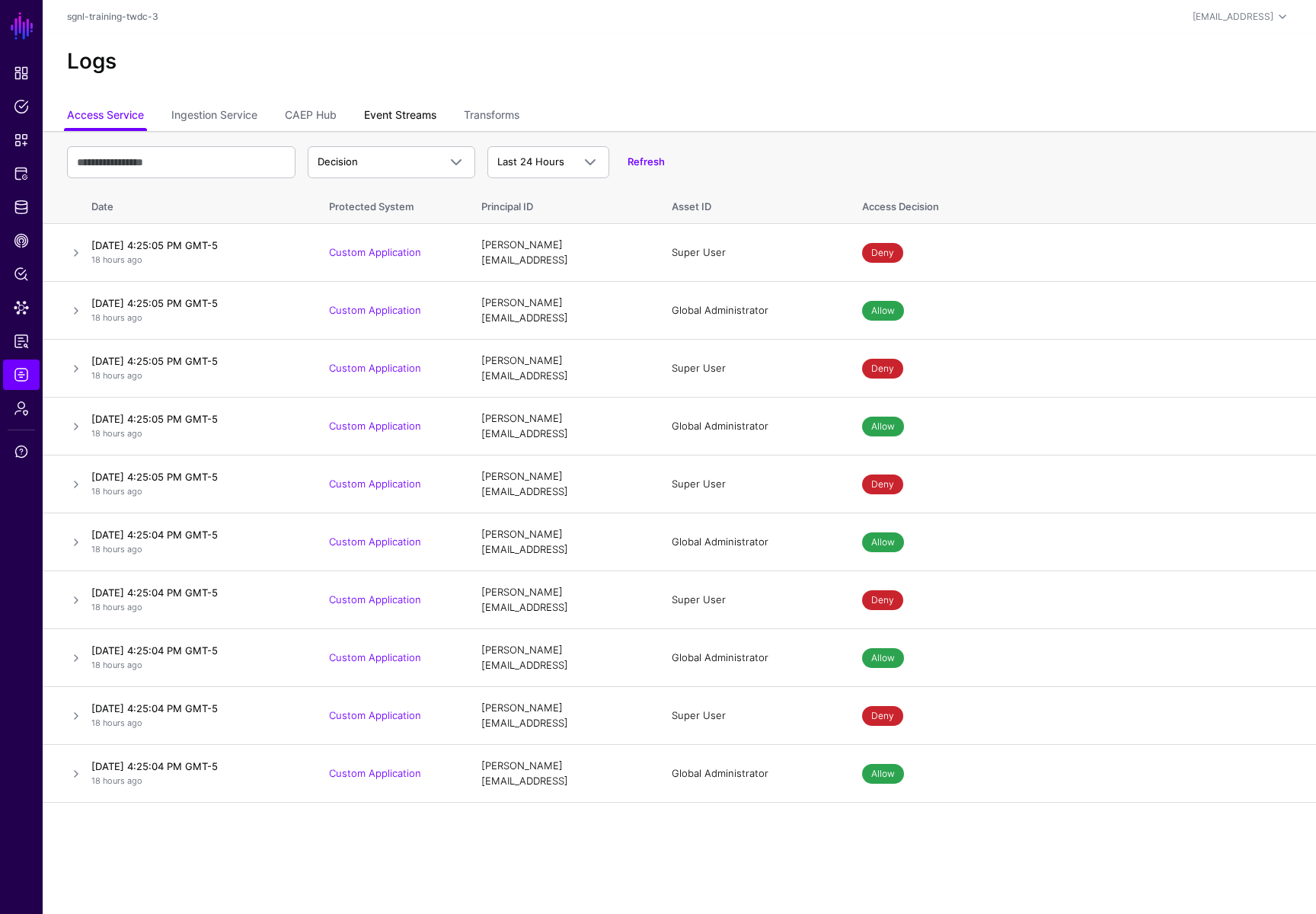
click at [375, 114] on link "Event Streams" at bounding box center [400, 116] width 73 height 29
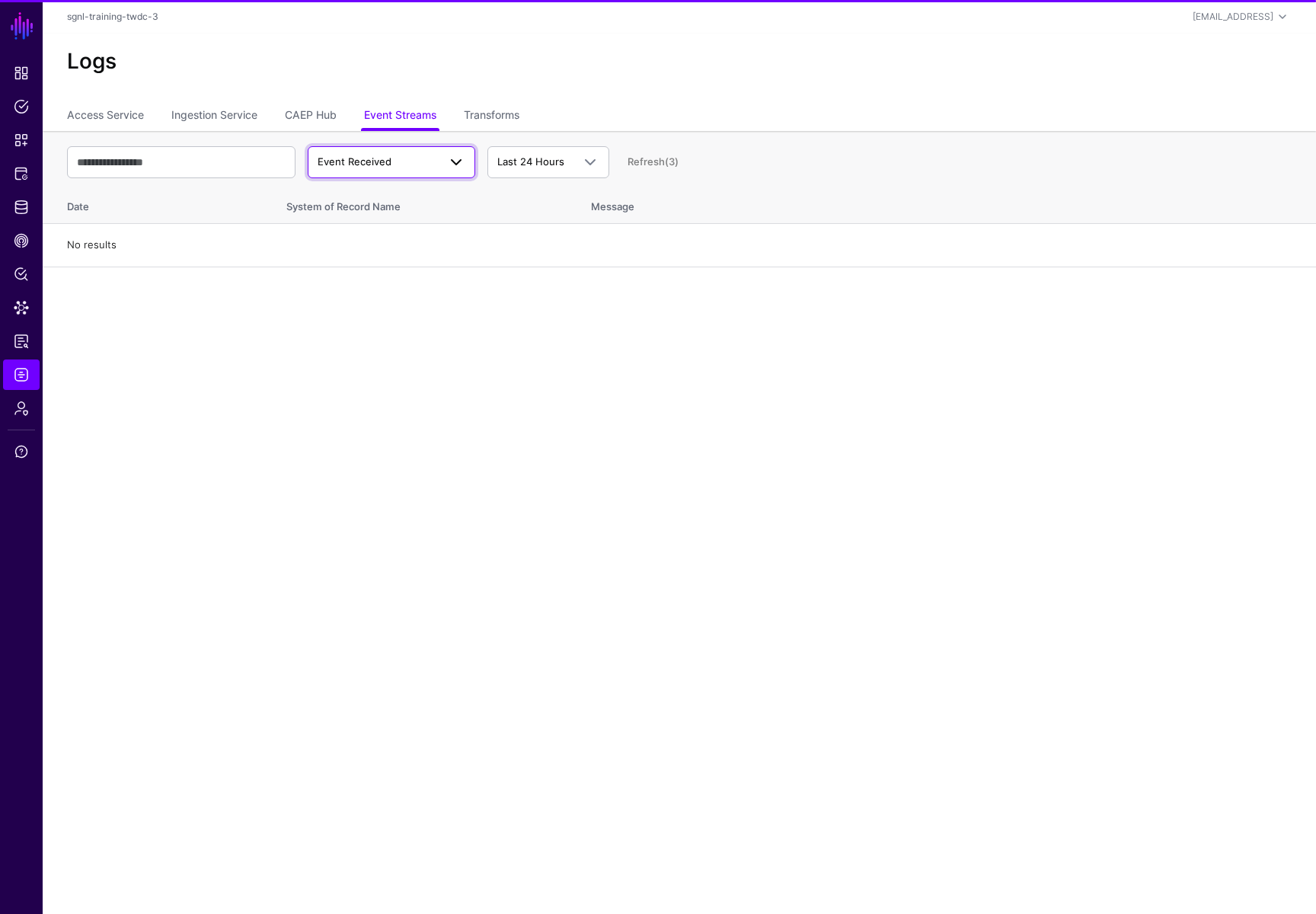
click at [382, 167] on span "Event Received" at bounding box center [353, 161] width 74 height 12
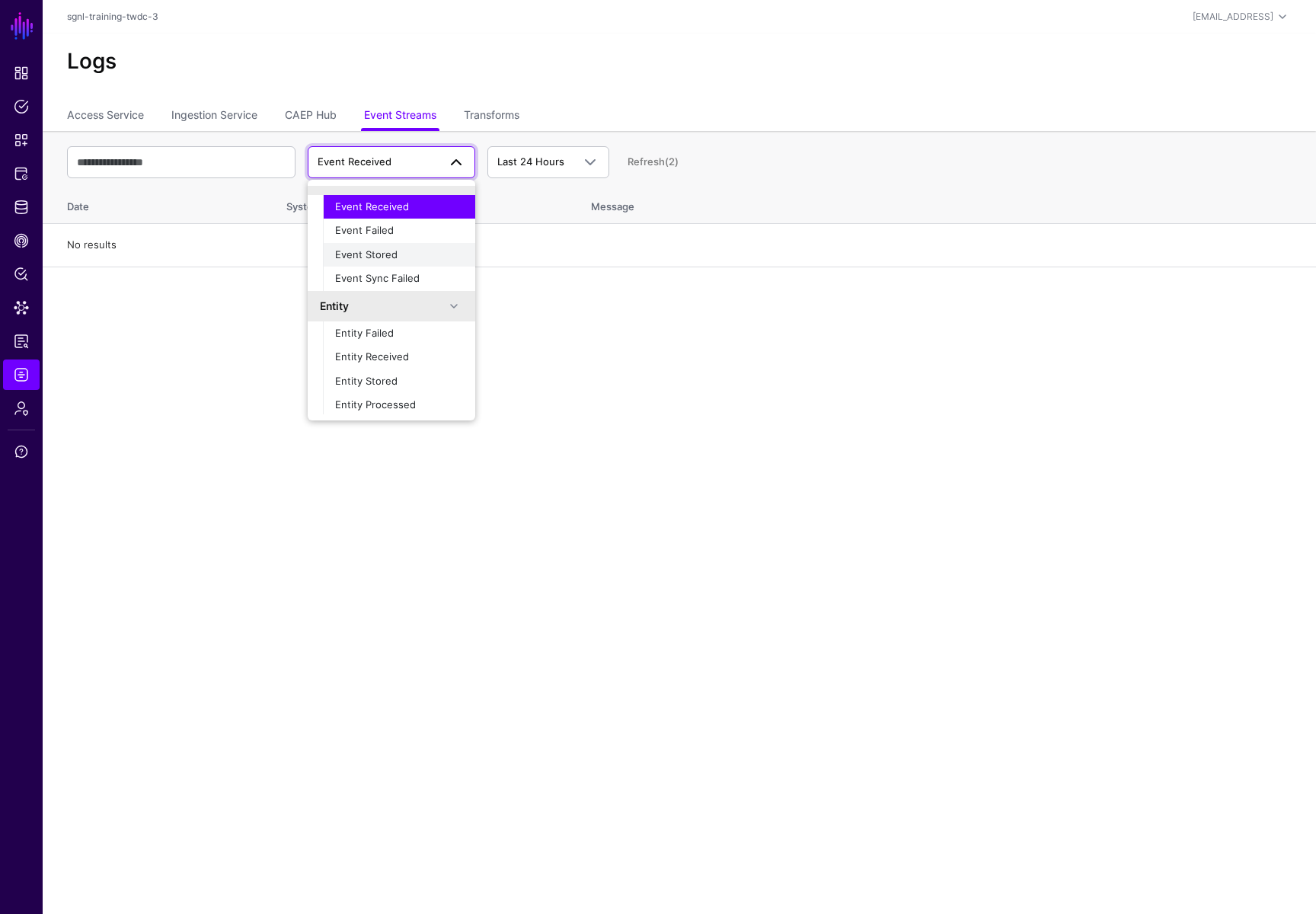
scroll to position [48, 0]
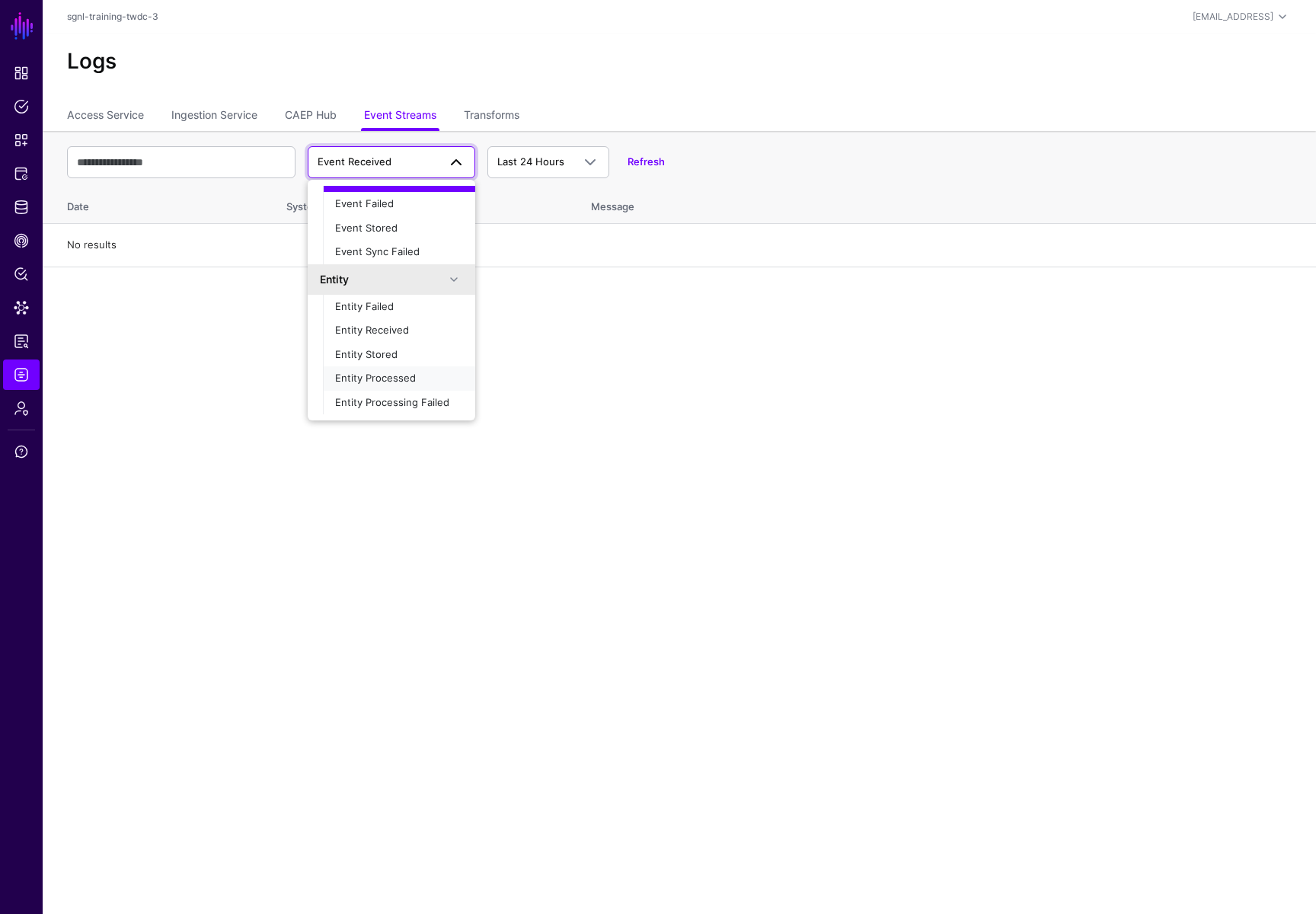
click at [382, 372] on span "Entity Processed" at bounding box center [375, 378] width 81 height 12
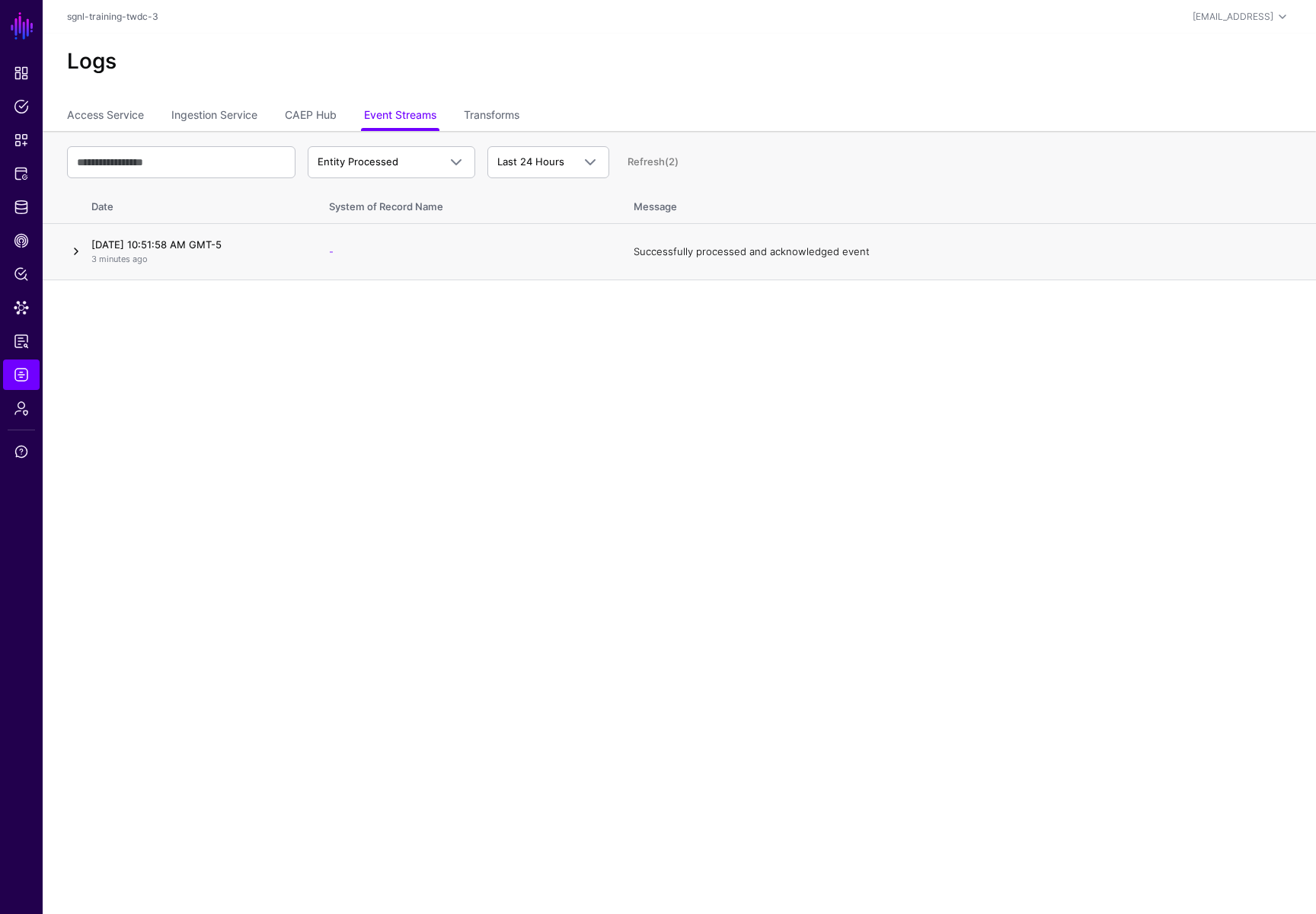
click at [74, 259] on link at bounding box center [76, 251] width 19 height 19
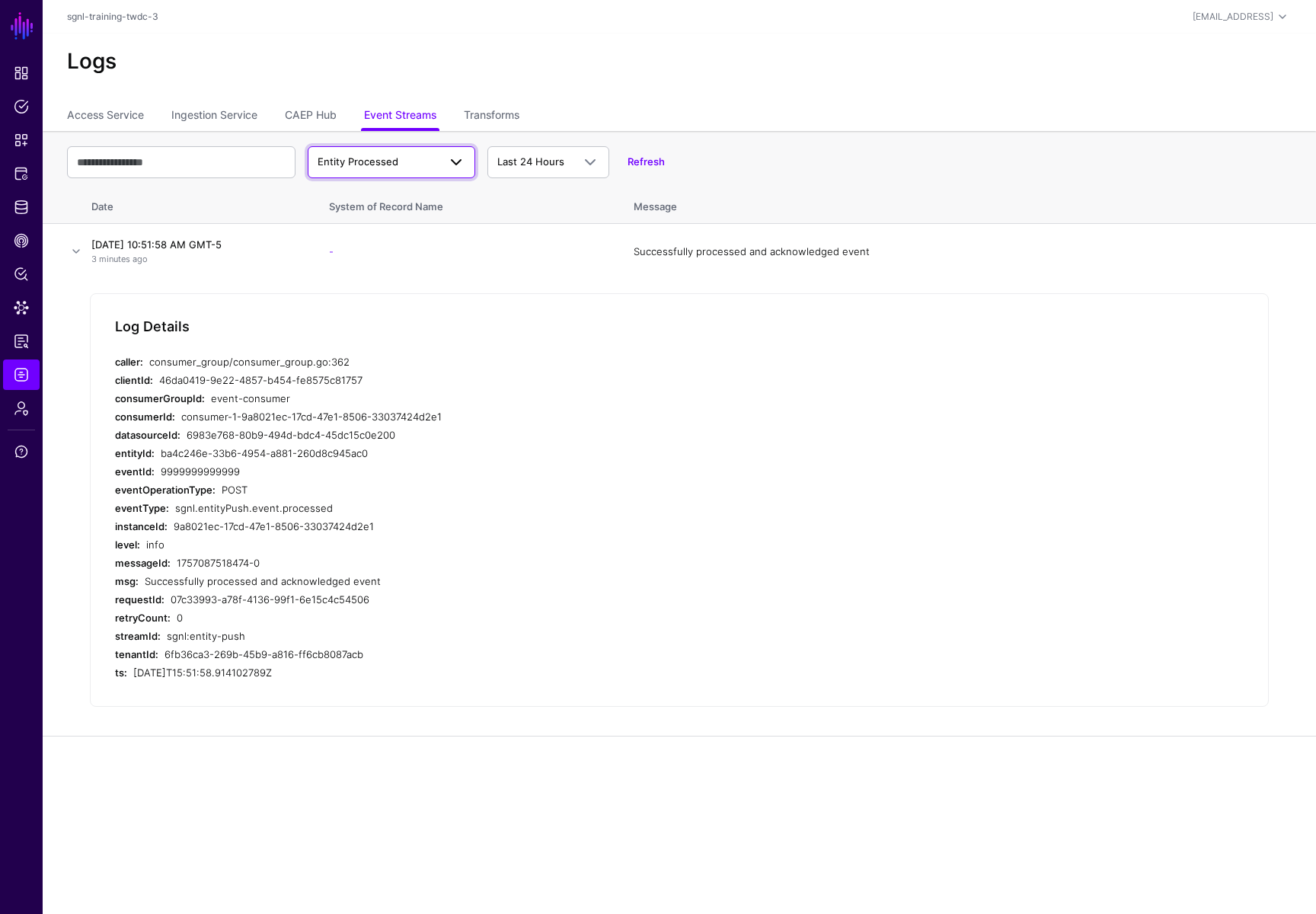
click at [377, 161] on span "Entity Processed" at bounding box center [357, 161] width 81 height 12
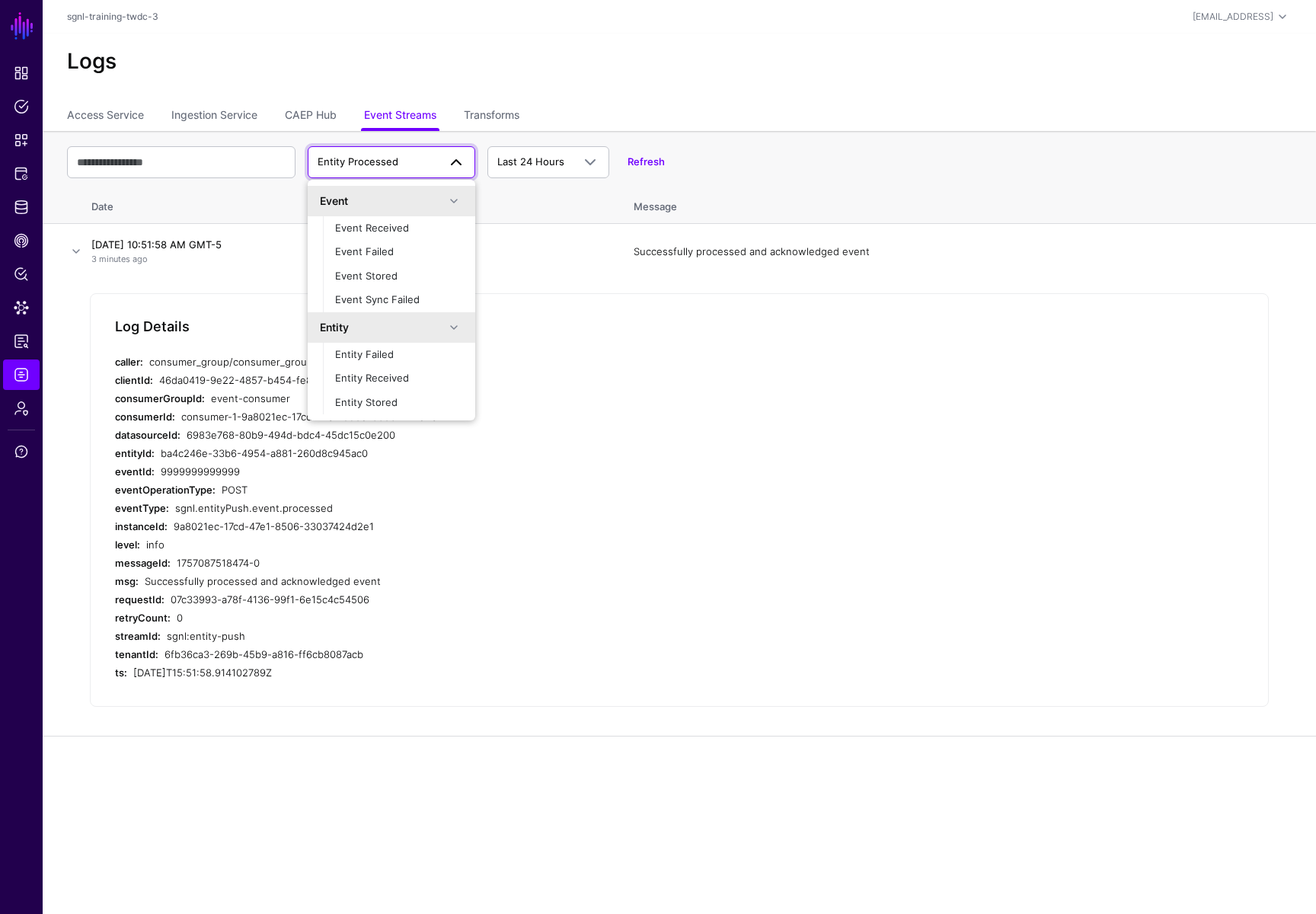
click at [377, 161] on span "Entity Processed" at bounding box center [357, 161] width 81 height 12
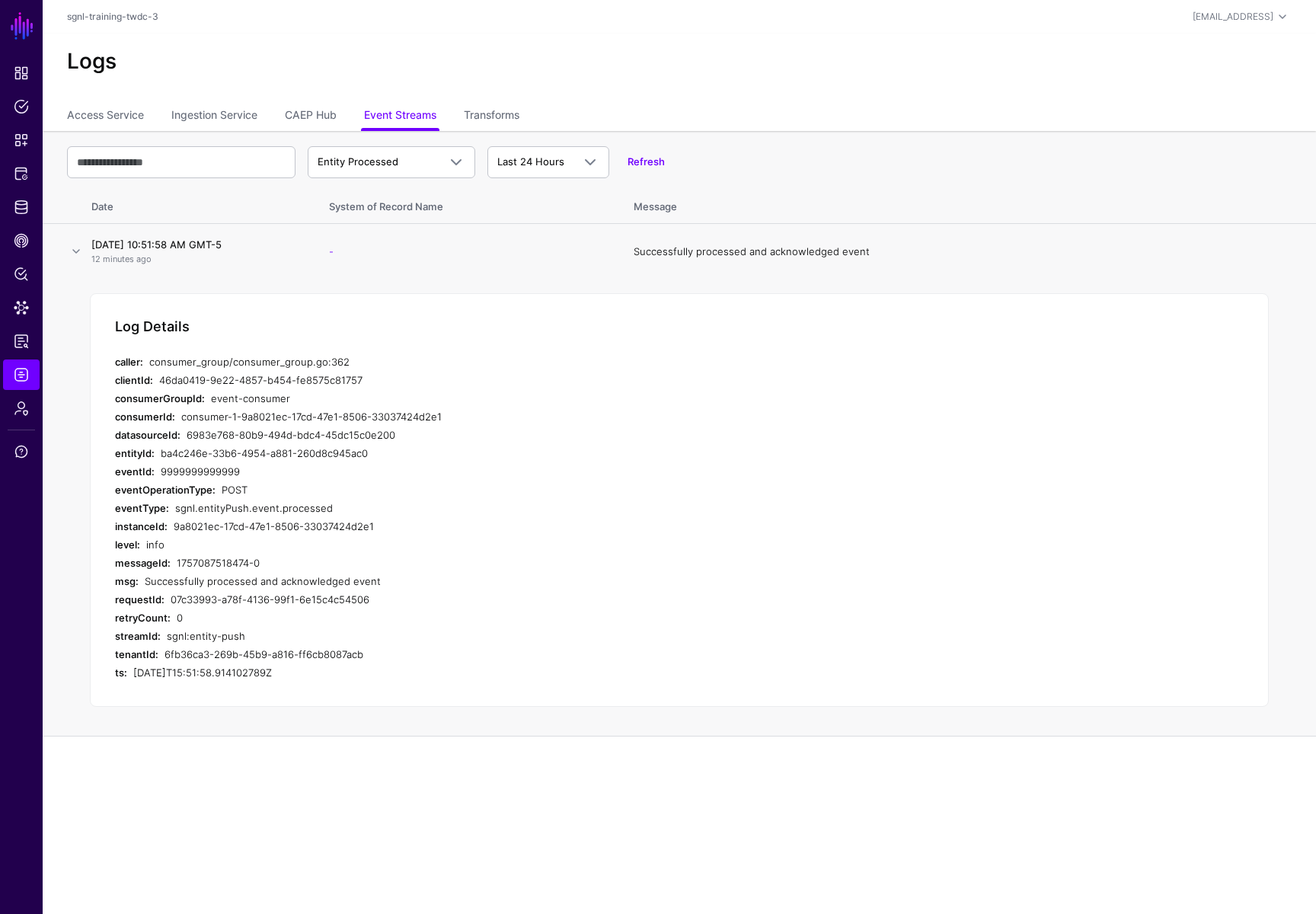
click at [453, 473] on div "9999999999999" at bounding box center [442, 471] width 563 height 19
click at [24, 243] on span "CAEP Hub" at bounding box center [20, 240] width 15 height 15
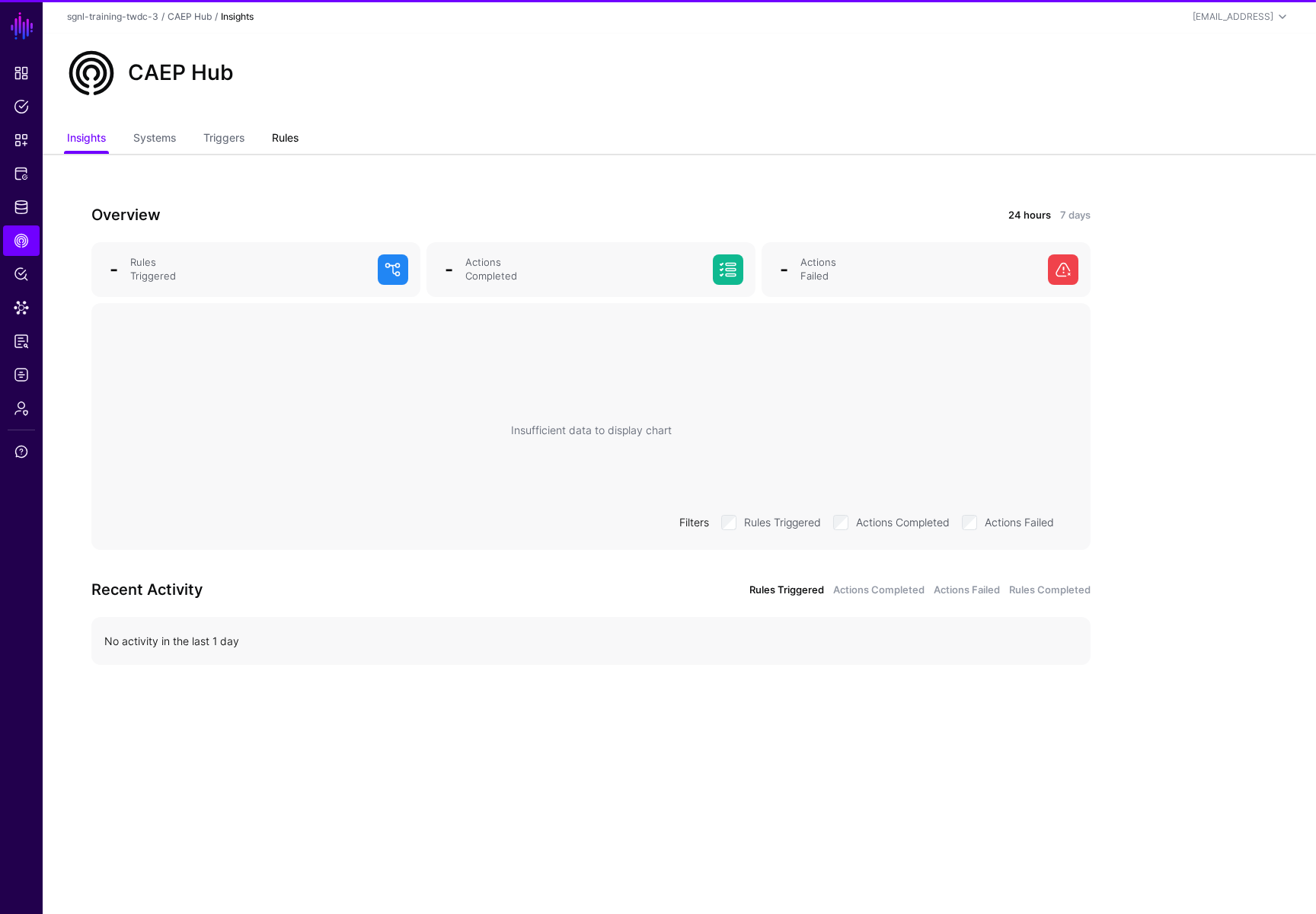
click at [288, 132] on link "Rules" at bounding box center [285, 139] width 27 height 29
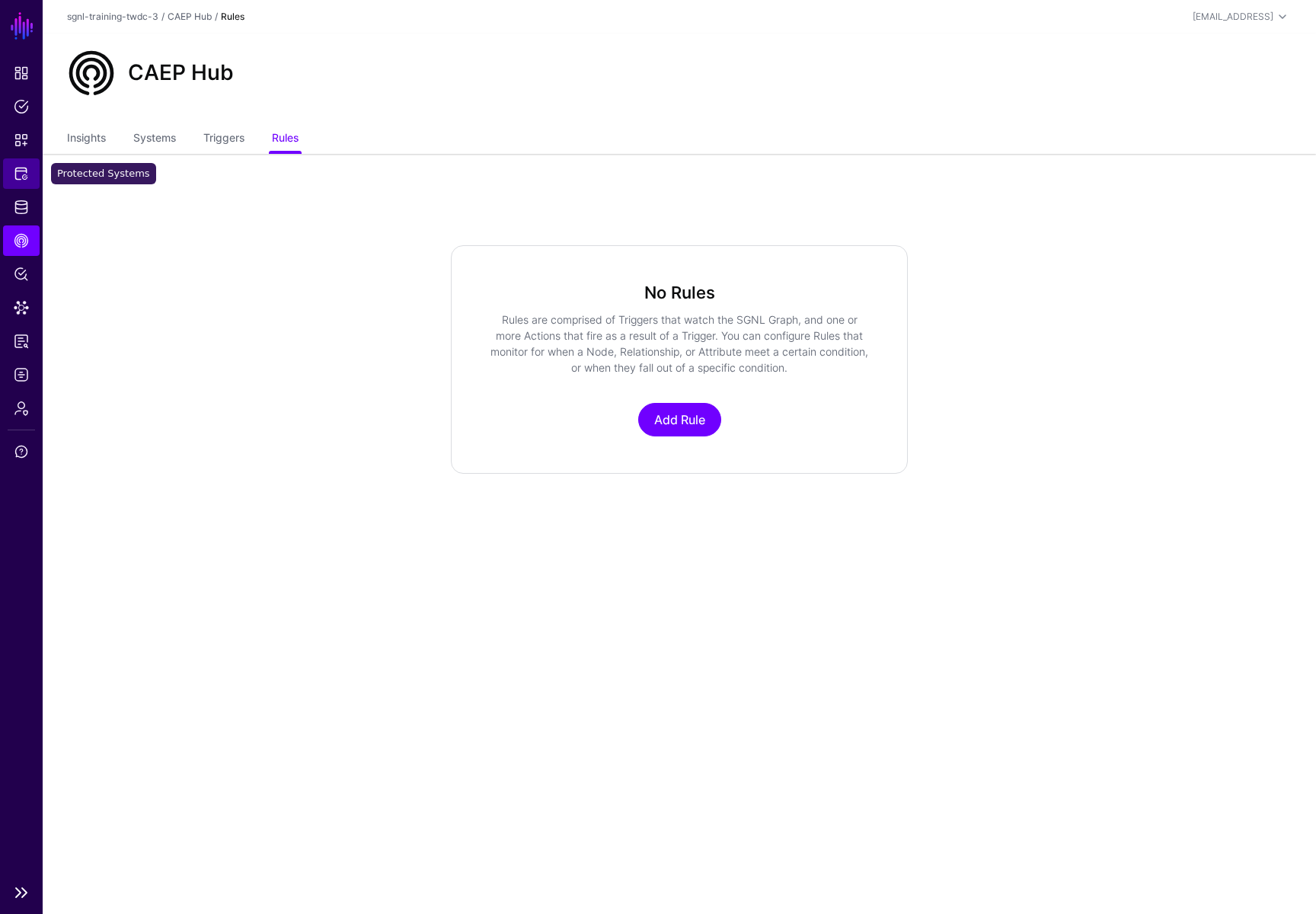
click at [19, 171] on span "Protected Systems" at bounding box center [20, 173] width 15 height 15
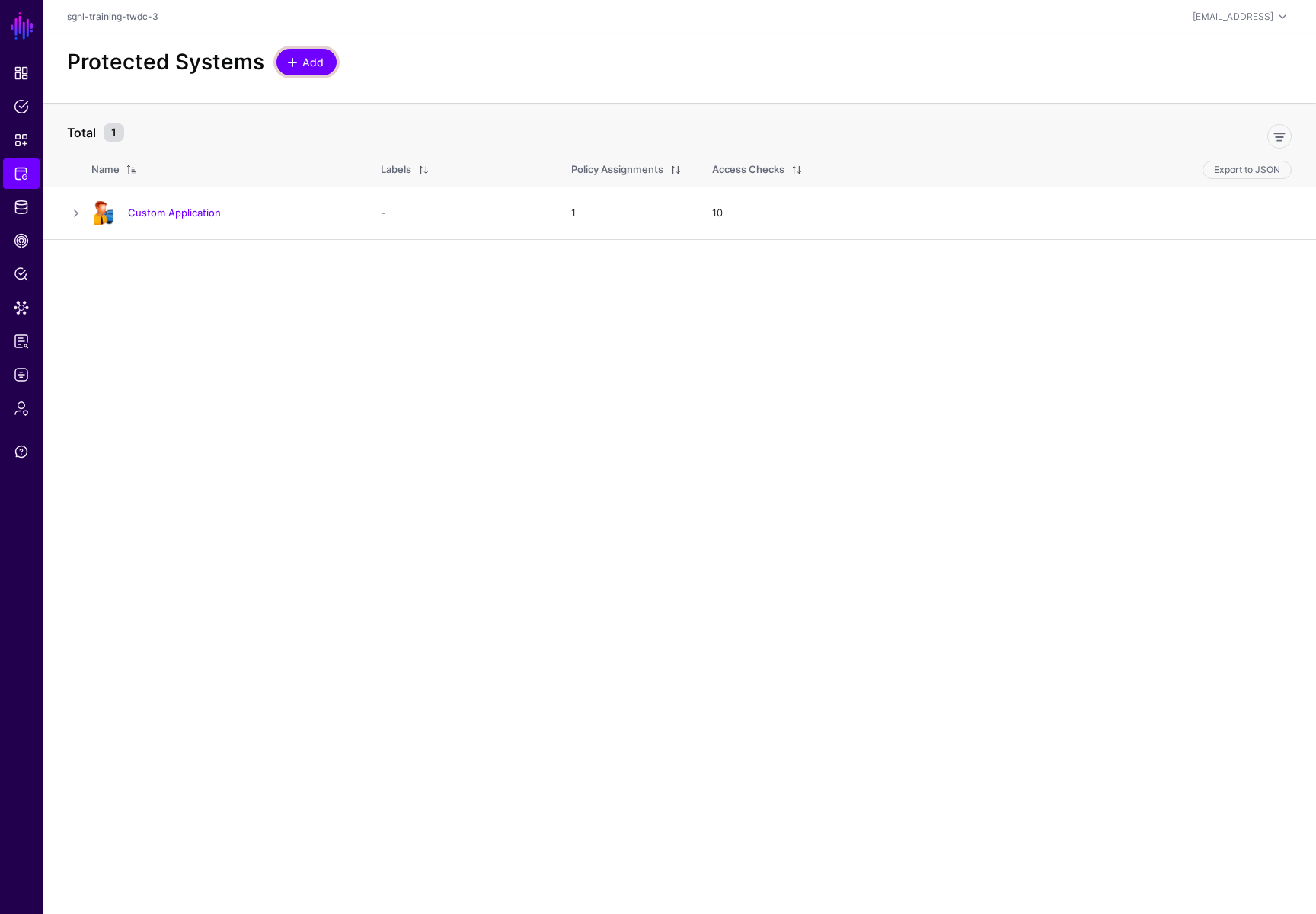
click at [307, 62] on span "Add" at bounding box center [314, 62] width 25 height 16
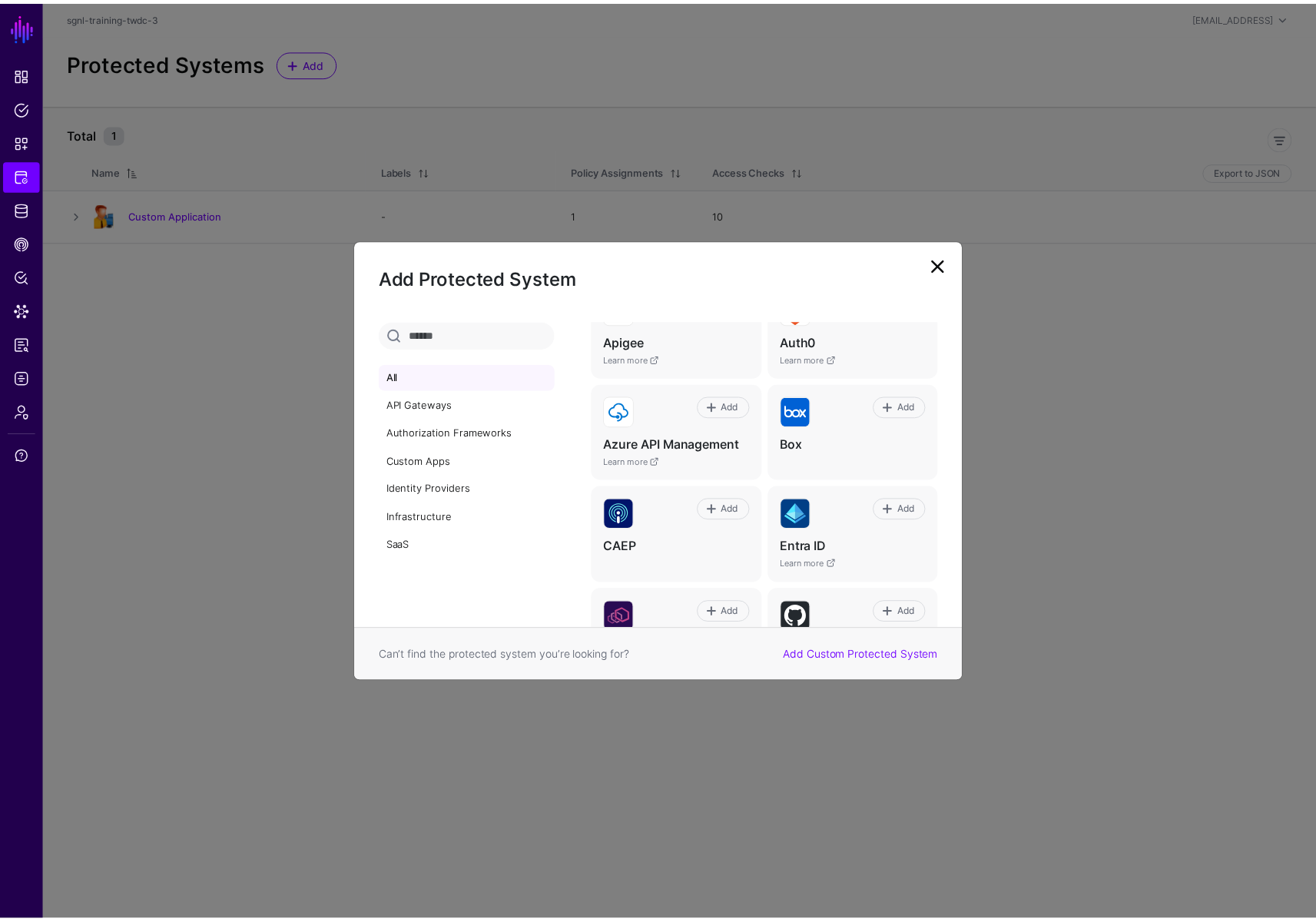
scroll to position [172, 0]
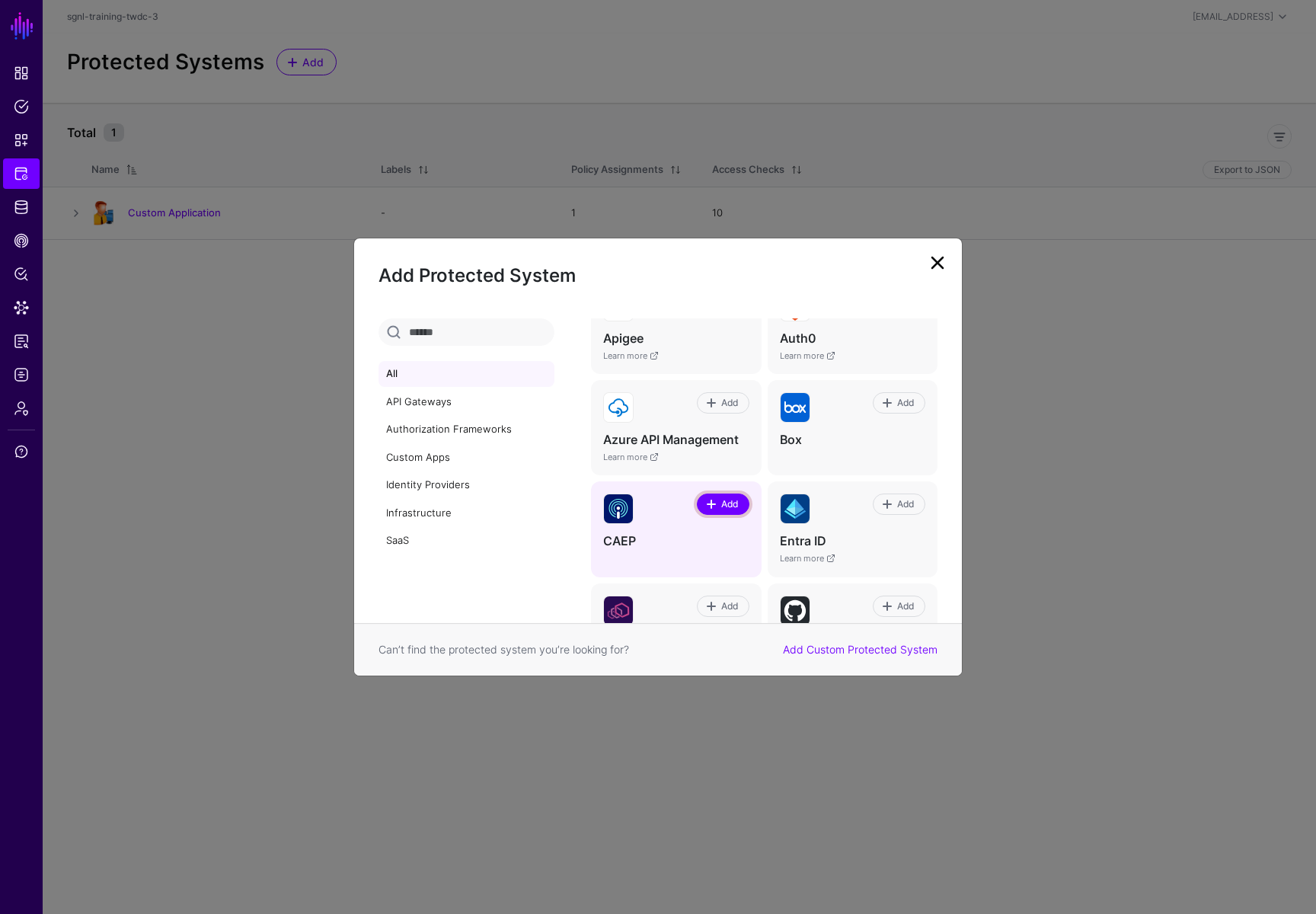
click at [719, 504] on span "Add" at bounding box center [729, 503] width 20 height 13
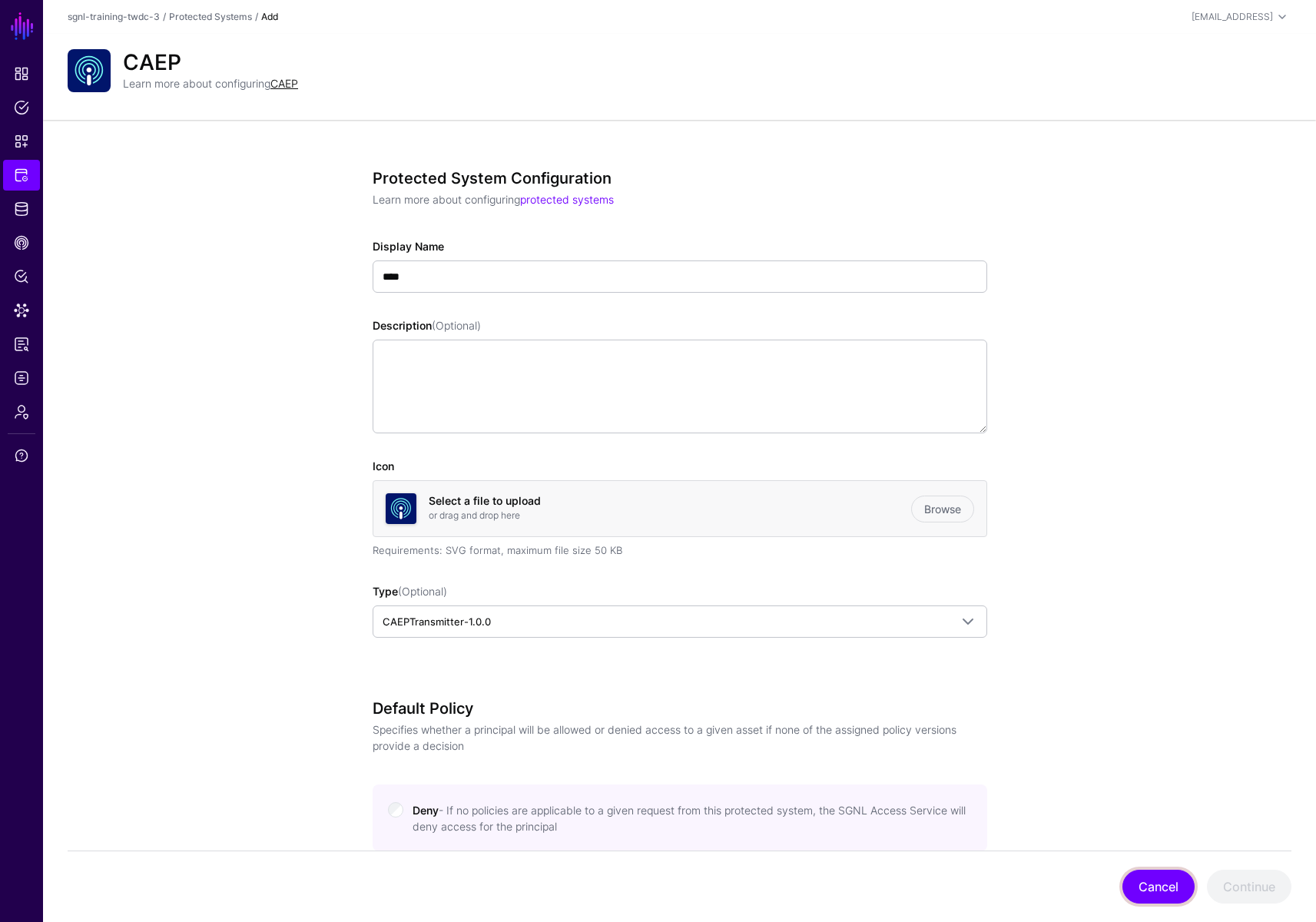
click at [1145, 671] on button "Cancel" at bounding box center [1158, 886] width 72 height 34
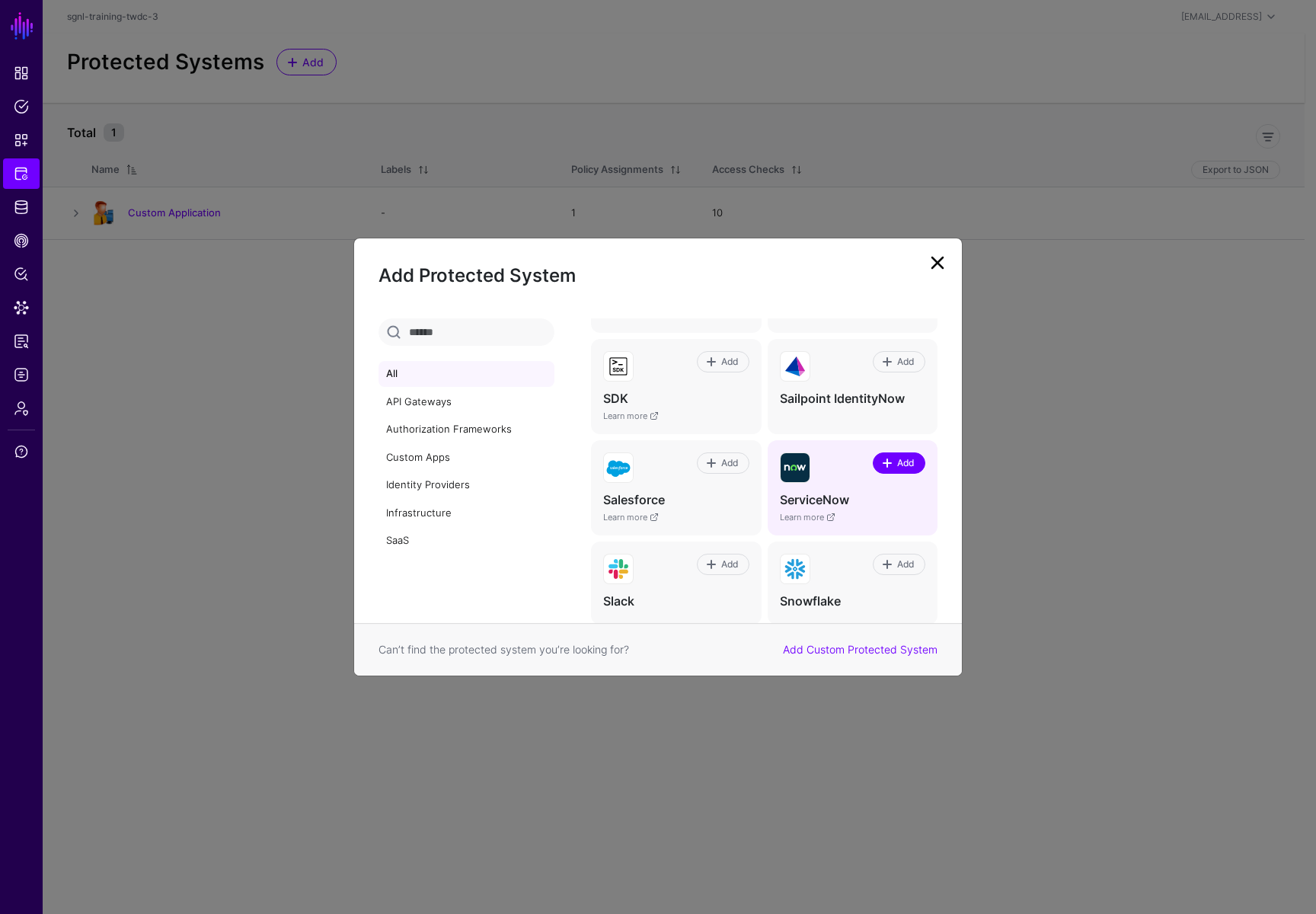
scroll to position [936, 0]
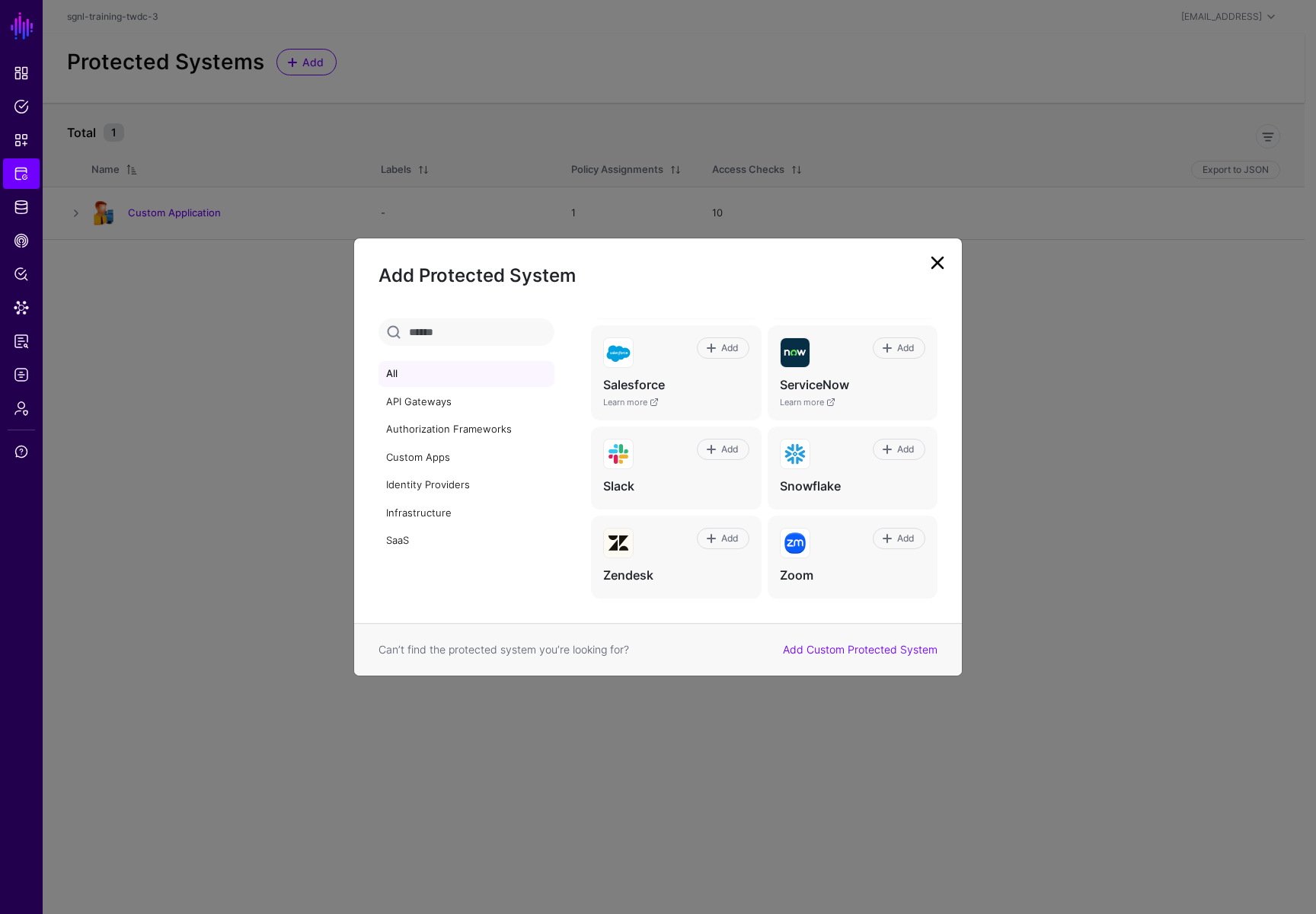
click at [943, 258] on link at bounding box center [937, 263] width 25 height 25
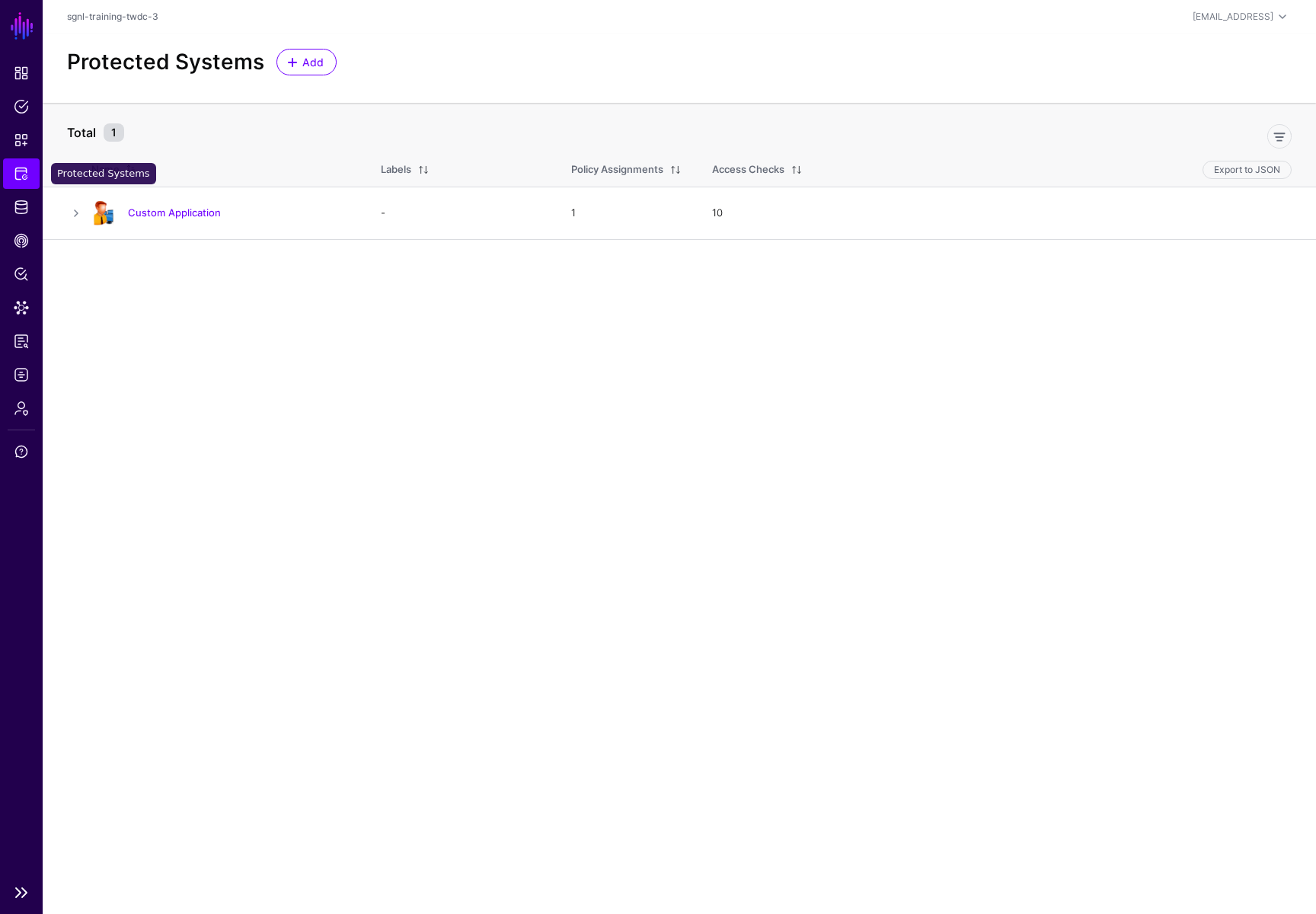
click at [24, 172] on span "Protected Systems" at bounding box center [20, 173] width 15 height 15
click at [159, 207] on link "Custom Application" at bounding box center [174, 213] width 93 height 12
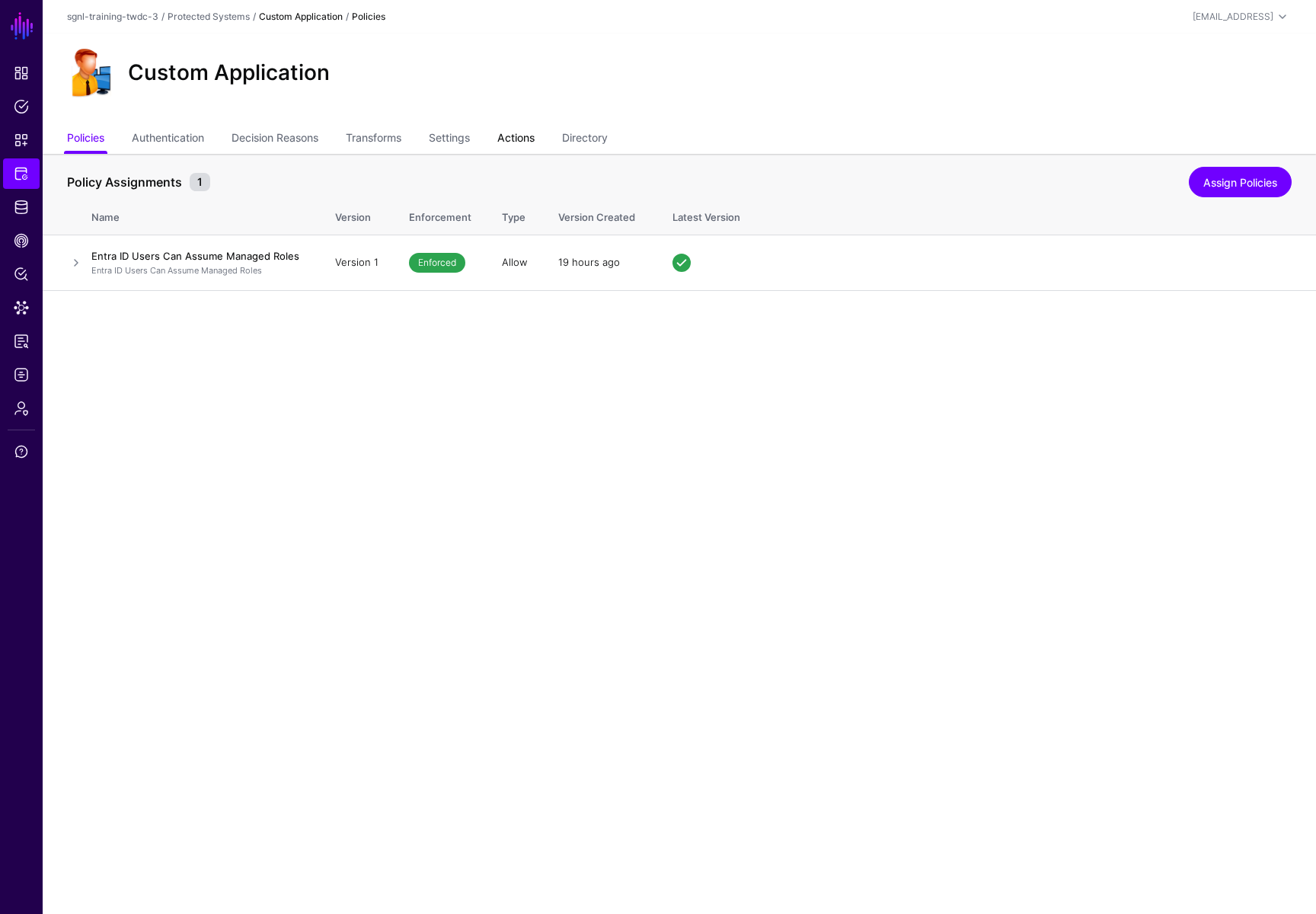
drag, startPoint x: 530, startPoint y: 131, endPoint x: 524, endPoint y: 141, distance: 11.7
click at [530, 131] on link "Actions" at bounding box center [515, 139] width 37 height 29
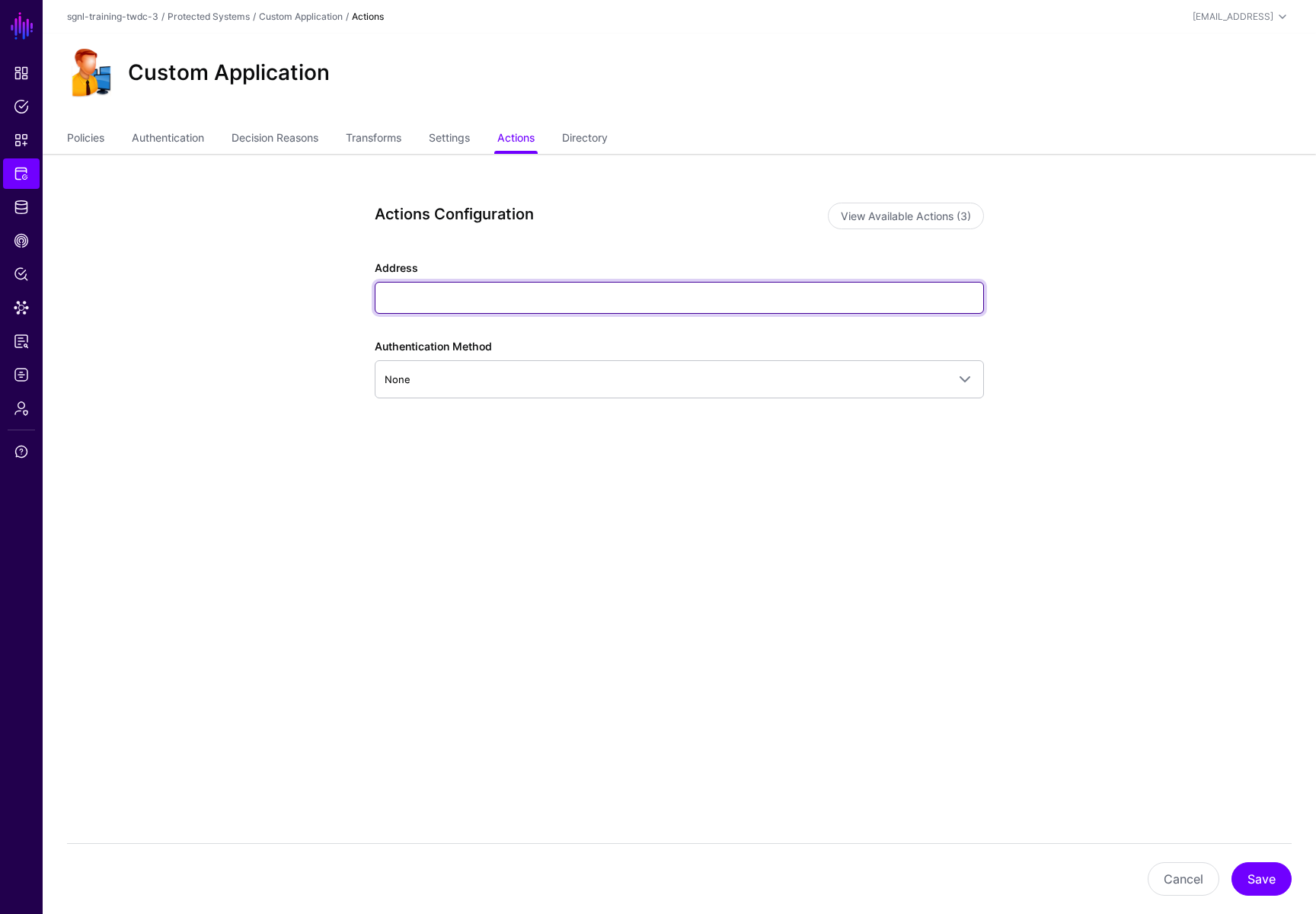
click at [423, 304] on input "Address" at bounding box center [679, 298] width 609 height 32
type input "**********"
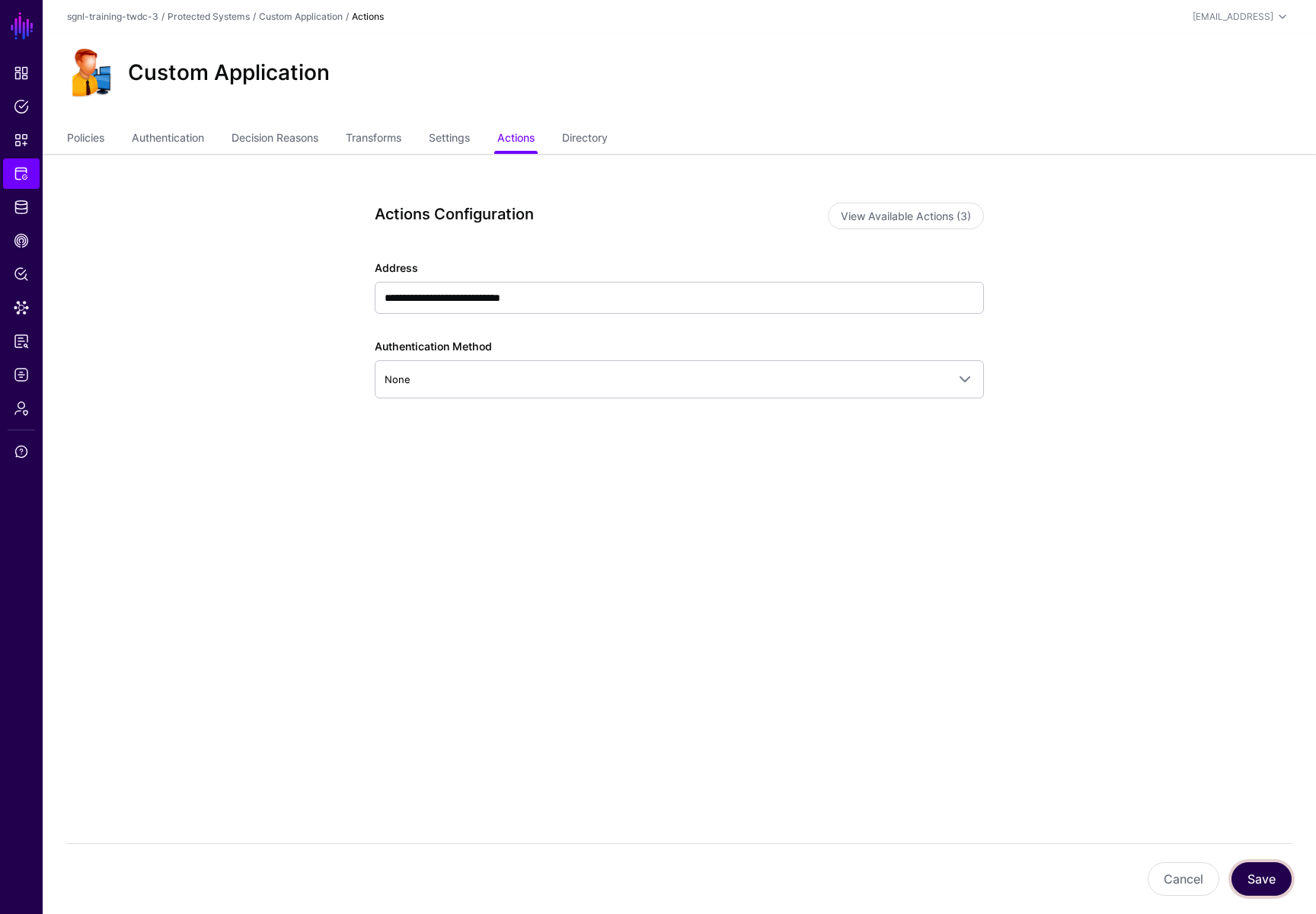
click at [1250, 665] on button "Save" at bounding box center [1261, 879] width 60 height 34
click at [17, 248] on link "CAEP Hub" at bounding box center [20, 240] width 36 height 30
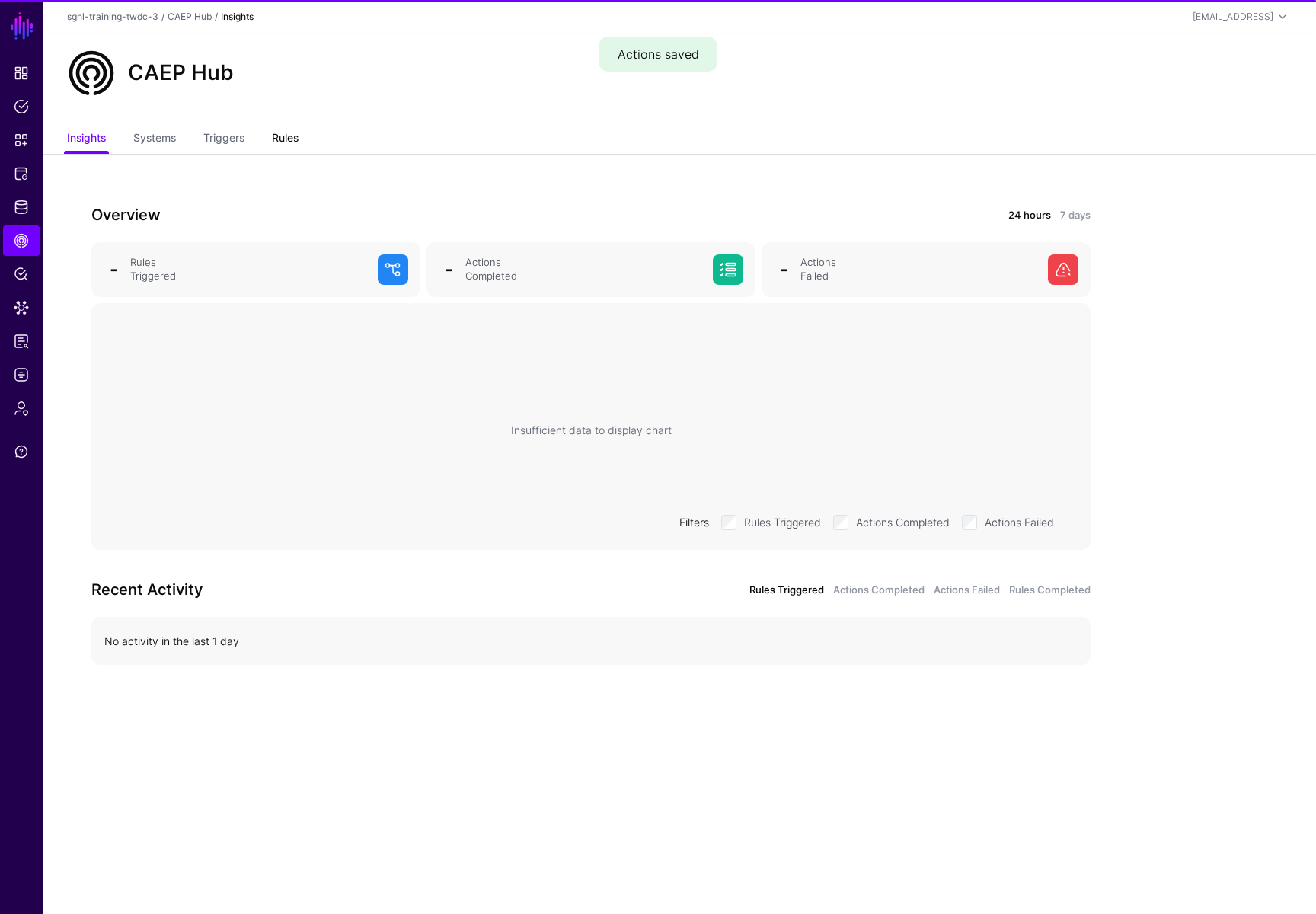
click at [285, 136] on link "Rules" at bounding box center [285, 139] width 27 height 29
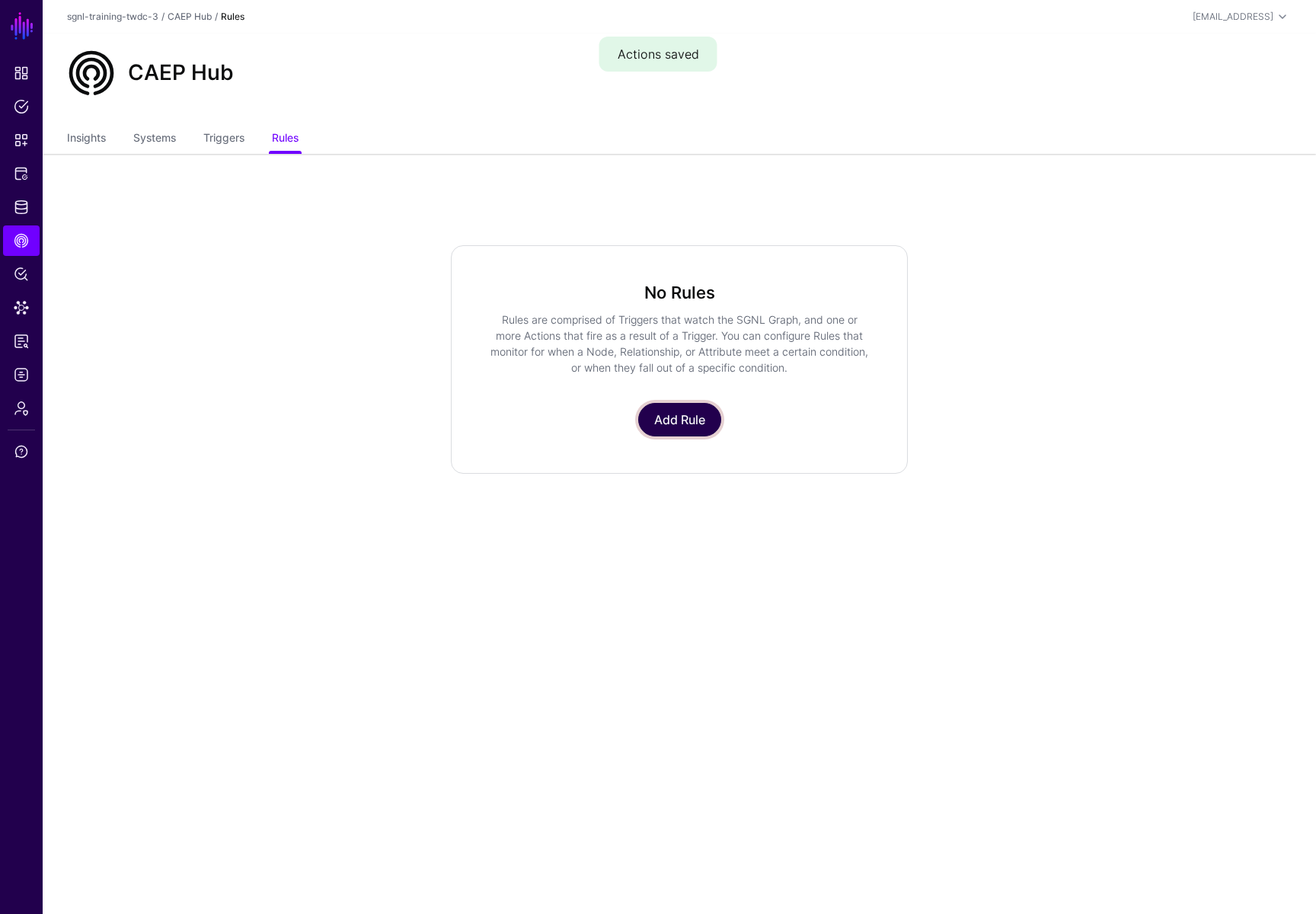
click at [674, 430] on link "Add Rule" at bounding box center [679, 420] width 83 height 34
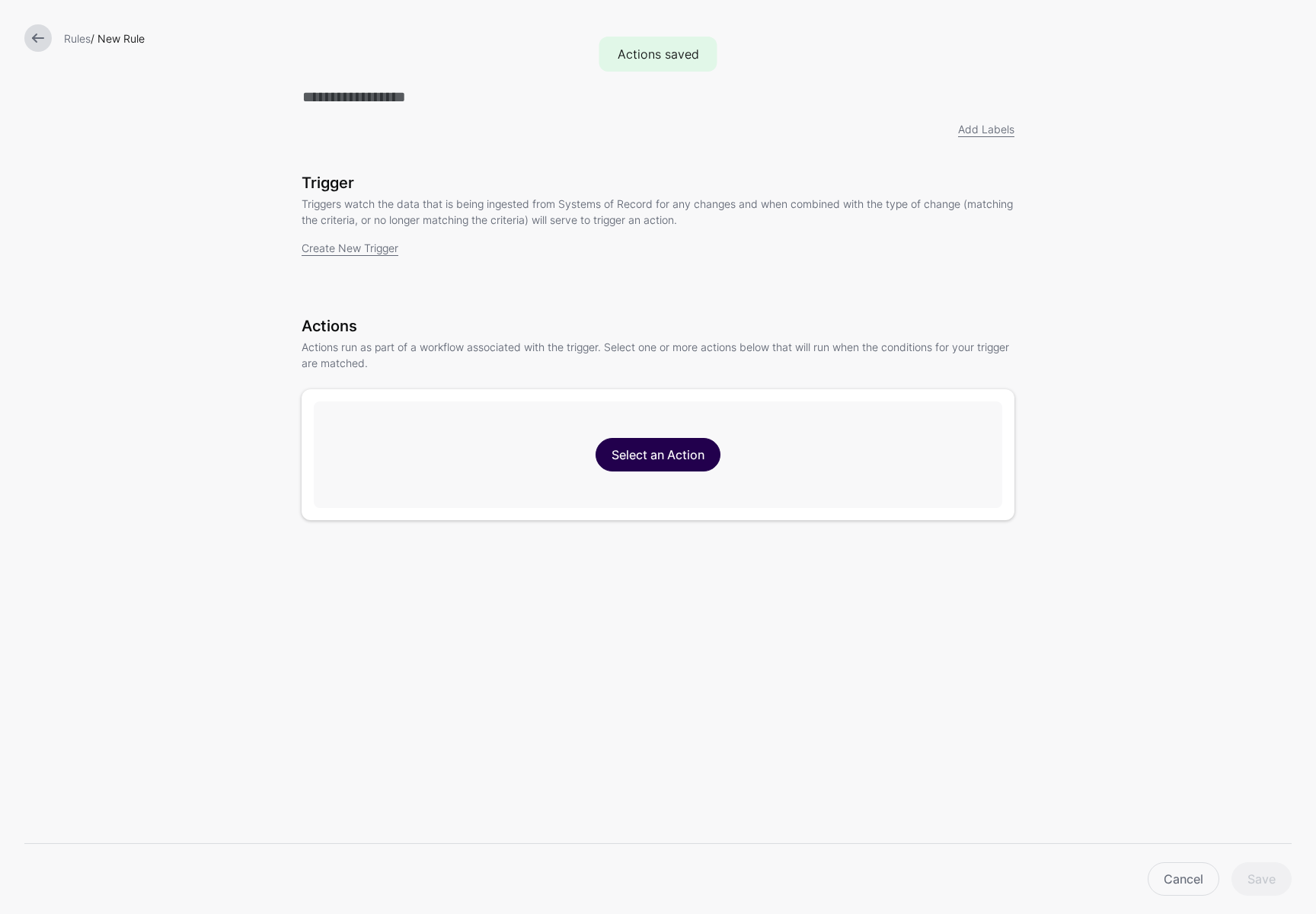
click at [652, 453] on link "Select an Action" at bounding box center [657, 454] width 125 height 34
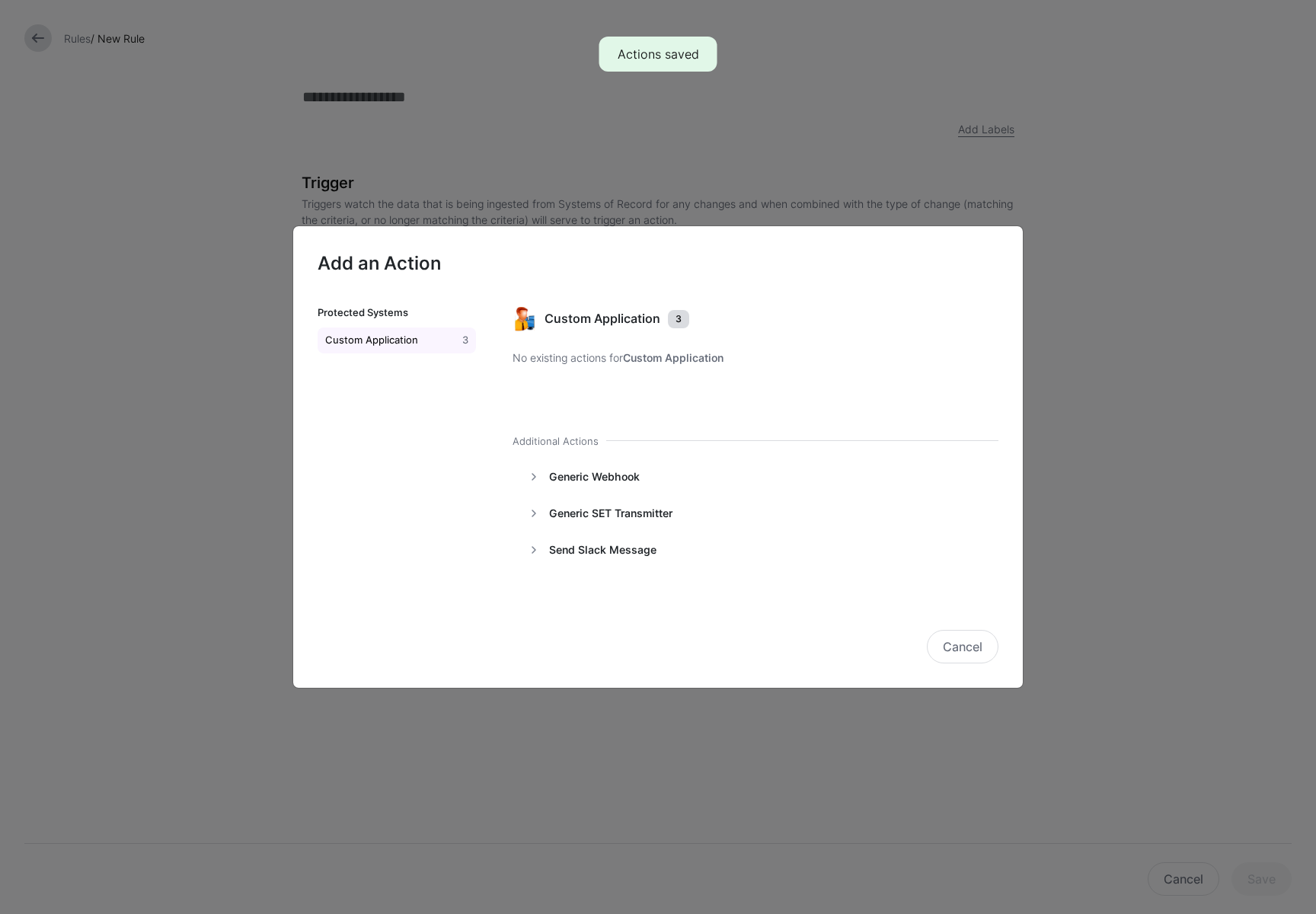
click at [364, 337] on div "Custom Application" at bounding box center [391, 340] width 137 height 15
click at [937, 648] on button "Cancel" at bounding box center [962, 647] width 72 height 34
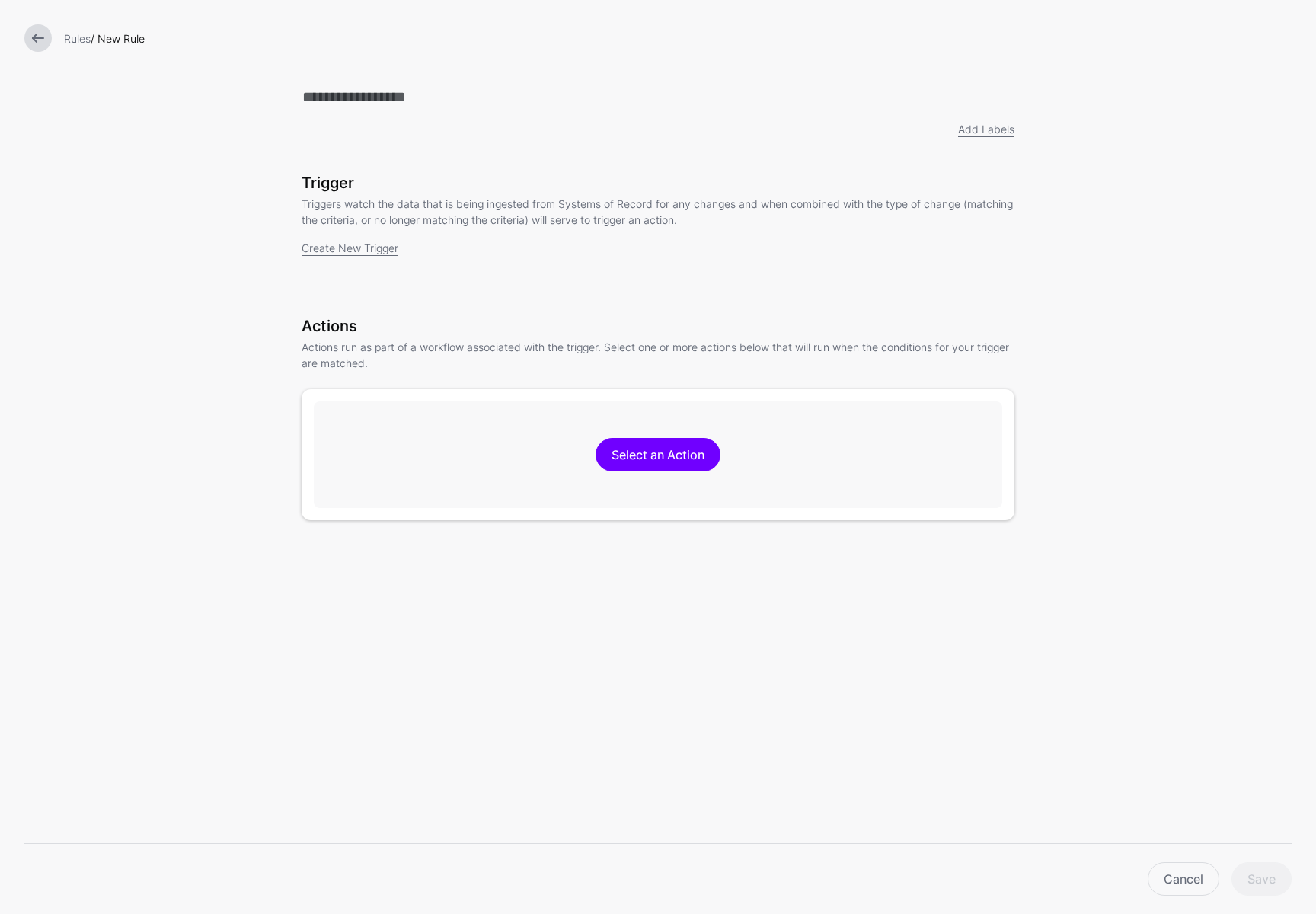
click at [41, 49] on link at bounding box center [38, 38] width 27 height 27
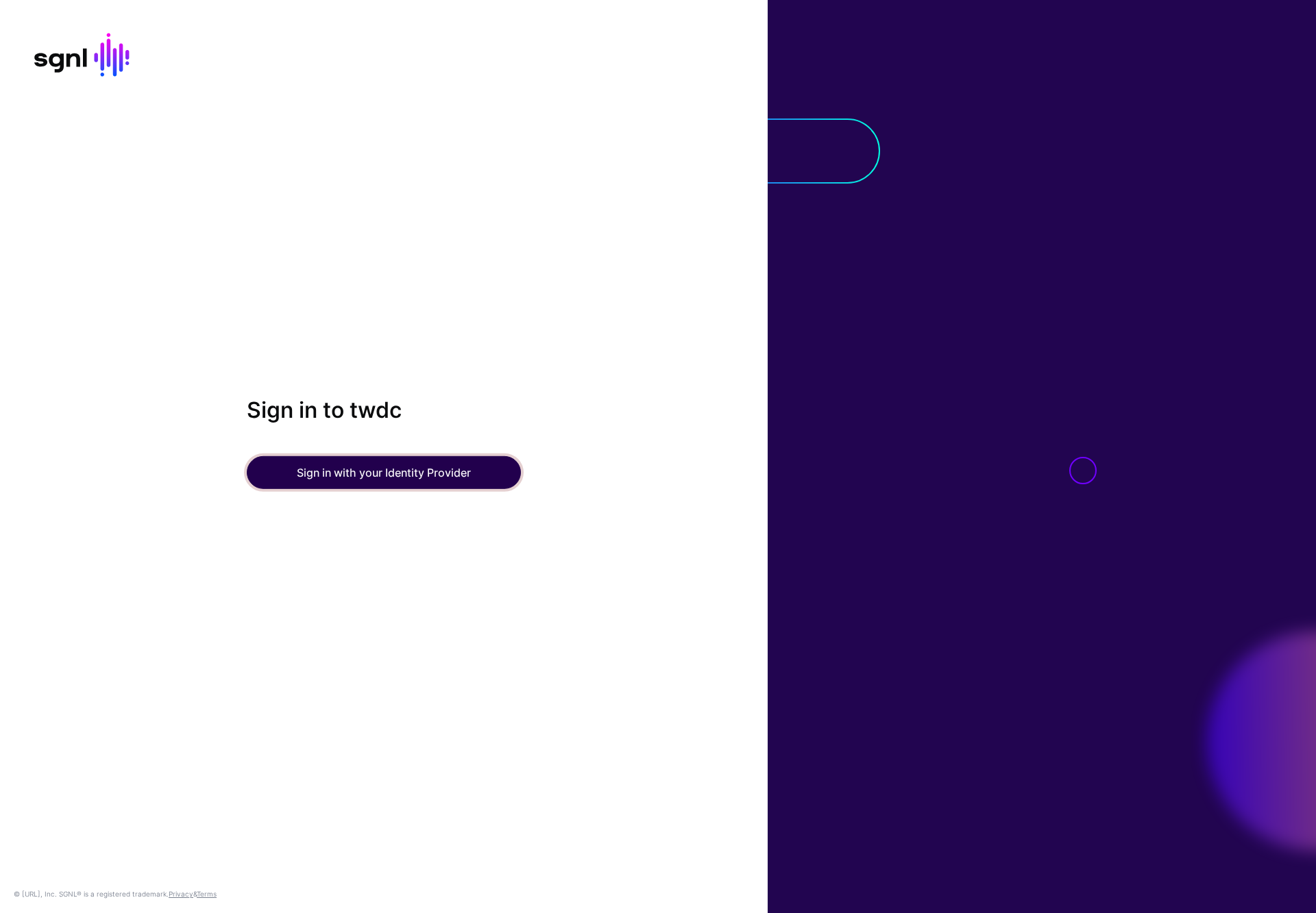
click at [370, 480] on button "Sign in with your Identity Provider" at bounding box center [383, 472] width 274 height 33
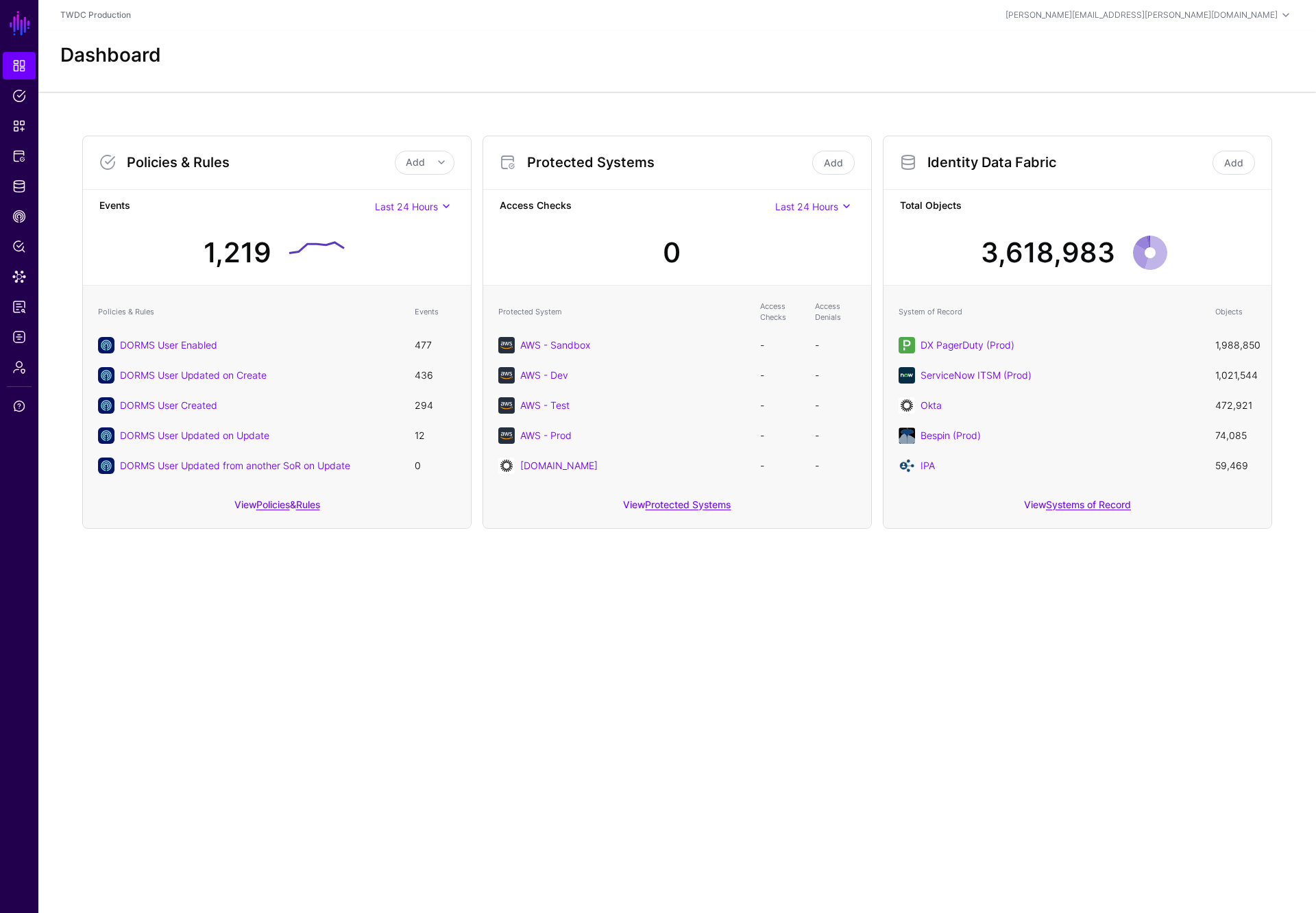
click at [501, 597] on main "SGNL Dashboard Policies Snippets Protected Systems Identity Data Fabric CAEP Hu…" at bounding box center [658, 457] width 1316 height 913
click at [18, 188] on span "Identity Data Fabric" at bounding box center [18, 186] width 14 height 14
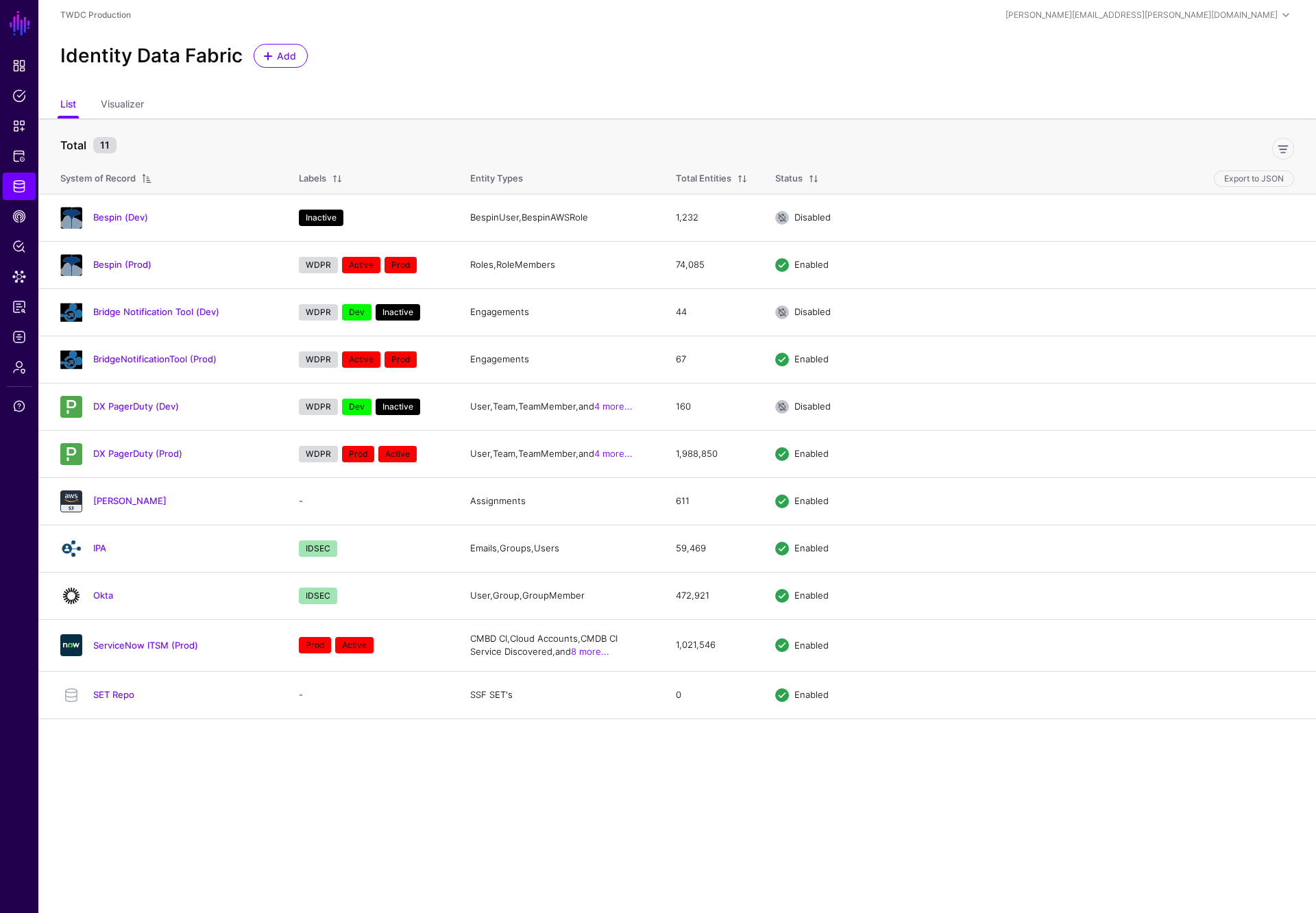
click at [941, 744] on main "SGNL Dashboard Policies Snippets Protected Systems Identity Data Fabric CAEP Hu…" at bounding box center [658, 457] width 1316 height 913
